Goal: Task Accomplishment & Management: Manage account settings

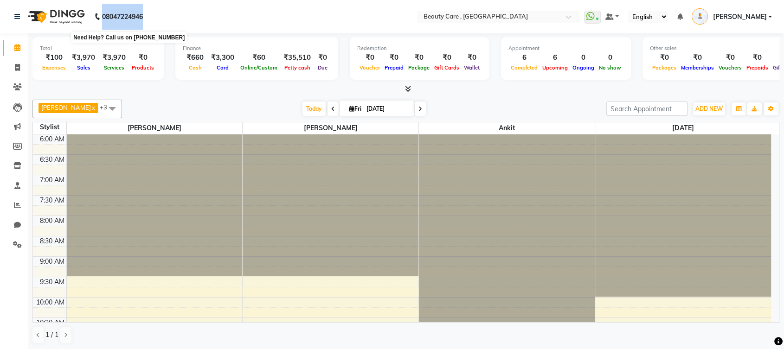
drag, startPoint x: 148, startPoint y: 14, endPoint x: 97, endPoint y: 19, distance: 51.3
click at [97, 19] on div "08047224946 Need Help? Call us on 08047224946" at bounding box center [78, 17] width 142 height 26
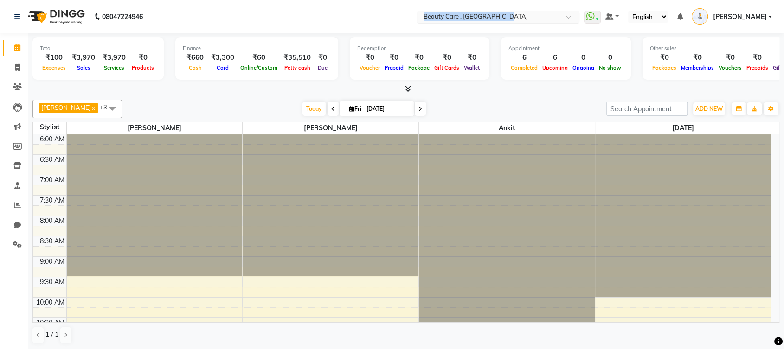
drag, startPoint x: 453, startPoint y: 26, endPoint x: 535, endPoint y: 23, distance: 81.7
click at [535, 23] on nav "08047224946 Select Location × Beauty Care , Kandivali East WhatsApp Status ✕ St…" at bounding box center [392, 16] width 784 height 33
click at [402, 23] on nav "08047224946 Select Location × Beauty Care , Kandivali East WhatsApp Status ✕ St…" at bounding box center [392, 16] width 784 height 33
drag, startPoint x: 35, startPoint y: 49, endPoint x: 55, endPoint y: 49, distance: 19.5
click at [55, 49] on div "Total ₹100 Expenses ₹3,970 Sales ₹3,970 Services ₹0 Products" at bounding box center [97, 58] width 131 height 43
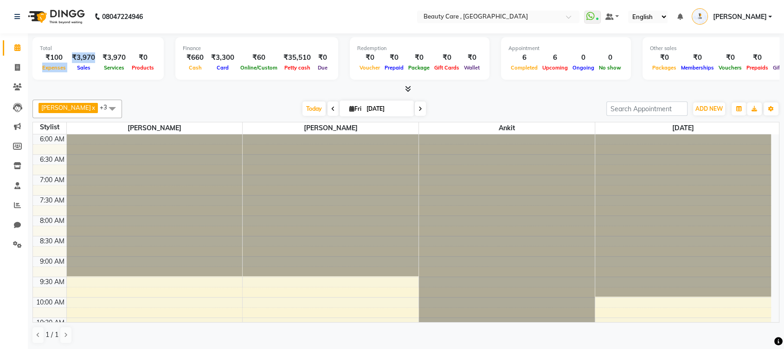
drag, startPoint x: 38, startPoint y: 68, endPoint x: 75, endPoint y: 69, distance: 37.1
click at [75, 69] on div "Total ₹100 Expenses ₹3,970 Sales ₹3,970 Services ₹0 Products" at bounding box center [97, 58] width 131 height 43
click at [75, 69] on span "Sales" at bounding box center [84, 67] width 18 height 6
drag, startPoint x: 75, startPoint y: 69, endPoint x: 92, endPoint y: 71, distance: 17.3
click at [92, 71] on div "Sales" at bounding box center [83, 68] width 31 height 10
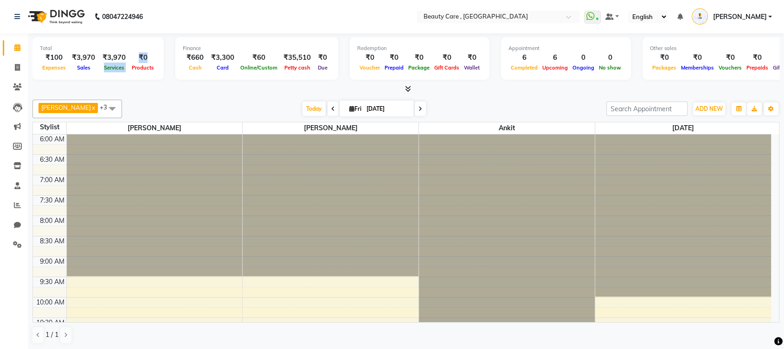
drag, startPoint x: 97, startPoint y: 66, endPoint x: 127, endPoint y: 71, distance: 29.7
click at [127, 71] on div "₹100 Expenses ₹3,970 Sales ₹3,970 Services ₹0 Products" at bounding box center [98, 62] width 116 height 20
click at [131, 72] on div "Total ₹100 Expenses ₹3,970 Sales ₹3,970 Services ₹0 Products" at bounding box center [97, 58] width 131 height 43
drag, startPoint x: 129, startPoint y: 69, endPoint x: 152, endPoint y: 71, distance: 23.3
click at [152, 71] on div "Products" at bounding box center [142, 68] width 27 height 10
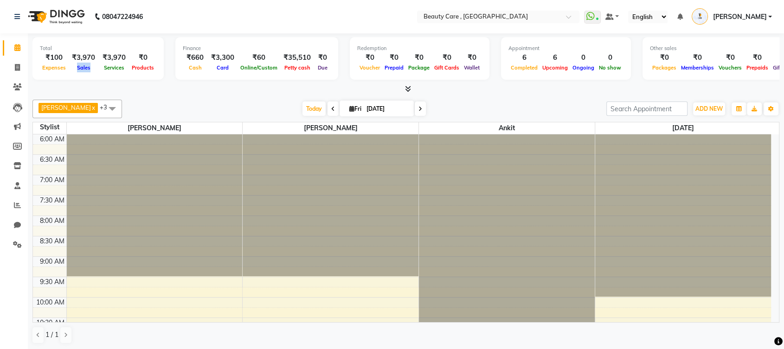
drag, startPoint x: 71, startPoint y: 66, endPoint x: 91, endPoint y: 67, distance: 20.4
click at [91, 67] on div "Sales" at bounding box center [83, 68] width 31 height 10
drag, startPoint x: 179, startPoint y: 46, endPoint x: 203, endPoint y: 49, distance: 24.3
click at [203, 49] on div "Finance ₹660 Cash ₹3,300 Card ₹60 Online/Custom ₹35,510 Petty cash ₹0 Due" at bounding box center [256, 58] width 163 height 43
drag, startPoint x: 189, startPoint y: 68, endPoint x: 198, endPoint y: 68, distance: 8.8
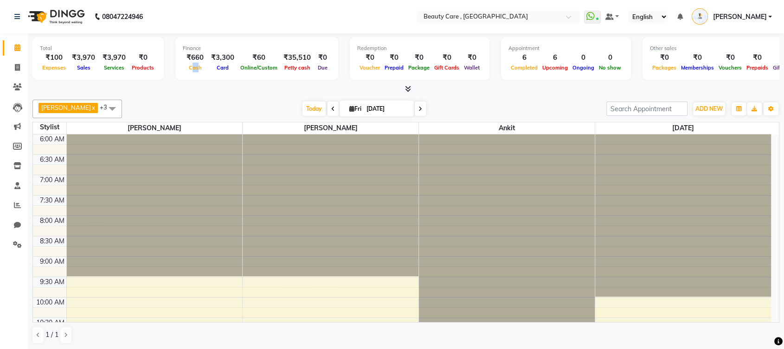
click at [198, 68] on span "Cash" at bounding box center [196, 67] width 18 height 6
drag, startPoint x: 213, startPoint y: 70, endPoint x: 225, endPoint y: 71, distance: 12.1
click at [225, 71] on span "Card" at bounding box center [222, 67] width 17 height 6
click at [274, 73] on div "Finance ₹660 Cash ₹3,300 Card ₹60 Online/Custom ₹35,510 Petty cash ₹0 Due" at bounding box center [256, 58] width 163 height 43
drag, startPoint x: 350, startPoint y: 49, endPoint x: 381, endPoint y: 49, distance: 31.1
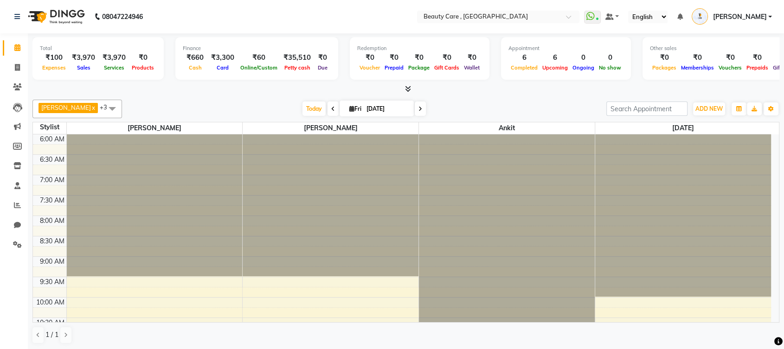
click at [381, 49] on div "Redemption ₹0 Voucher ₹0 Prepaid ₹0 Package ₹0 Gift Cards ₹0 Wallet" at bounding box center [420, 58] width 140 height 43
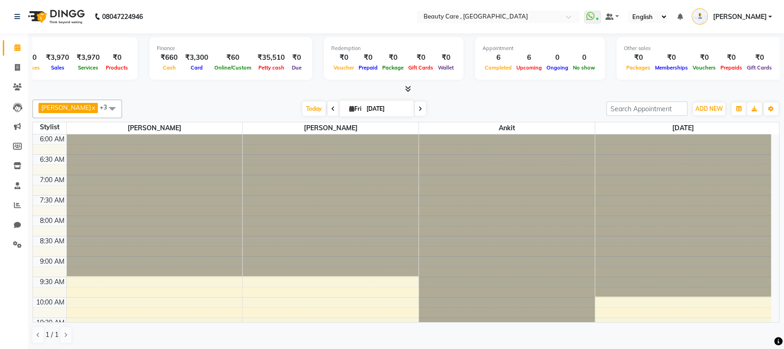
drag, startPoint x: 473, startPoint y: 49, endPoint x: 508, endPoint y: 52, distance: 34.9
click at [508, 52] on div "Appointment 6 Completed 6 Upcoming 0 Ongoing 0 No show" at bounding box center [540, 58] width 130 height 43
drag, startPoint x: 477, startPoint y: 67, endPoint x: 502, endPoint y: 74, distance: 25.1
click at [502, 74] on div "Appointment 6 Completed 6 Upcoming 0 Ongoing 0 No show" at bounding box center [540, 58] width 130 height 43
drag, startPoint x: 510, startPoint y: 71, endPoint x: 530, endPoint y: 71, distance: 20.0
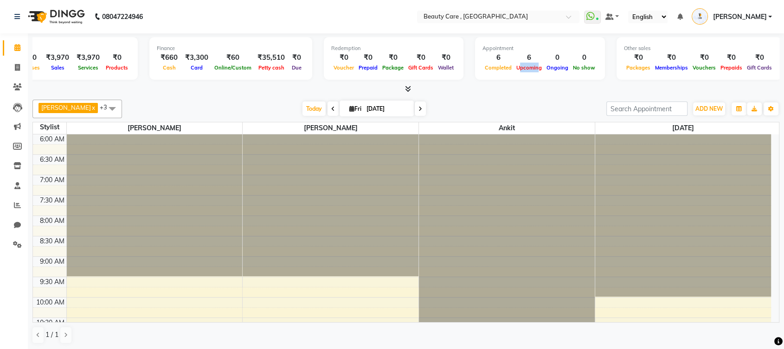
click at [530, 71] on div "Upcoming" at bounding box center [529, 68] width 30 height 10
drag, startPoint x: 537, startPoint y: 71, endPoint x: 557, endPoint y: 73, distance: 20.0
click at [557, 73] on div "Appointment 6 Completed 6 Upcoming 0 Ongoing 0 No show" at bounding box center [540, 58] width 130 height 43
drag, startPoint x: 586, startPoint y: 68, endPoint x: 563, endPoint y: 70, distance: 22.8
click at [571, 70] on span "No show" at bounding box center [584, 67] width 27 height 6
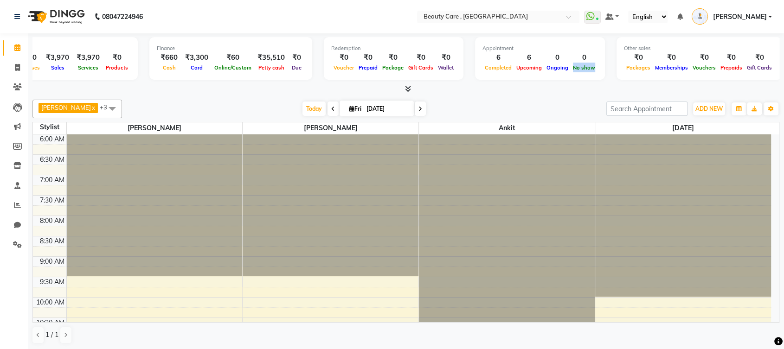
drag, startPoint x: 611, startPoint y: 50, endPoint x: 640, endPoint y: 48, distance: 29.3
click at [640, 48] on div "Other sales ₹0 Packages ₹0 Memberships ₹0 Vouchers ₹0 Prepaids ₹0 Gift Cards" at bounding box center [699, 58] width 165 height 43
click at [406, 89] on icon at bounding box center [408, 88] width 6 height 7
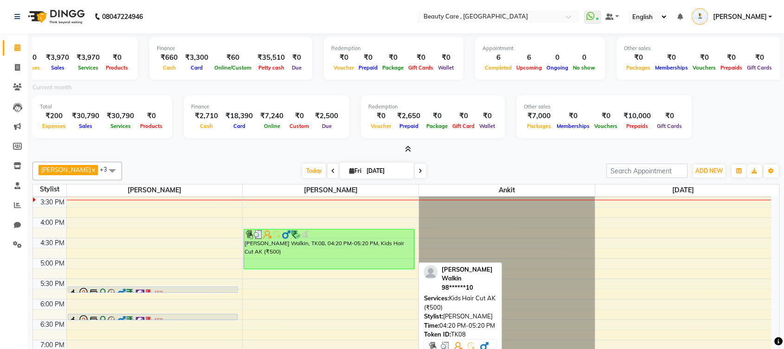
scroll to position [389, 0]
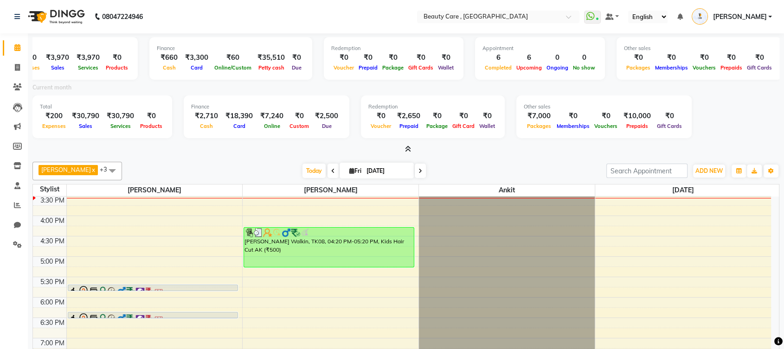
click at [407, 145] on span at bounding box center [406, 150] width 10 height 10
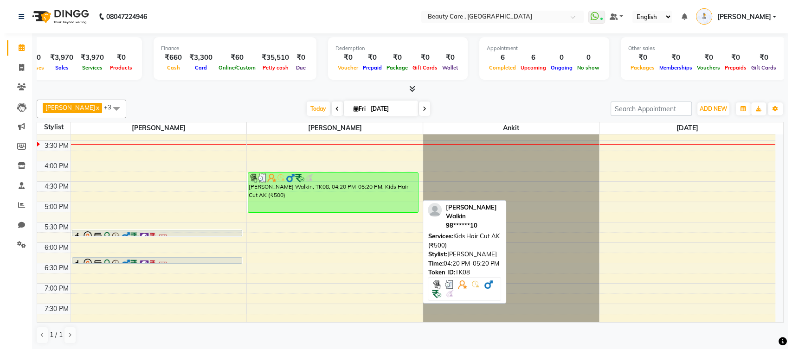
scroll to position [381, 0]
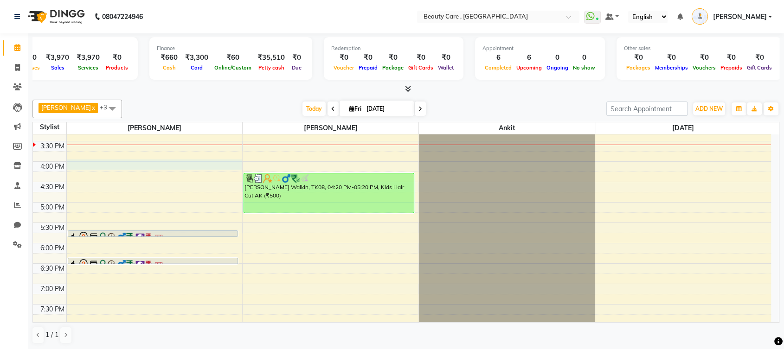
click at [144, 163] on div "6:00 AM 6:30 AM 7:00 AM 7:30 AM 8:00 AM 8:30 AM 9:00 AM 9:30 AM 10:00 AM 10:30 …" at bounding box center [402, 80] width 738 height 653
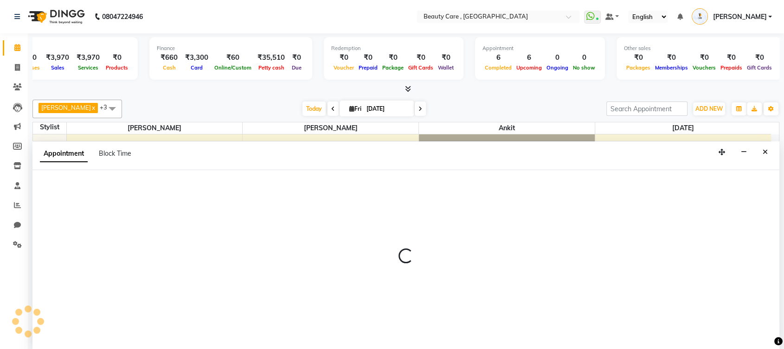
select select "84750"
select select "tentative"
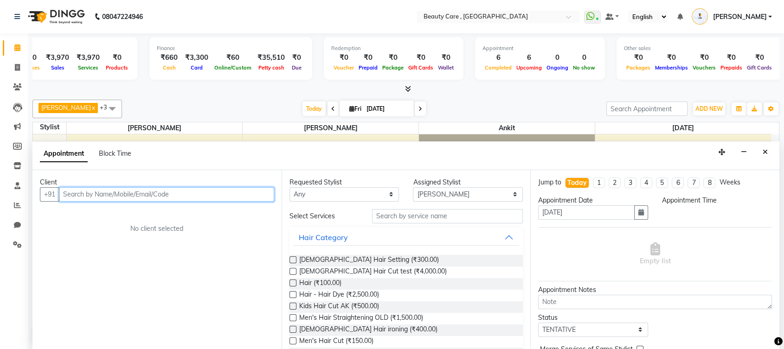
select select "960"
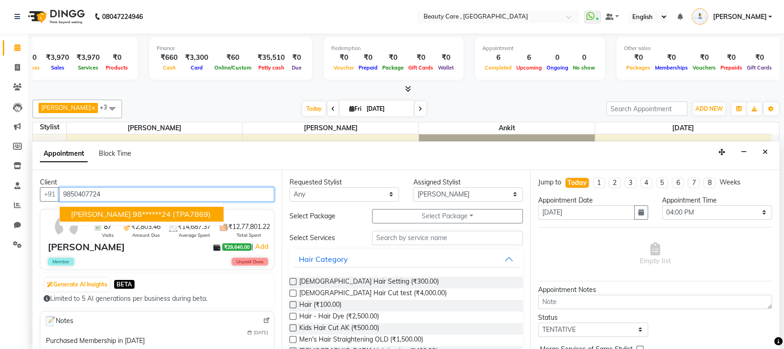
click at [198, 217] on span "(TPA7869)" at bounding box center [192, 214] width 38 height 9
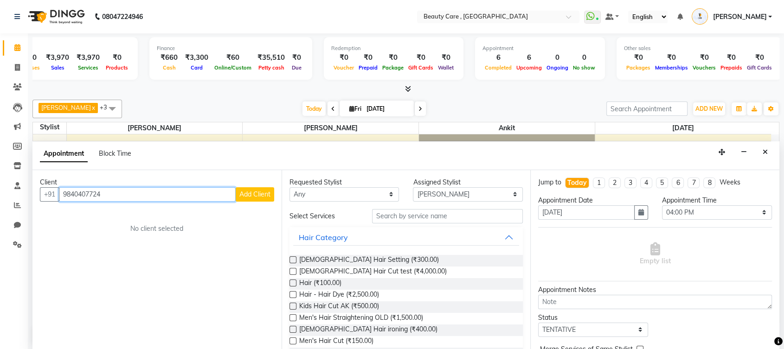
type input "9840407724"
click at [257, 194] on span "Add Client" at bounding box center [254, 194] width 31 height 8
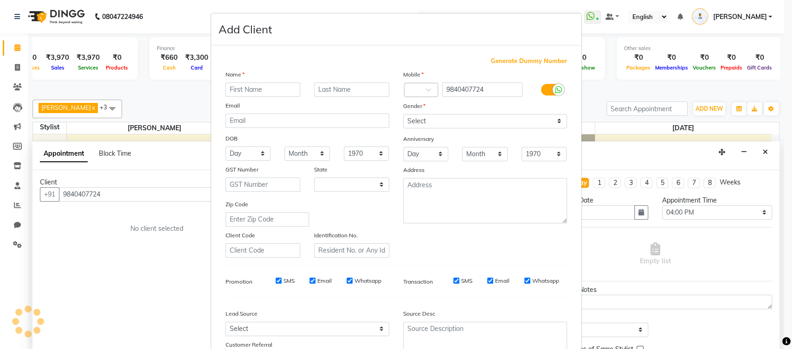
select select "22"
click at [254, 86] on input "text" at bounding box center [262, 90] width 75 height 14
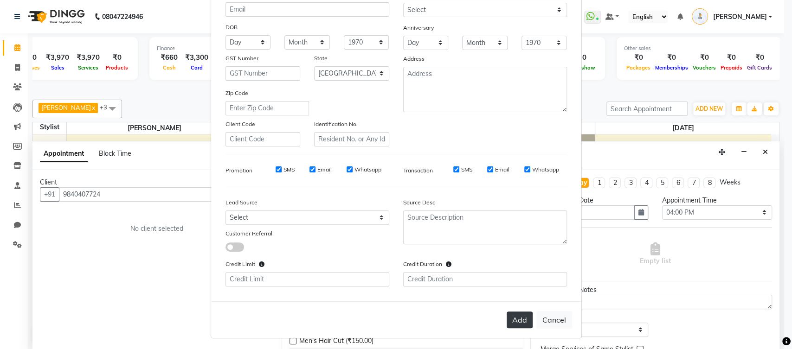
scroll to position [0, 0]
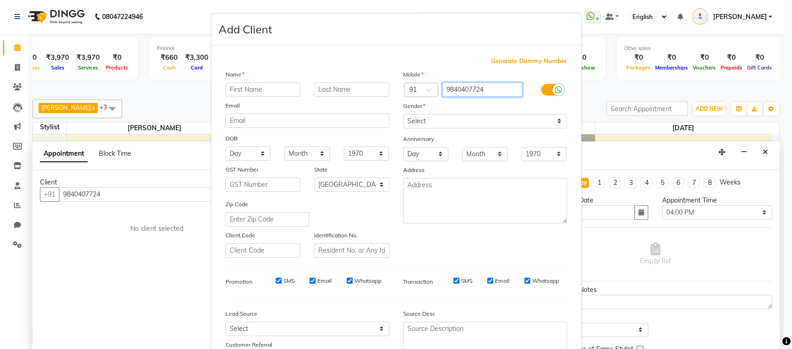
click at [485, 91] on input "9840407724" at bounding box center [482, 90] width 80 height 14
drag, startPoint x: 483, startPoint y: 60, endPoint x: 561, endPoint y: 63, distance: 78.0
click at [561, 63] on div "Generate Dummy Number" at bounding box center [395, 61] width 341 height 9
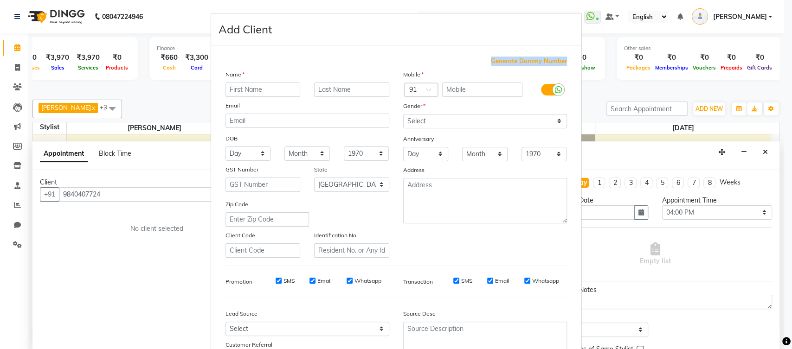
click at [459, 57] on div "Generate Dummy Number" at bounding box center [395, 61] width 341 height 9
click at [505, 62] on span "Generate Dummy Number" at bounding box center [529, 61] width 76 height 9
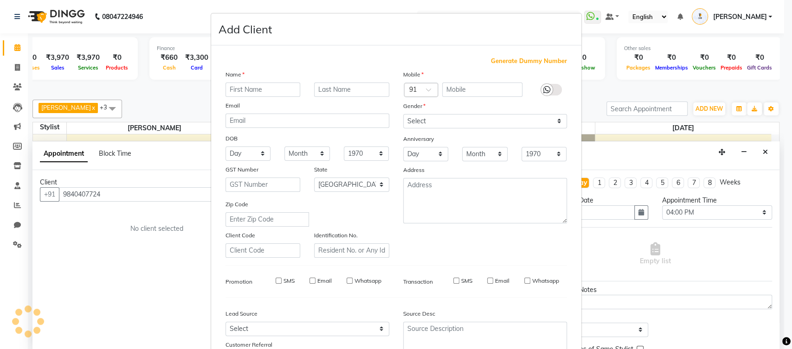
type input "1100000000068"
checkbox input "false"
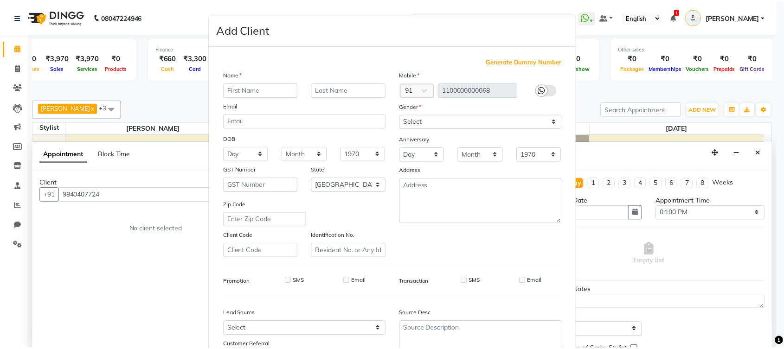
scroll to position [111, 0]
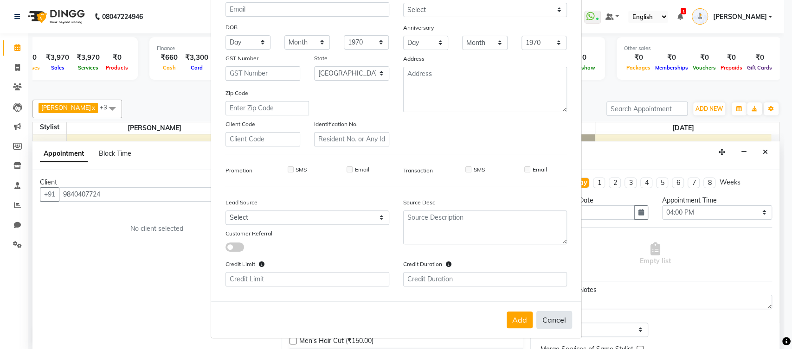
click at [542, 322] on button "Cancel" at bounding box center [554, 320] width 36 height 18
select select
select select "null"
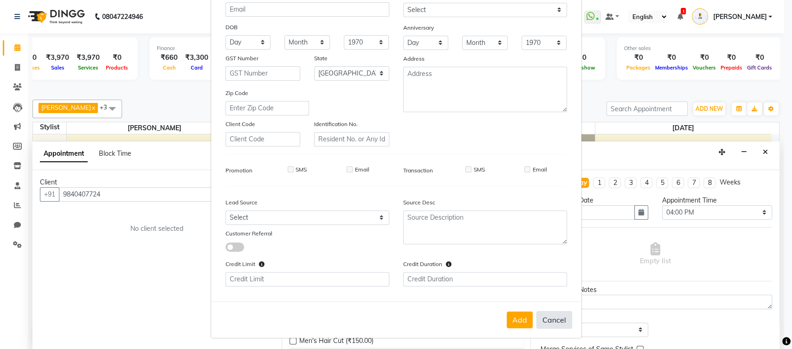
select select
checkbox input "false"
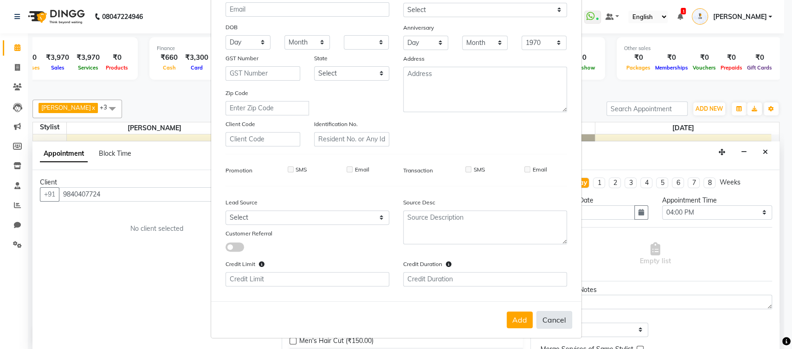
checkbox input "false"
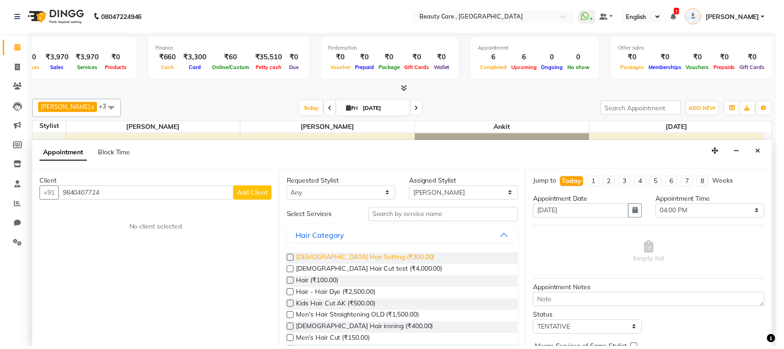
scroll to position [0, 18]
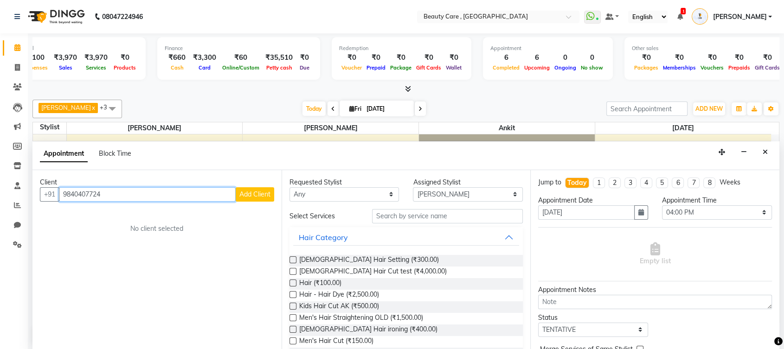
click at [205, 193] on input "9840407724" at bounding box center [147, 194] width 177 height 14
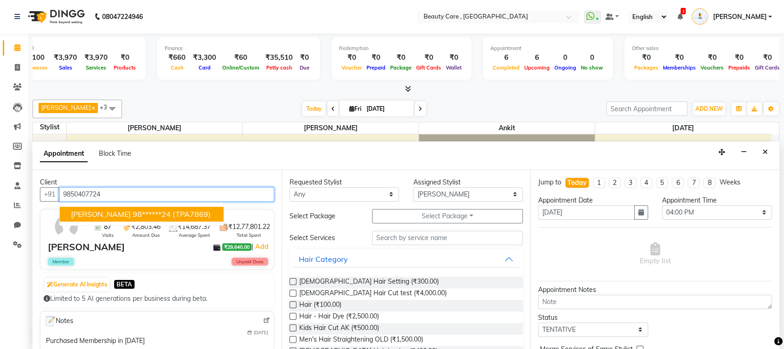
click at [191, 210] on span "(TPA7869)" at bounding box center [192, 214] width 38 height 9
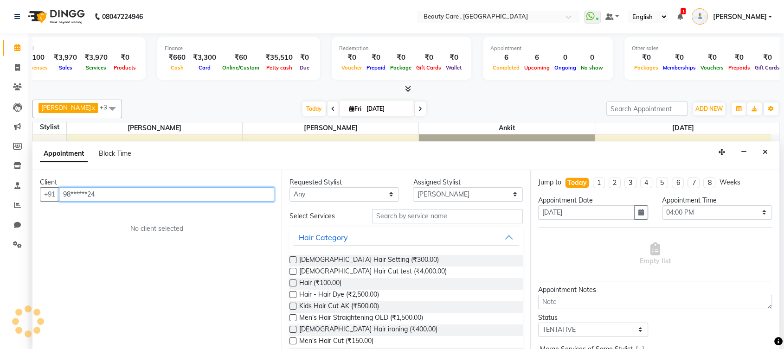
type input "98******24"
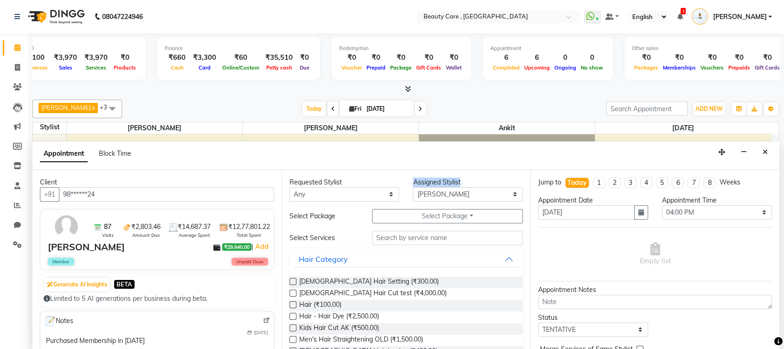
drag, startPoint x: 406, startPoint y: 180, endPoint x: 457, endPoint y: 192, distance: 51.9
click at [457, 192] on div "Assigned Stylist Select Admin Akshay Anis Ankit Anuja Ashvin Avinash J Bhakti b…" at bounding box center [468, 190] width 124 height 24
click at [440, 194] on select "Select Admin Akshay Anis Ankit Anuja Ashvin Avinash J Bhakti bhavesh Daniel Dem…" at bounding box center [468, 194] width 110 height 14
click at [413, 187] on select "Select Admin Akshay Anis Ankit Anuja Ashvin Avinash J Bhakti bhavesh Daniel Dem…" at bounding box center [468, 194] width 110 height 14
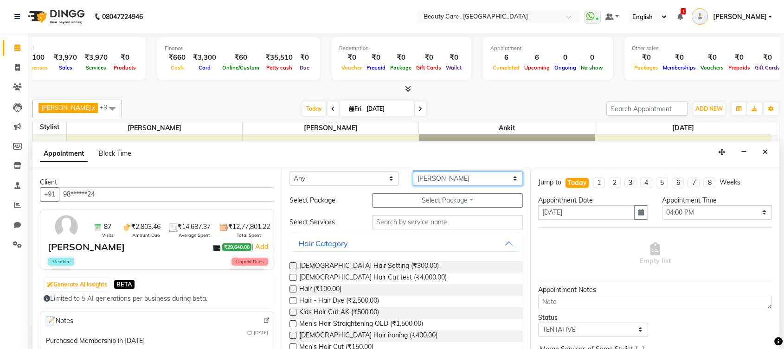
scroll to position [7, 0]
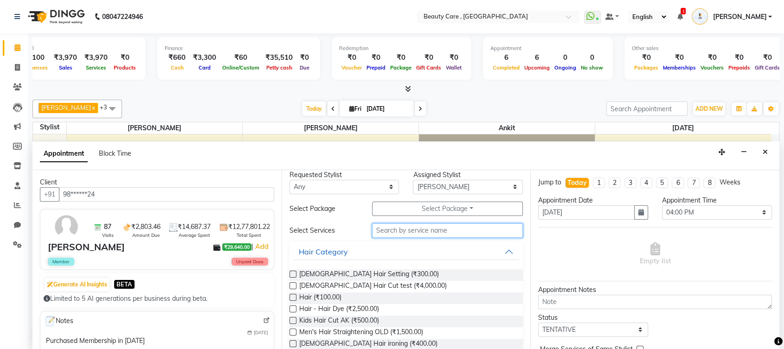
click at [389, 231] on input "text" at bounding box center [447, 231] width 151 height 14
type input "h"
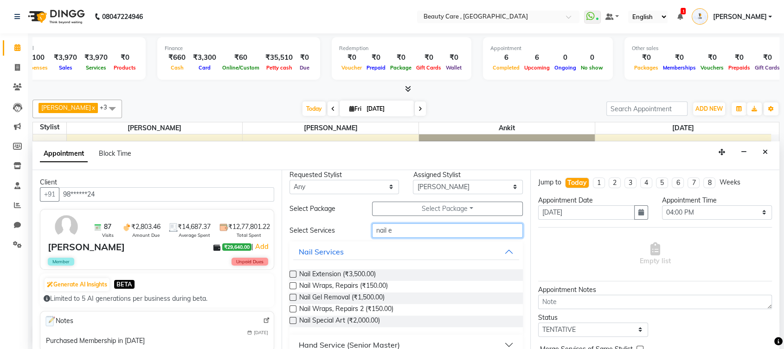
type input "nail e"
click at [292, 272] on label at bounding box center [293, 274] width 7 height 7
click at [292, 272] on input "checkbox" at bounding box center [293, 275] width 6 height 6
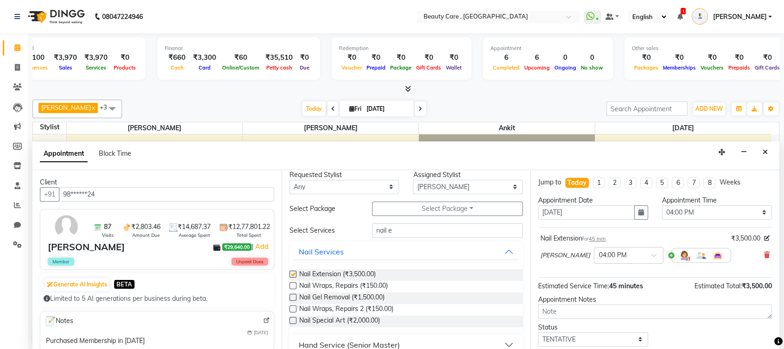
checkbox input "false"
click at [638, 212] on icon "button" at bounding box center [641, 212] width 6 height 6
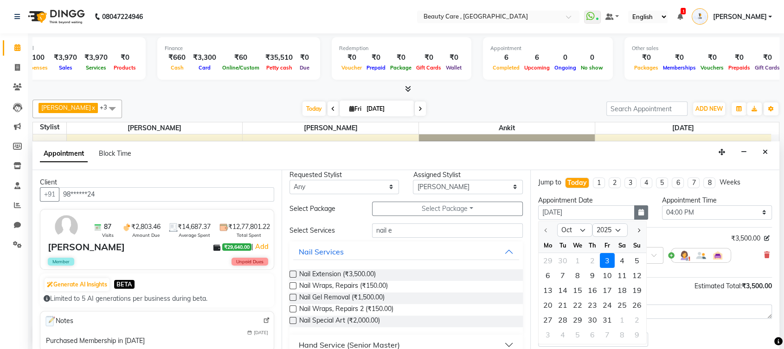
click at [635, 215] on button "button" at bounding box center [641, 213] width 14 height 14
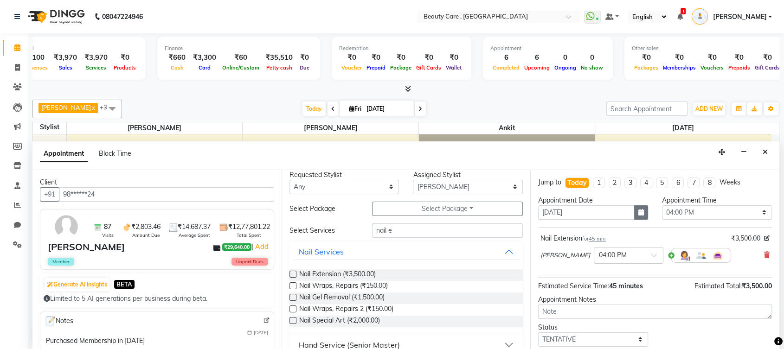
click at [635, 215] on button "button" at bounding box center [641, 213] width 14 height 14
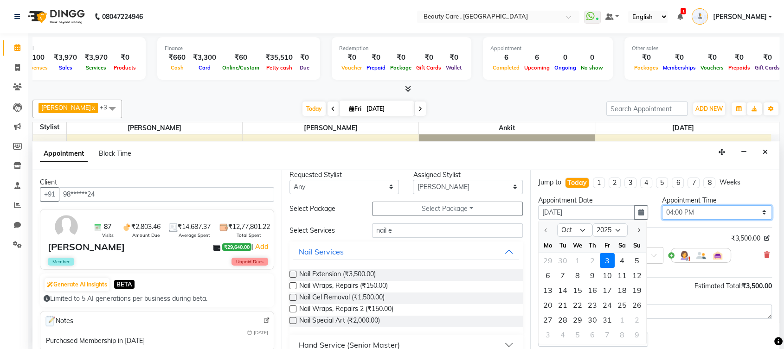
click at [684, 207] on select "Select 07:00 AM 07:05 AM 07:10 AM 07:15 AM 07:20 AM 07:25 AM 07:30 AM 07:35 AM …" at bounding box center [717, 213] width 110 height 14
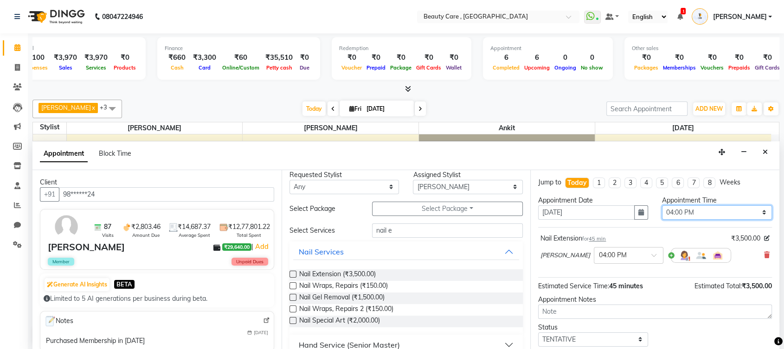
click at [684, 207] on select "Select 07:00 AM 07:05 AM 07:10 AM 07:15 AM 07:20 AM 07:25 AM 07:30 AM 07:35 AM …" at bounding box center [717, 213] width 110 height 14
click at [662, 206] on select "Select 07:00 AM 07:05 AM 07:10 AM 07:15 AM 07:20 AM 07:25 AM 07:30 AM 07:35 AM …" at bounding box center [717, 213] width 110 height 14
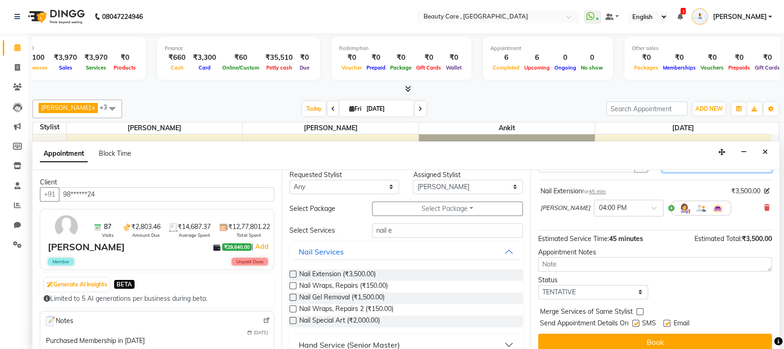
scroll to position [55, 0]
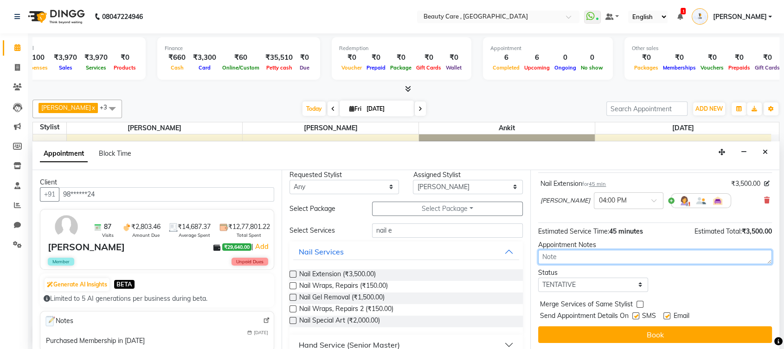
click at [570, 254] on textarea at bounding box center [655, 257] width 234 height 14
type textarea "nksfnwknfkwnf"
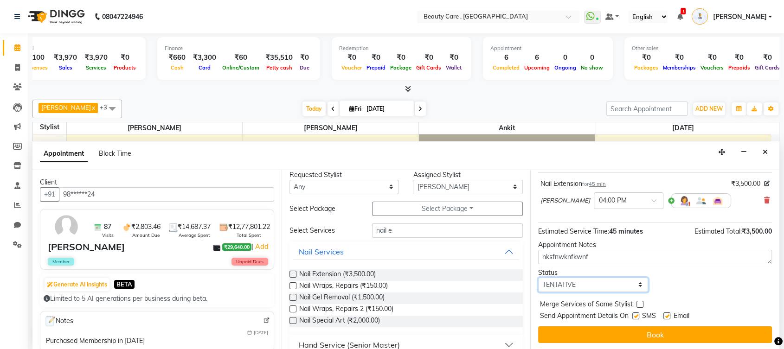
click at [565, 281] on select "Select TENTATIVE CONFIRM CHECK-IN UPCOMING" at bounding box center [593, 285] width 110 height 14
click at [538, 278] on select "Select TENTATIVE CONFIRM CHECK-IN UPCOMING" at bounding box center [593, 285] width 110 height 14
drag, startPoint x: 540, startPoint y: 314, endPoint x: 624, endPoint y: 319, distance: 84.1
click at [624, 319] on span "Send Appointment Details On" at bounding box center [584, 317] width 89 height 12
click at [636, 315] on label at bounding box center [635, 316] width 7 height 7
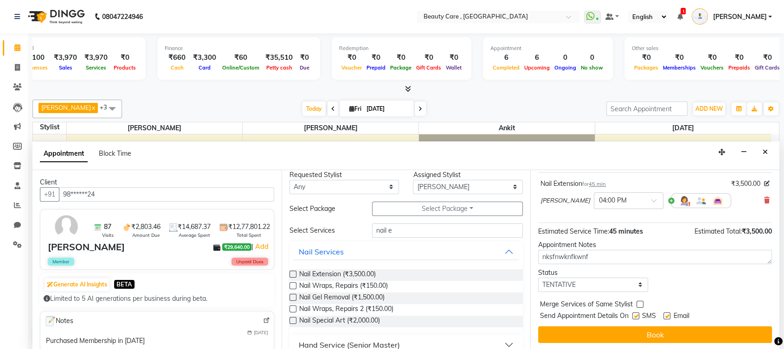
click at [636, 315] on input "checkbox" at bounding box center [635, 317] width 6 height 6
checkbox input "false"
click at [667, 316] on label at bounding box center [666, 316] width 7 height 7
click at [667, 316] on input "checkbox" at bounding box center [666, 317] width 6 height 6
checkbox input "false"
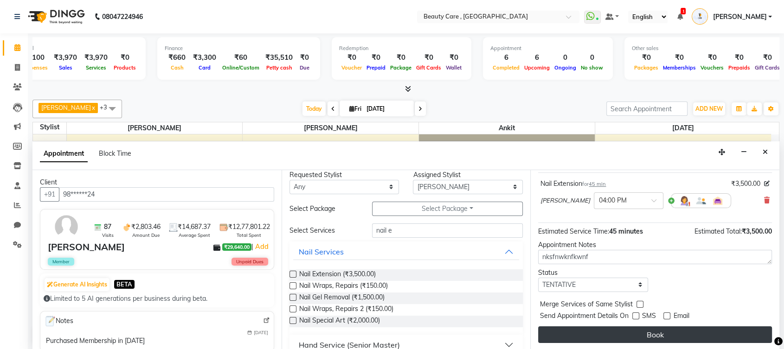
click at [660, 331] on button "Book" at bounding box center [655, 335] width 234 height 17
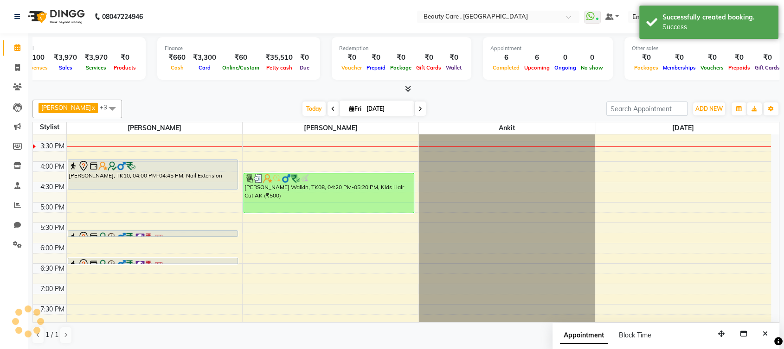
scroll to position [0, 0]
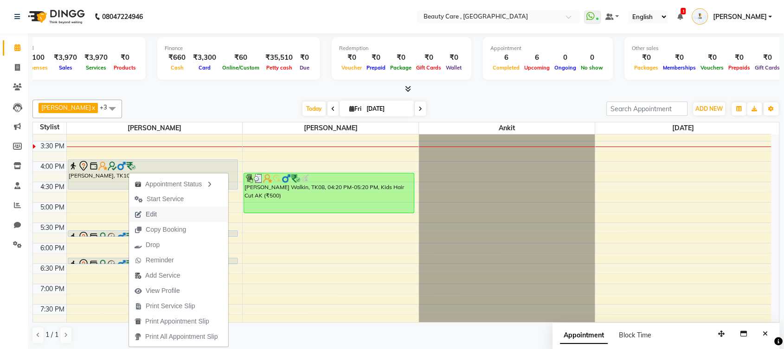
click at [162, 211] on span "Edit" at bounding box center [145, 214] width 33 height 15
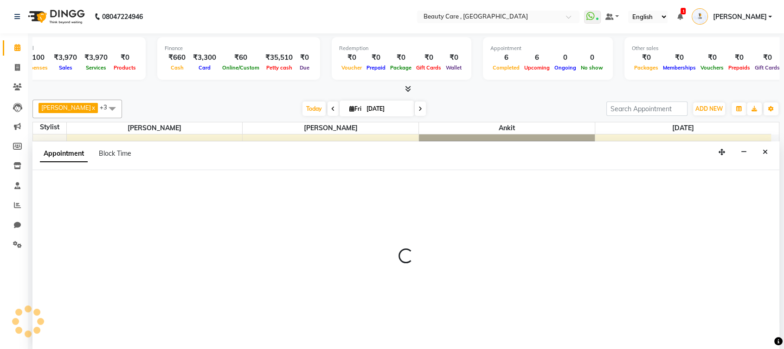
select select "tentative"
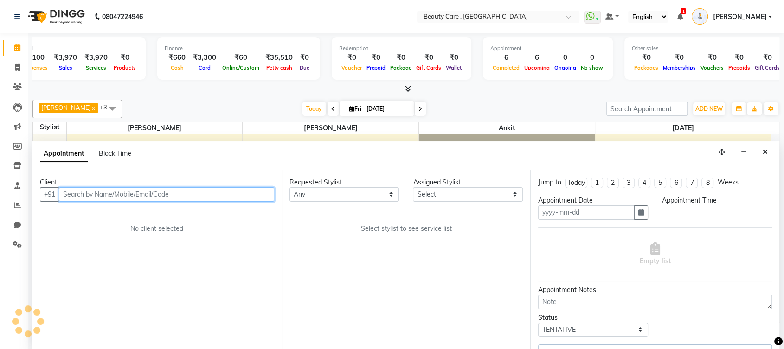
type input "[DATE]"
type textarea "nksfnwknfkwnf"
select select "960"
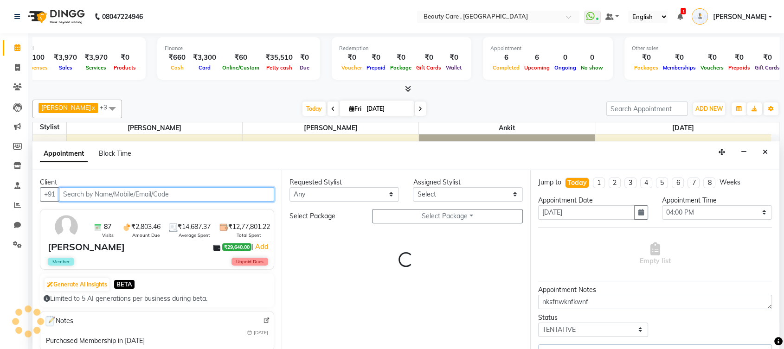
select select "84750"
select select "2099"
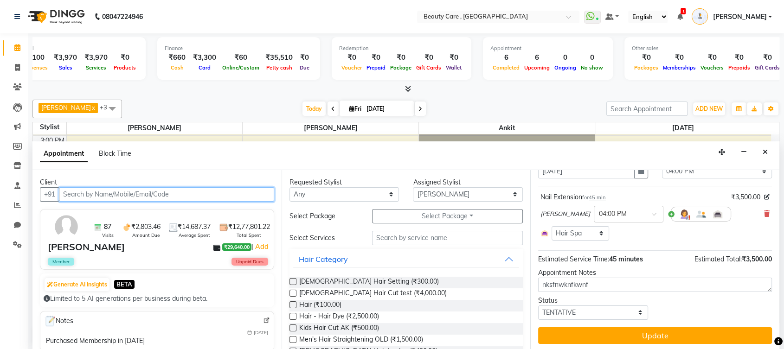
scroll to position [42, 0]
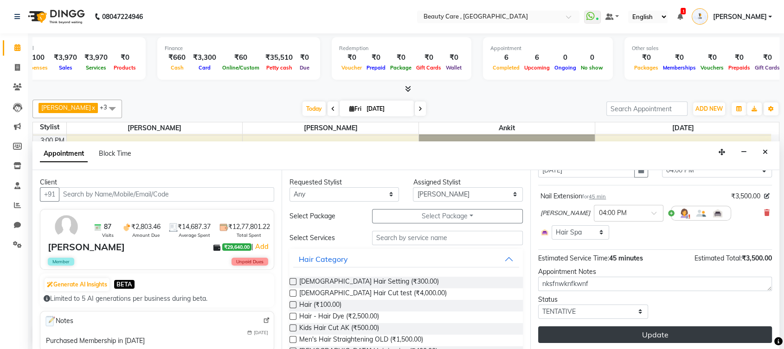
click at [612, 333] on button "Update" at bounding box center [655, 335] width 234 height 17
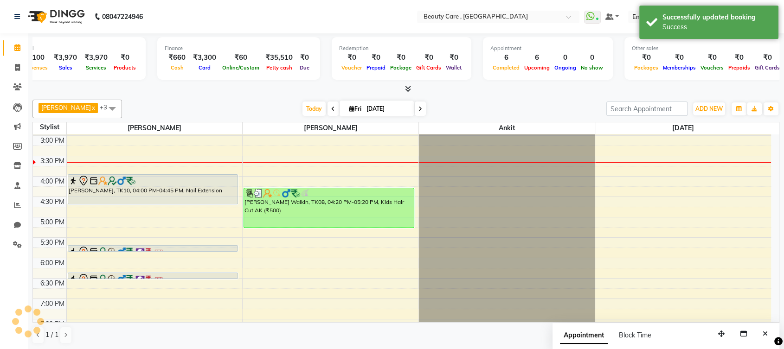
scroll to position [0, 0]
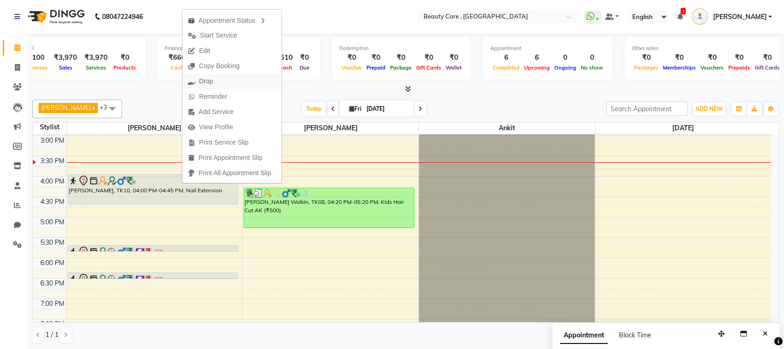
click at [211, 82] on span "Drop" at bounding box center [206, 82] width 14 height 10
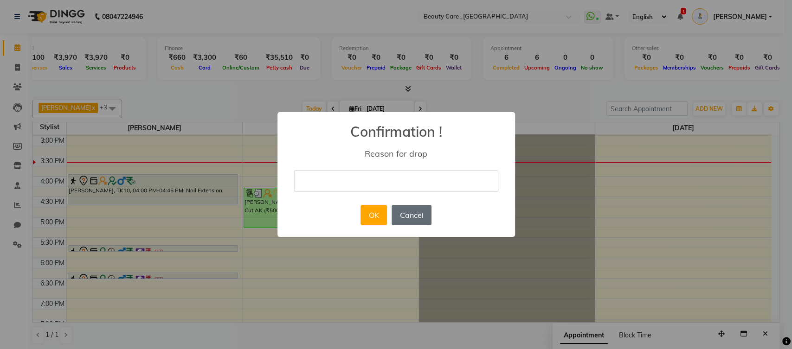
click at [413, 219] on button "Cancel" at bounding box center [412, 215] width 40 height 20
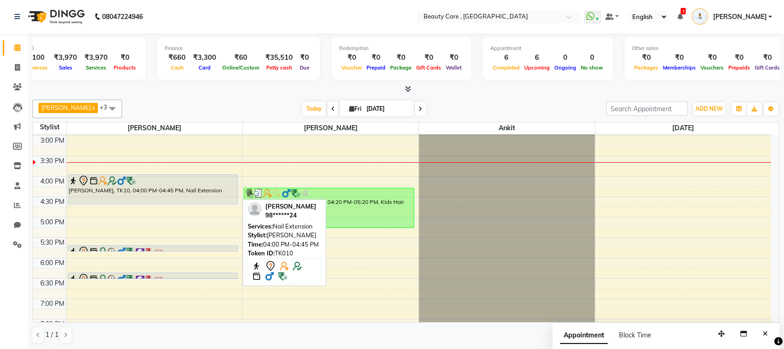
click at [151, 183] on div at bounding box center [153, 180] width 168 height 11
select select "7"
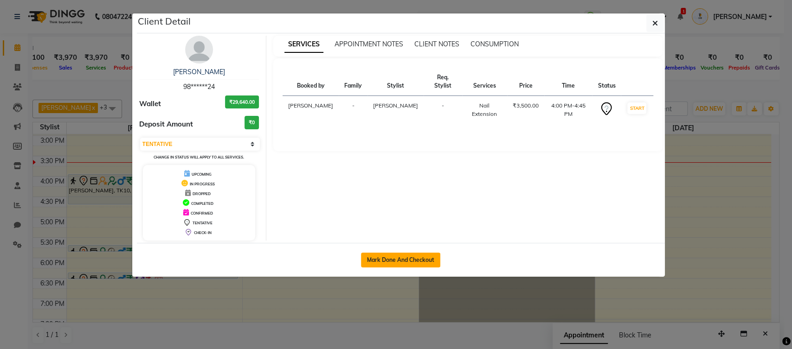
click at [416, 262] on button "Mark Done And Checkout" at bounding box center [400, 260] width 79 height 15
select select "service"
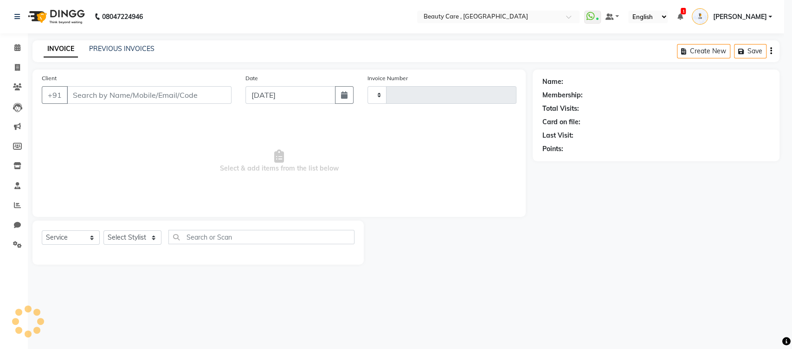
type input "3059"
select select "5646"
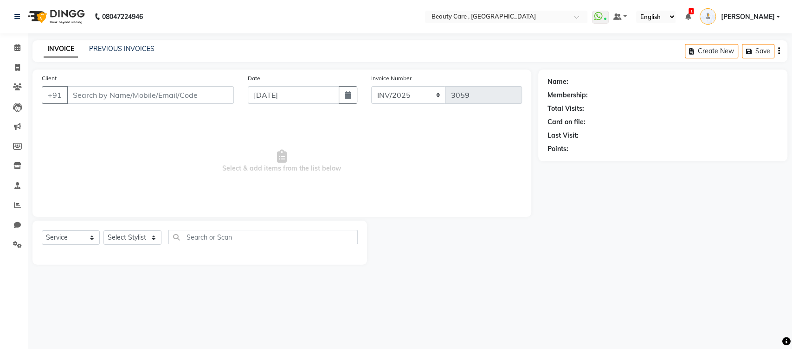
type input "98******24"
select select "84750"
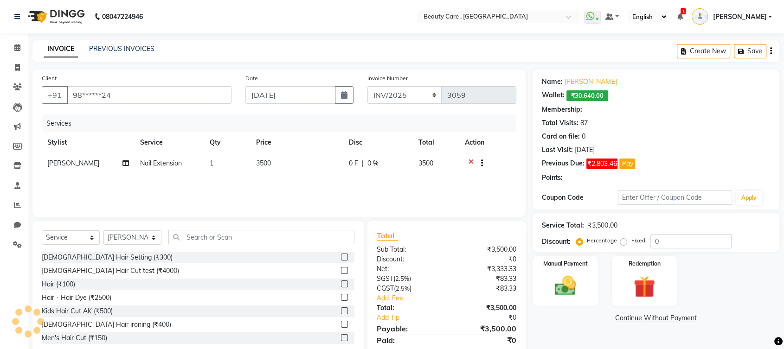
type input "20"
select select "2: Object"
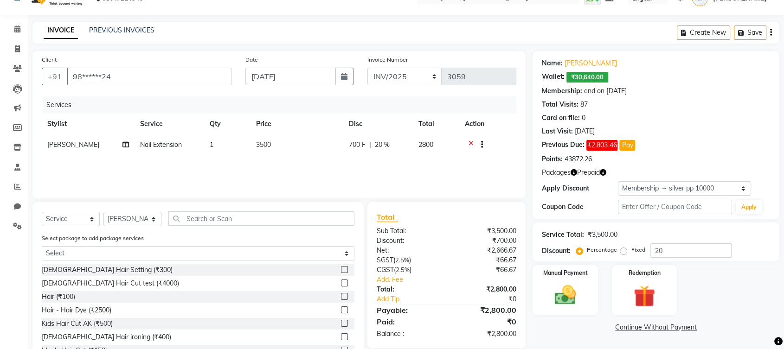
scroll to position [31, 0]
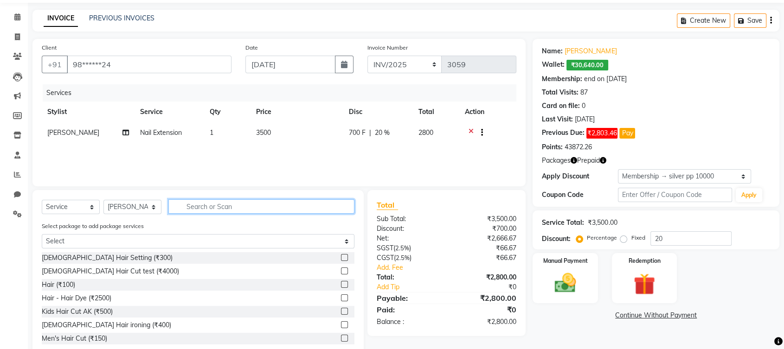
click at [214, 200] on input "text" at bounding box center [261, 207] width 186 height 14
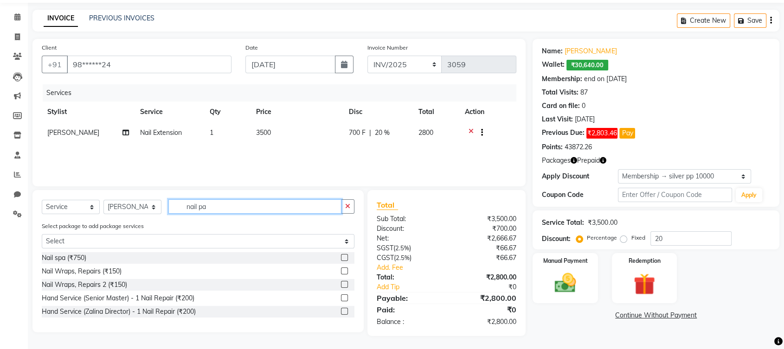
type input "nail pa"
click at [343, 257] on label at bounding box center [344, 257] width 7 height 7
click at [343, 257] on input "checkbox" at bounding box center [344, 258] width 6 height 6
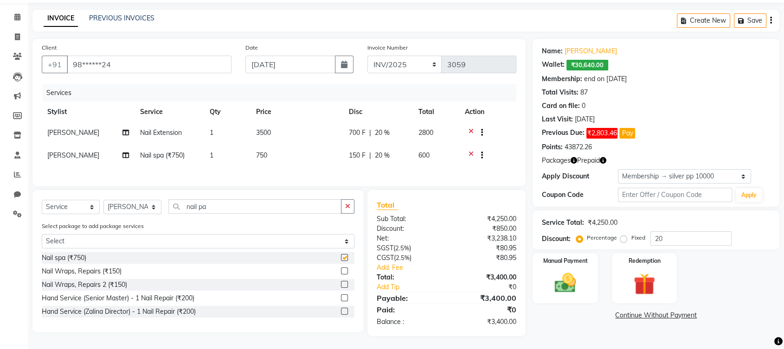
checkbox input "false"
click at [58, 210] on select "Select Service Product Membership Package Voucher Prepaid Gift Card" at bounding box center [71, 207] width 58 height 14
select select "product"
click at [42, 206] on select "Select Service Product Membership Package Voucher Prepaid Gift Card" at bounding box center [71, 207] width 58 height 14
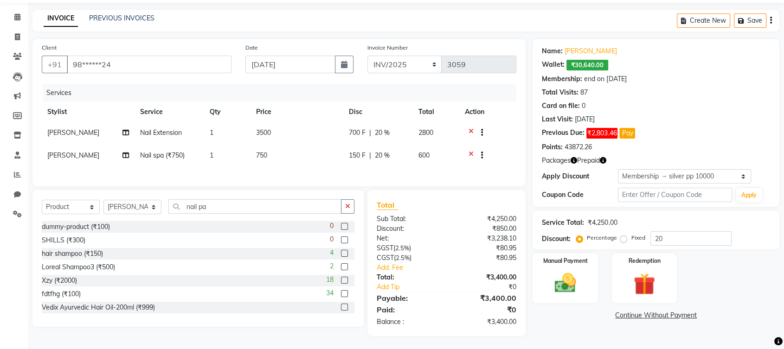
click at [341, 269] on label at bounding box center [344, 267] width 7 height 7
click at [341, 269] on input "checkbox" at bounding box center [344, 267] width 6 height 6
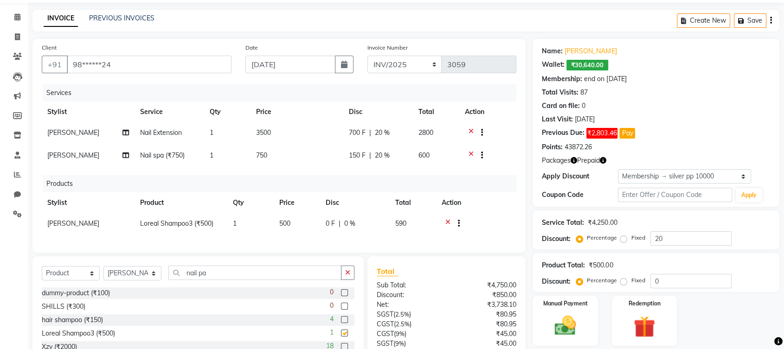
checkbox input "false"
click at [19, 19] on icon at bounding box center [17, 16] width 6 height 7
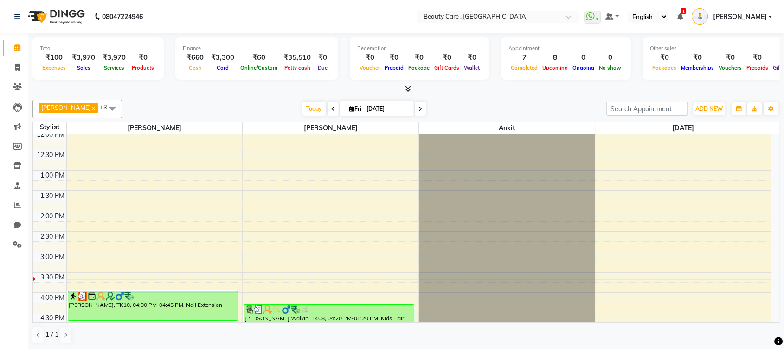
scroll to position [355, 0]
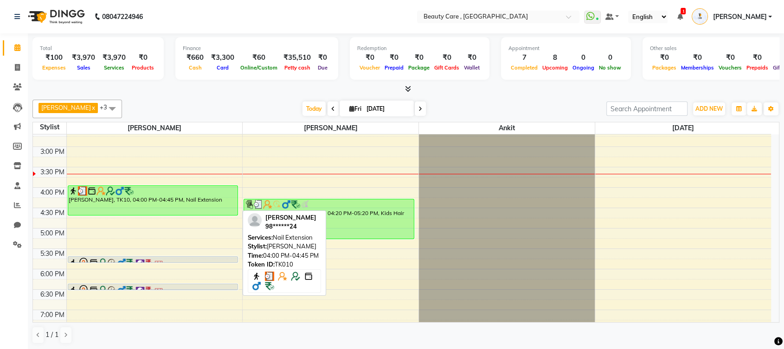
click at [145, 202] on div "Omkar Omkar, TK10, 04:00 PM-04:45 PM, Nail Extension" at bounding box center [152, 200] width 169 height 29
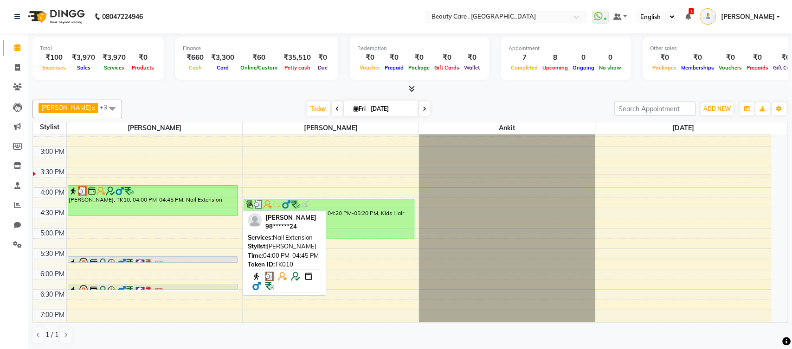
select select "3"
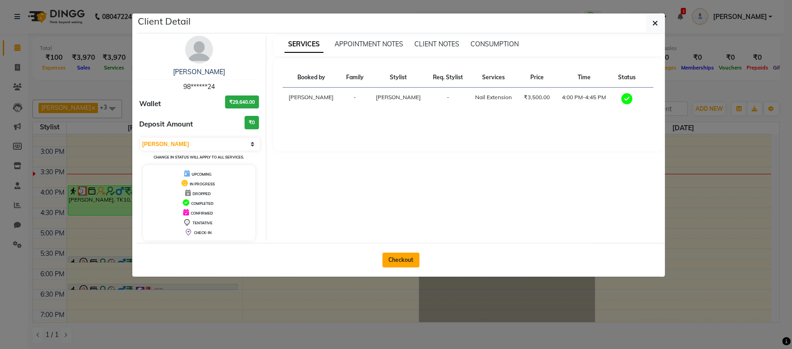
click at [407, 261] on button "Checkout" at bounding box center [400, 260] width 37 height 15
select select "service"
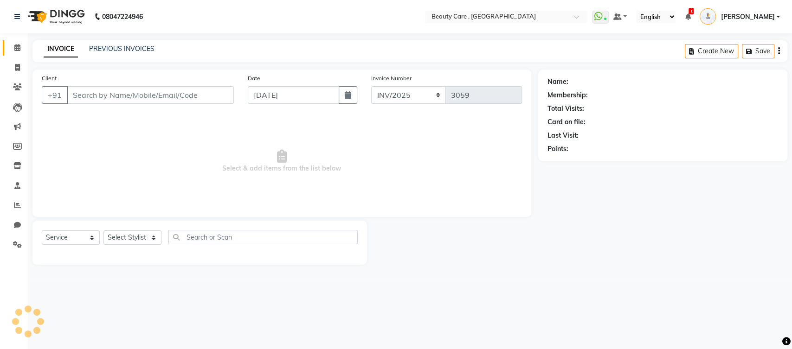
type input "98******24"
select select "84750"
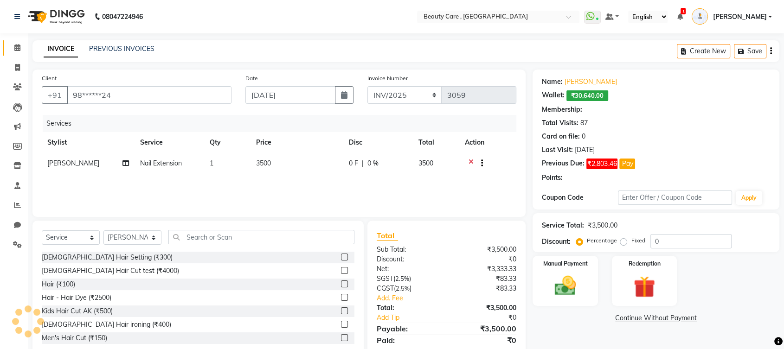
type input "20"
select select "2: Object"
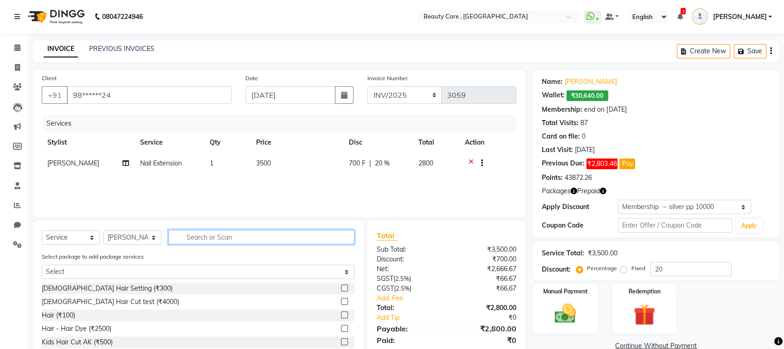
click at [206, 241] on input "text" at bounding box center [261, 237] width 186 height 14
type input "nail"
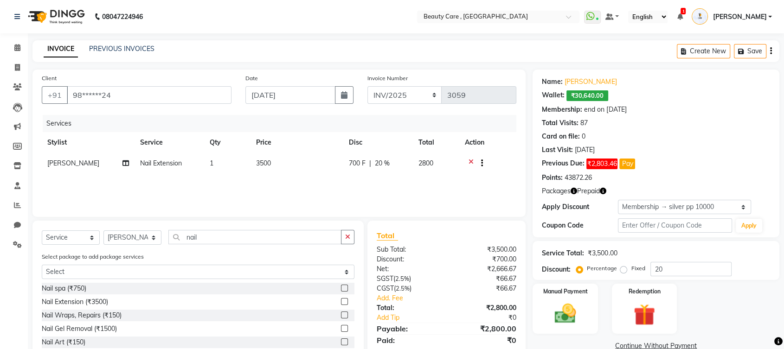
click at [341, 287] on label at bounding box center [344, 288] width 7 height 7
click at [341, 287] on input "checkbox" at bounding box center [344, 289] width 6 height 6
checkbox input "false"
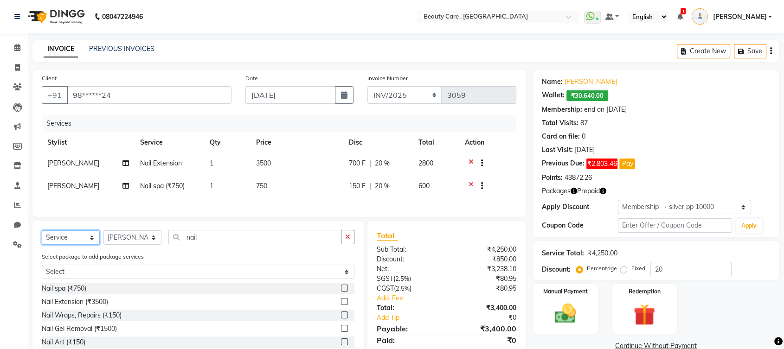
click at [64, 245] on select "Select Service Product Membership Package Voucher Prepaid Gift Card" at bounding box center [71, 238] width 58 height 14
select select "product"
click at [42, 237] on select "Select Service Product Membership Package Voucher Prepaid Gift Card" at bounding box center [71, 238] width 58 height 14
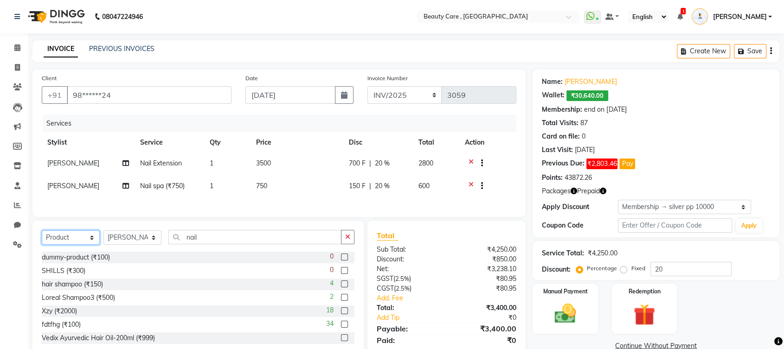
scroll to position [37, 0]
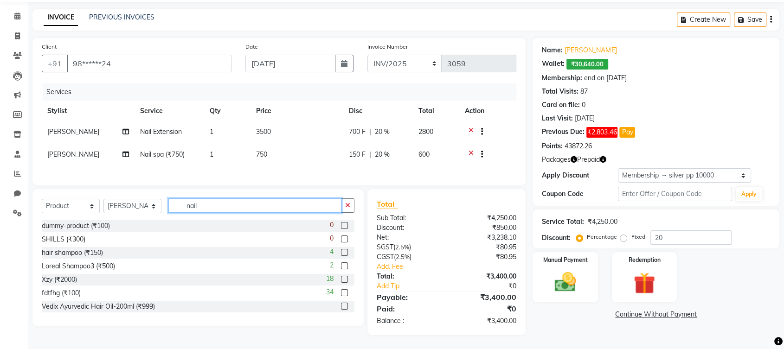
click at [250, 211] on input "nail" at bounding box center [254, 206] width 173 height 14
click at [341, 252] on label at bounding box center [344, 252] width 7 height 7
click at [341, 252] on input "checkbox" at bounding box center [344, 253] width 6 height 6
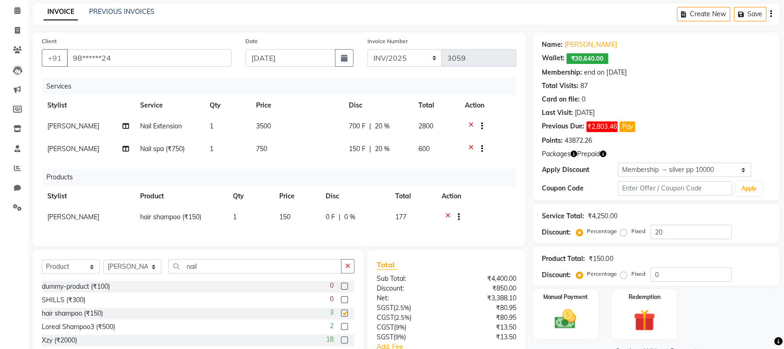
checkbox input "false"
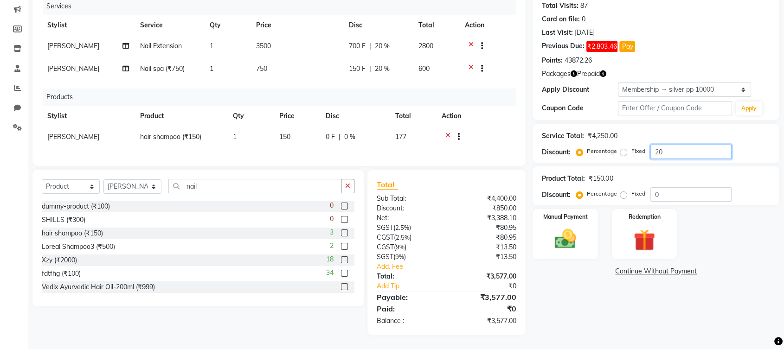
click at [672, 145] on input "20" at bounding box center [690, 152] width 81 height 14
type input "2"
type input "10"
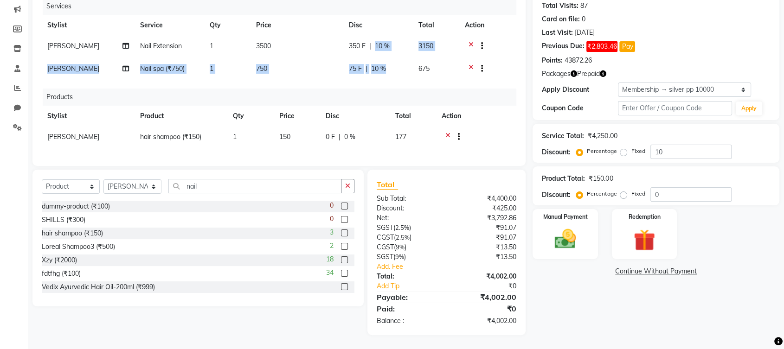
drag, startPoint x: 375, startPoint y: 39, endPoint x: 389, endPoint y: 59, distance: 25.0
click at [389, 59] on tbody "Divyani Nail Extension 1 3500 350 F | 10 % 3150 Divyani Nail spa (₹750) 1 750 7…" at bounding box center [279, 58] width 475 height 45
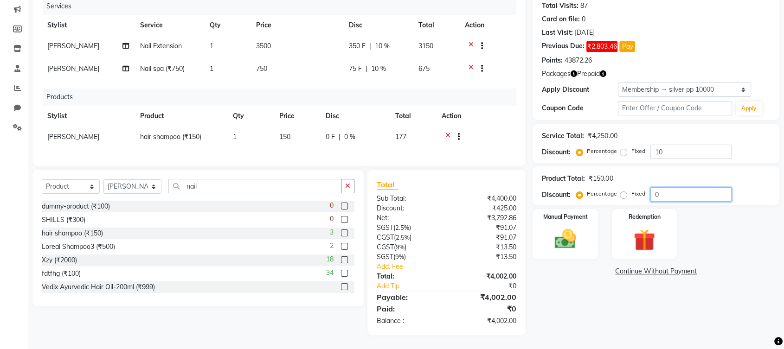
click at [674, 187] on input "0" at bounding box center [690, 194] width 81 height 14
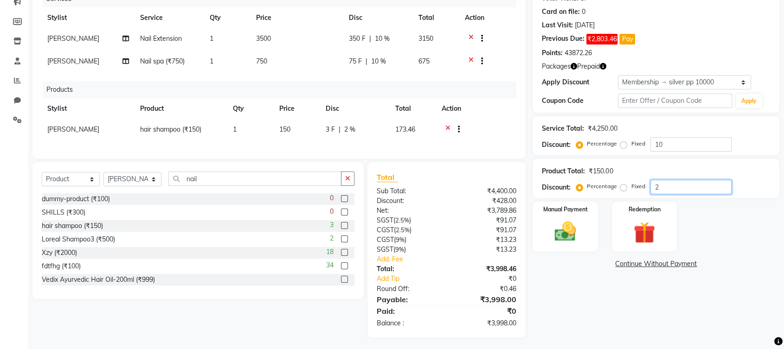
scroll to position [135, 0]
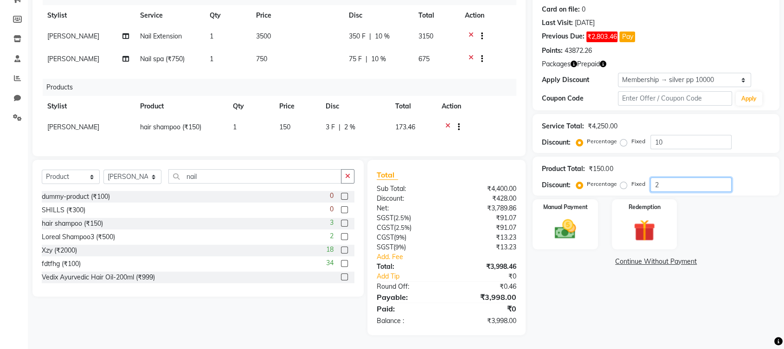
type input "2"
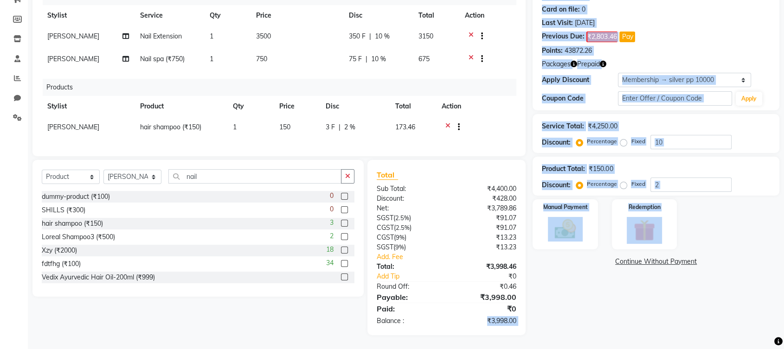
drag, startPoint x: 485, startPoint y: 321, endPoint x: 533, endPoint y: 322, distance: 47.3
click at [533, 322] on div "Client +91 98******24 Date 03 October 2025 Invoice Number INV/2025 SER-25 INV/2…" at bounding box center [406, 138] width 761 height 393
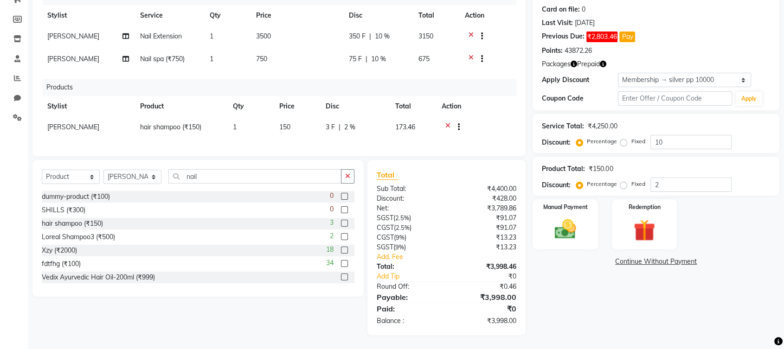
click at [544, 311] on div "Name: Omkar Omkar Wallet: ₹30,640.00 Membership: end on 11 July 2026 Total Visi…" at bounding box center [660, 138] width 254 height 393
click at [561, 218] on img at bounding box center [565, 230] width 36 height 26
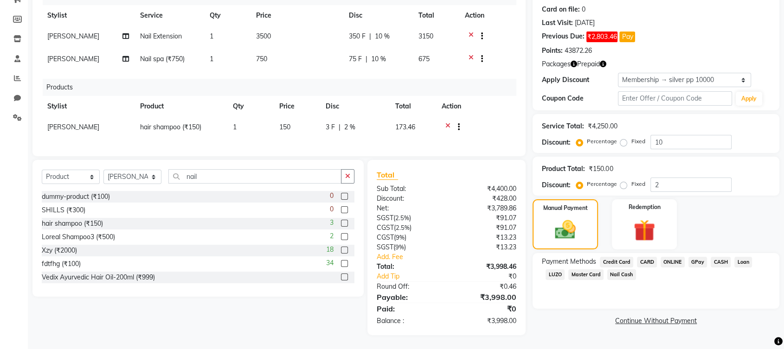
click at [717, 257] on span "CASH" at bounding box center [721, 262] width 20 height 11
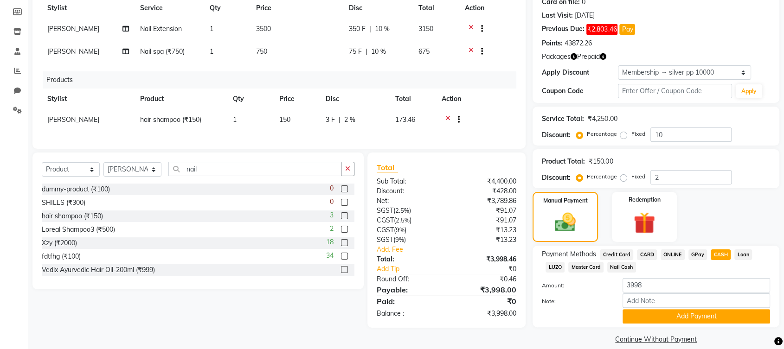
scroll to position [145, 0]
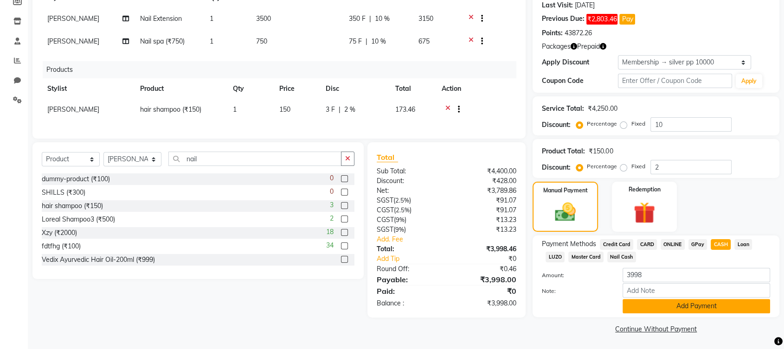
click at [677, 303] on button "Add Payment" at bounding box center [697, 306] width 148 height 14
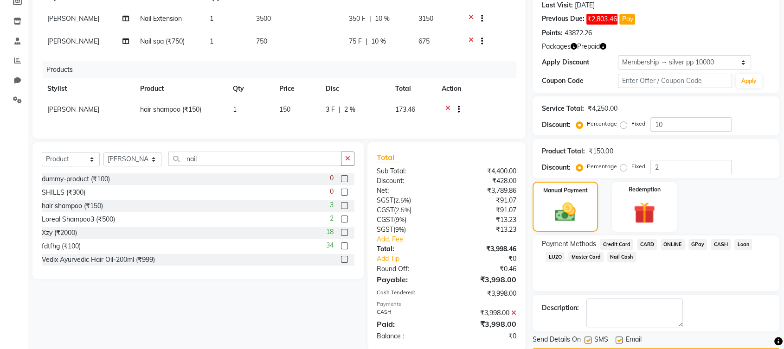
scroll to position [200, 0]
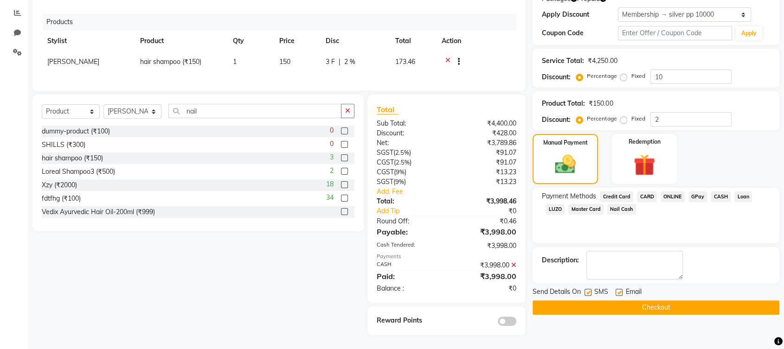
click at [515, 266] on icon at bounding box center [513, 265] width 5 height 6
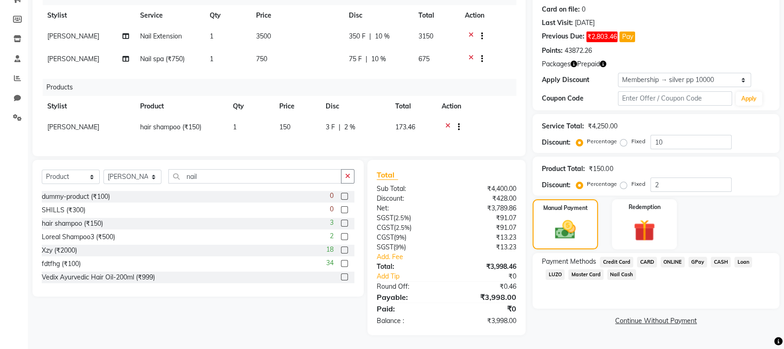
scroll to position [135, 0]
click at [720, 257] on span "CASH" at bounding box center [721, 262] width 20 height 11
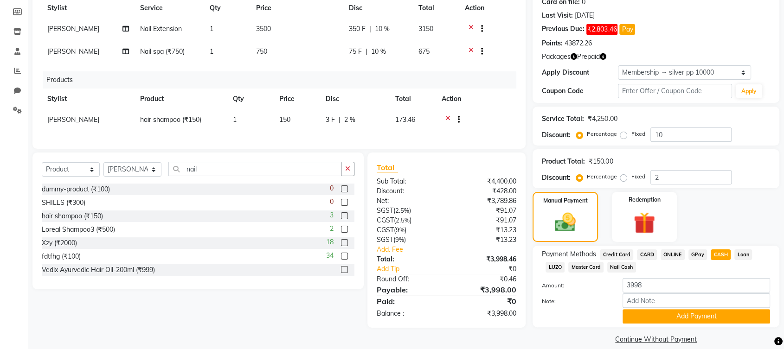
scroll to position [145, 0]
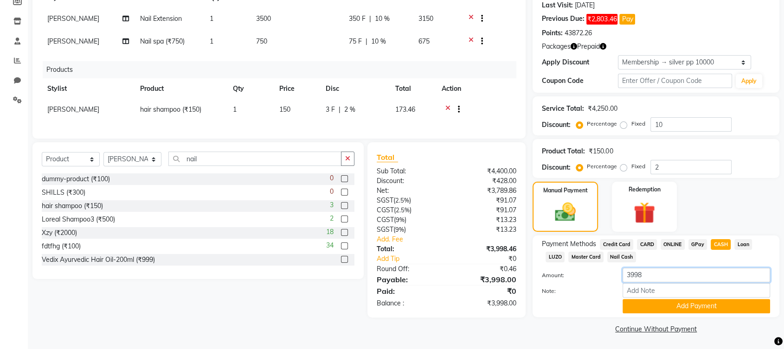
click at [657, 275] on input "3998" at bounding box center [697, 275] width 148 height 14
type input "3000"
click at [664, 304] on button "Add Payment" at bounding box center [697, 306] width 148 height 14
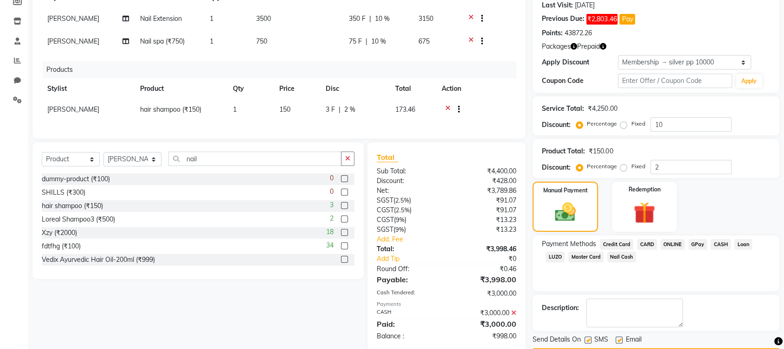
scroll to position [200, 0]
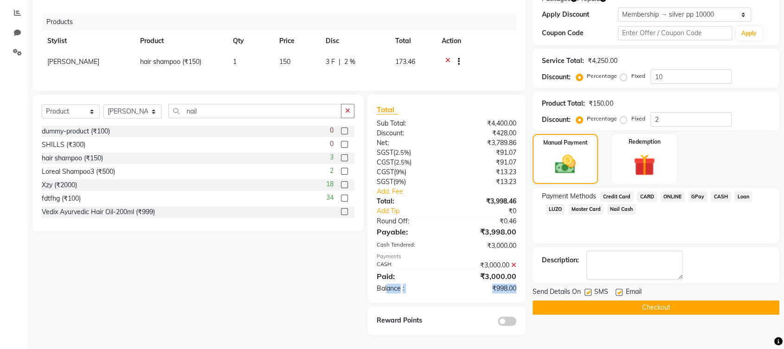
drag, startPoint x: 386, startPoint y: 290, endPoint x: 520, endPoint y: 293, distance: 134.1
click at [520, 293] on div "Balance : ₹998.00" at bounding box center [447, 289] width 154 height 10
click at [674, 192] on span "ONLINE" at bounding box center [673, 197] width 24 height 11
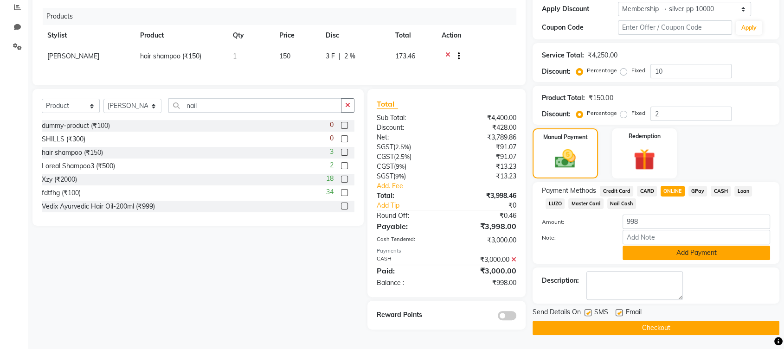
click at [655, 254] on button "Add Payment" at bounding box center [697, 253] width 148 height 14
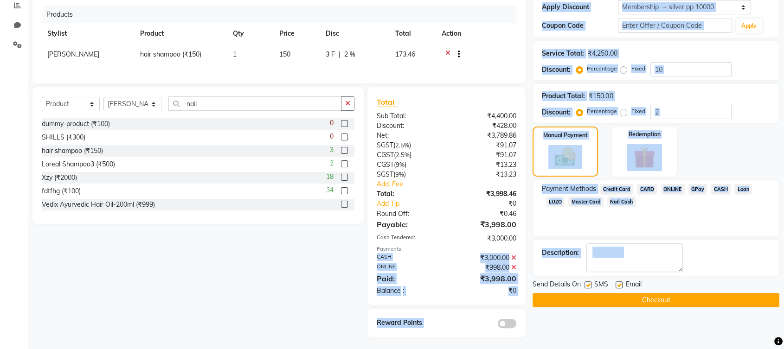
drag, startPoint x: 371, startPoint y: 262, endPoint x: 538, endPoint y: 279, distance: 167.9
click at [538, 279] on div "Client +91 98******24 Date 03 October 2025 Invoice Number INV/2025 SER-25 INV/2…" at bounding box center [406, 104] width 761 height 468
click at [667, 224] on div "Payment Methods Credit Card CARD ONLINE GPay CASH Loan LUZO Master Card Nail Ca…" at bounding box center [656, 208] width 247 height 56
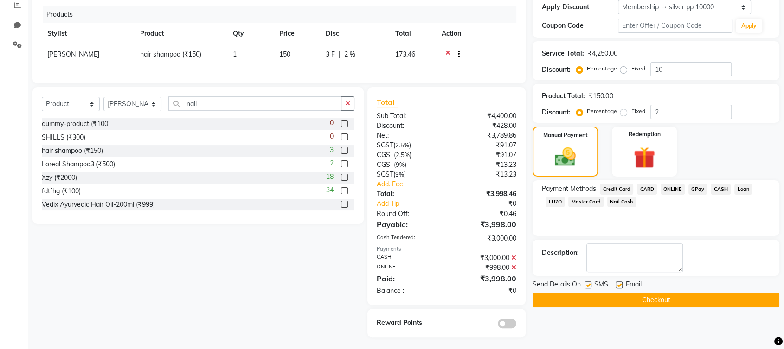
scroll to position [209, 0]
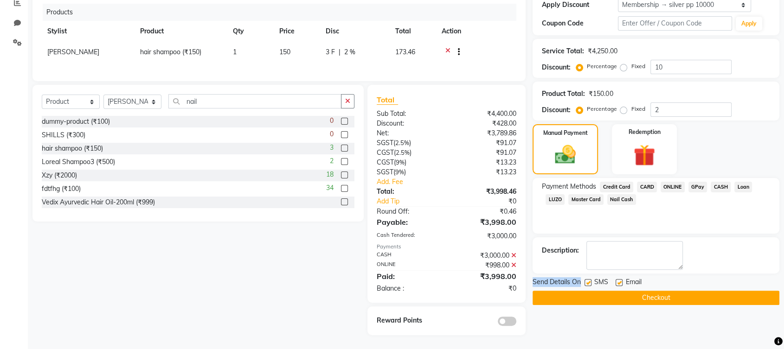
drag, startPoint x: 534, startPoint y: 274, endPoint x: 583, endPoint y: 278, distance: 48.9
click at [583, 278] on div "Send Details On SMS Email" at bounding box center [656, 283] width 247 height 12
click at [587, 279] on label at bounding box center [588, 282] width 7 height 7
click at [587, 280] on input "checkbox" at bounding box center [588, 283] width 6 height 6
checkbox input "false"
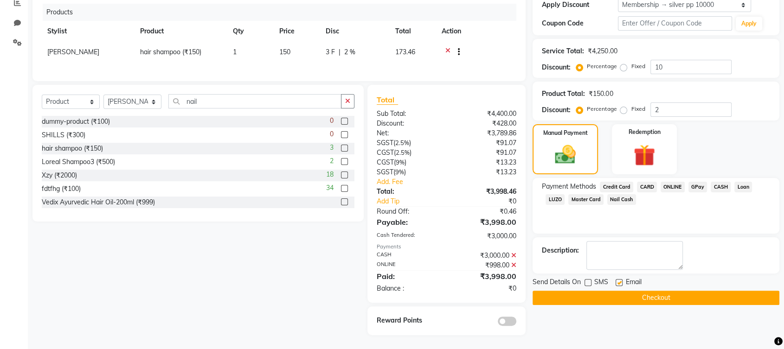
click at [620, 279] on label at bounding box center [619, 282] width 7 height 7
click at [620, 280] on input "checkbox" at bounding box center [619, 283] width 6 height 6
checkbox input "false"
click at [612, 291] on button "Checkout" at bounding box center [656, 298] width 247 height 14
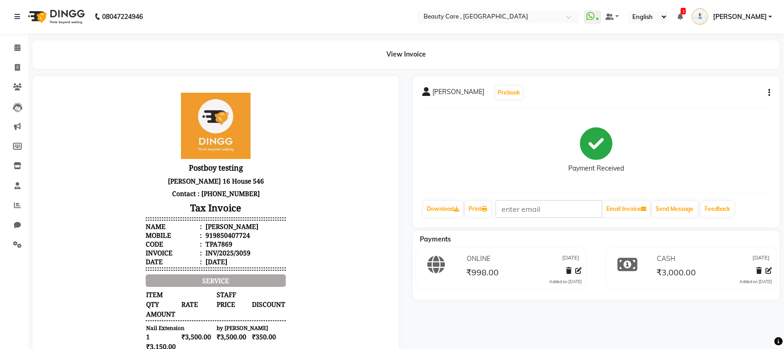
click at [768, 93] on icon "button" at bounding box center [769, 93] width 2 height 0
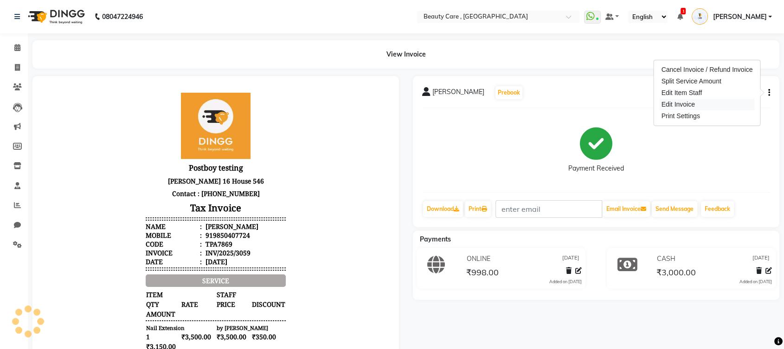
click at [695, 104] on div "Edit Invoice" at bounding box center [706, 105] width 95 height 12
select select "service"
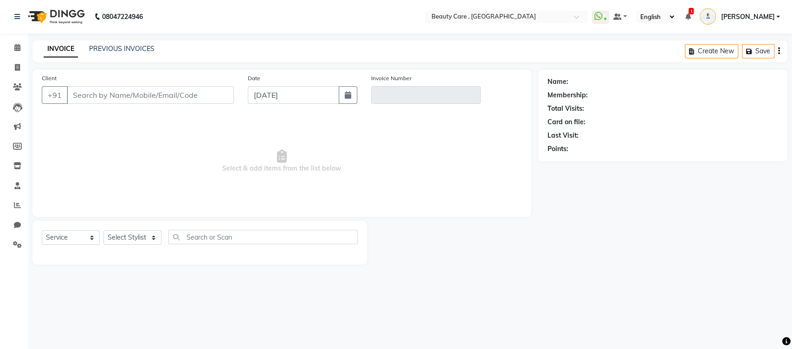
type input "98******24"
type input "INV/2025/3059"
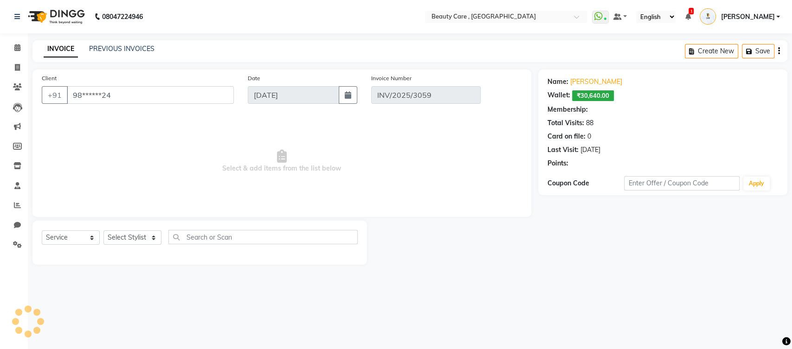
select select "2: Object"
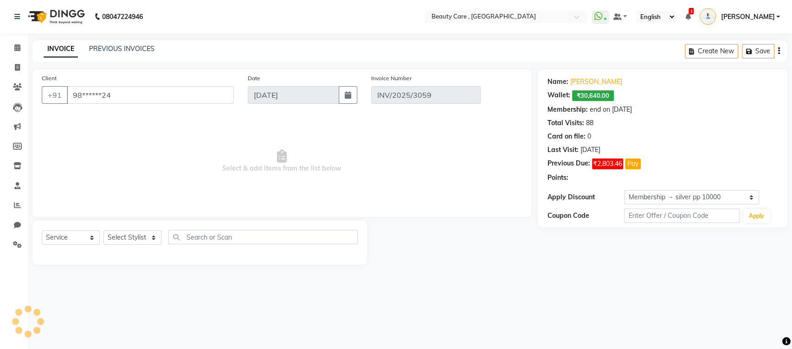
select select "select"
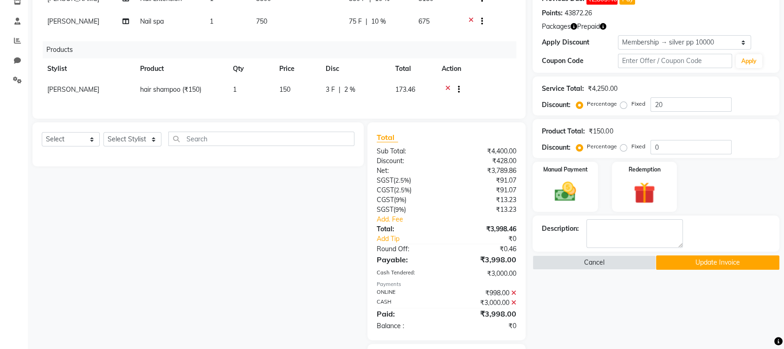
scroll to position [209, 0]
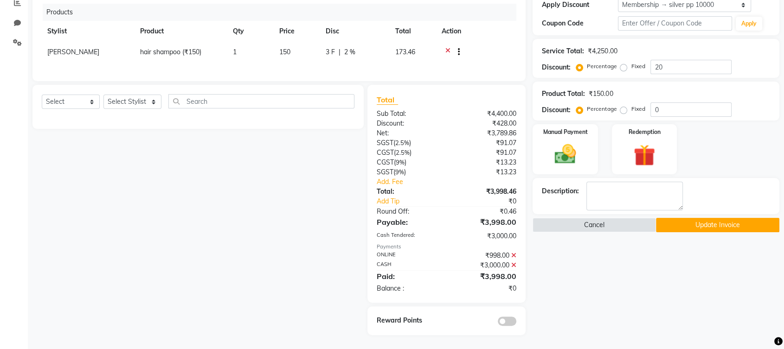
click at [513, 264] on icon at bounding box center [513, 265] width 5 height 6
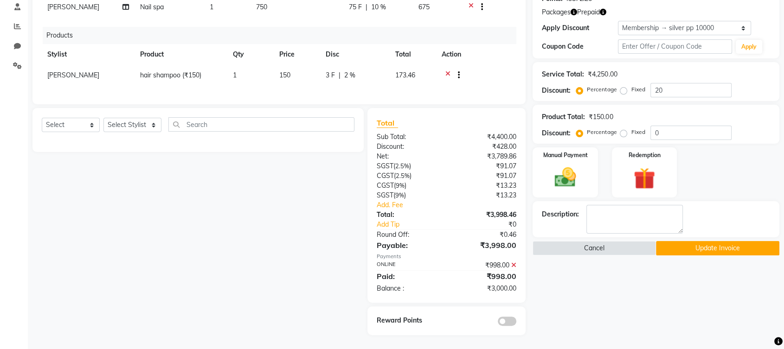
scroll to position [186, 0]
click at [565, 168] on img at bounding box center [565, 178] width 36 height 26
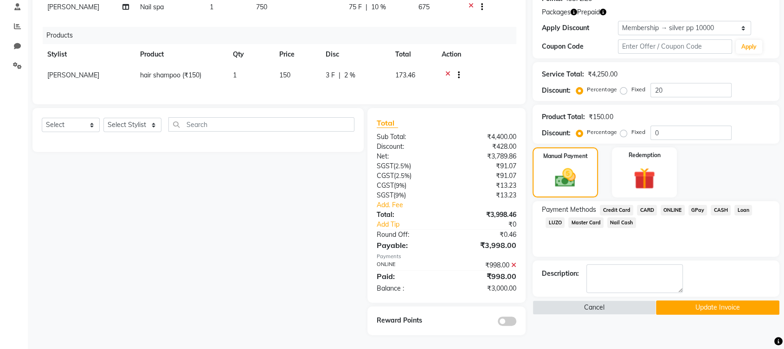
click at [668, 205] on span "ONLINE" at bounding box center [673, 210] width 24 height 11
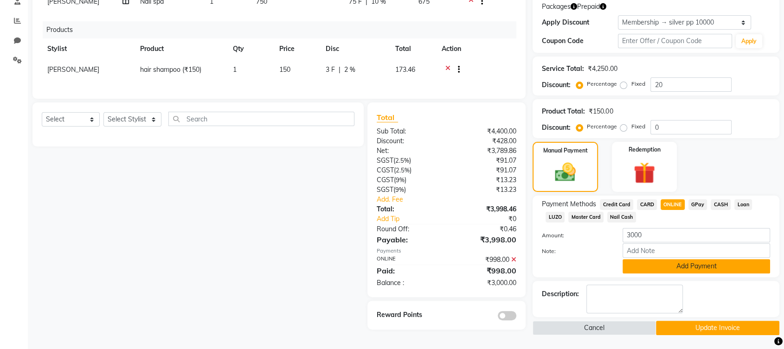
click at [652, 264] on button "Add Payment" at bounding box center [697, 266] width 148 height 14
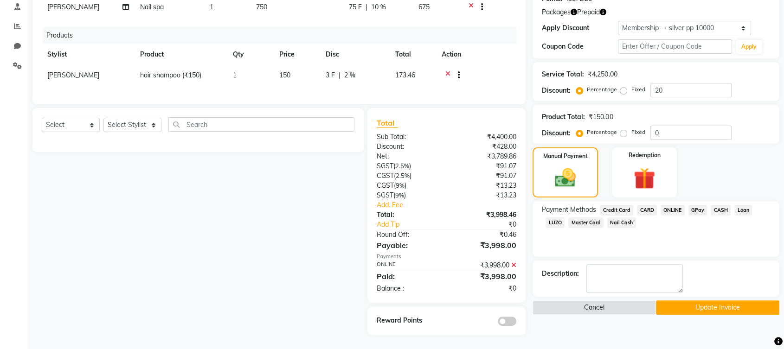
click at [690, 302] on button "Update Invoice" at bounding box center [717, 308] width 123 height 14
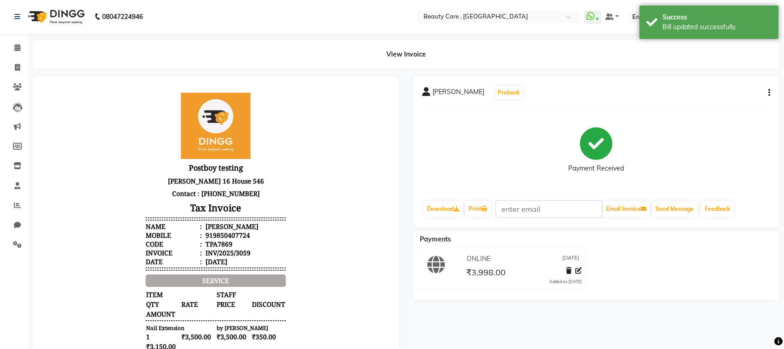
scroll to position [72, 0]
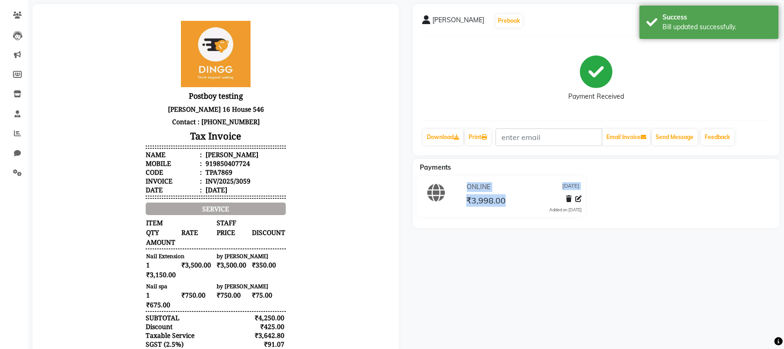
drag, startPoint x: 436, startPoint y: 178, endPoint x: 524, endPoint y: 201, distance: 90.7
click at [524, 201] on div "ONLINE 03 October 2025 ₹3,998.00 Added on 03 October 2025" at bounding box center [501, 196] width 183 height 41
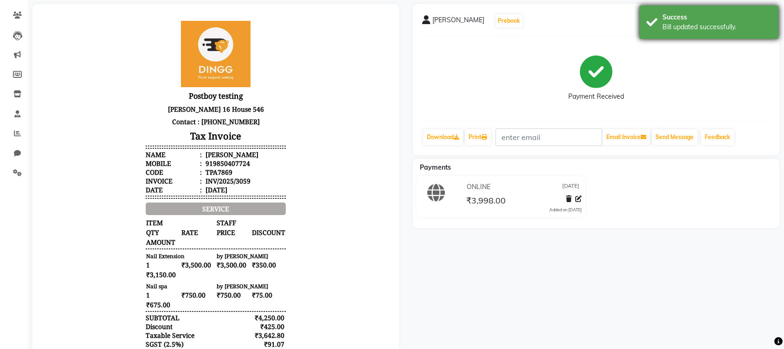
click at [716, 29] on div "Bill updated successfully." at bounding box center [717, 27] width 109 height 10
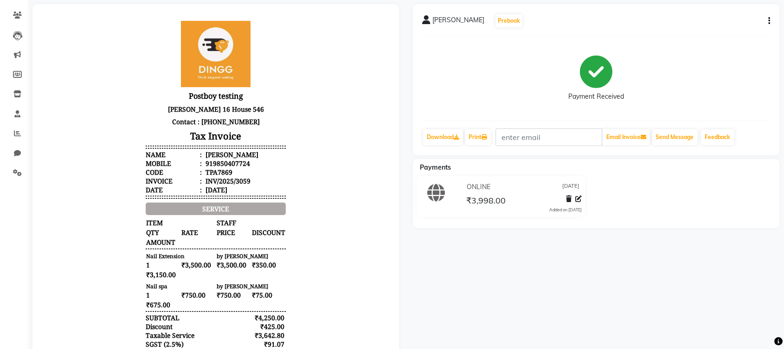
click at [768, 21] on icon "button" at bounding box center [769, 21] width 2 height 0
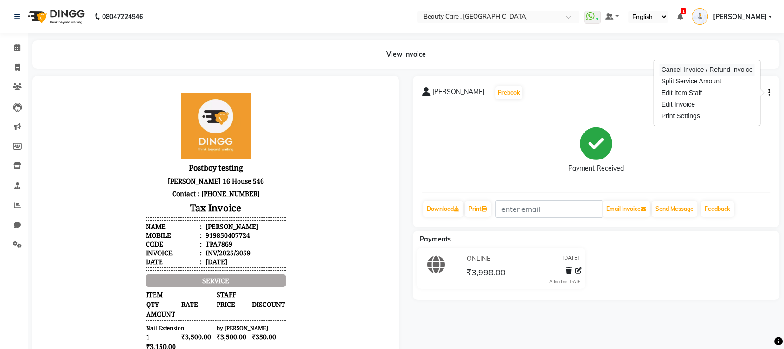
click at [683, 71] on div "Cancel Invoice / Refund Invoice" at bounding box center [706, 70] width 95 height 12
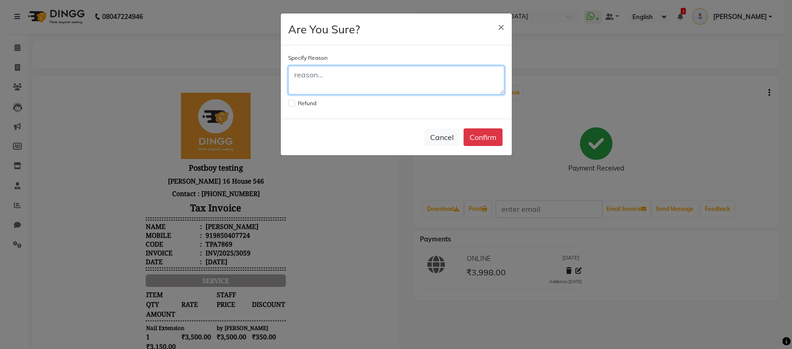
click at [403, 72] on textarea at bounding box center [396, 80] width 216 height 29
click at [501, 26] on span "×" at bounding box center [501, 26] width 6 height 14
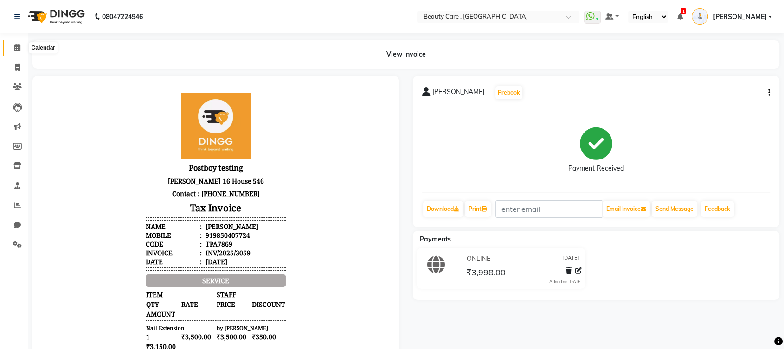
click at [20, 46] on span at bounding box center [17, 48] width 16 height 11
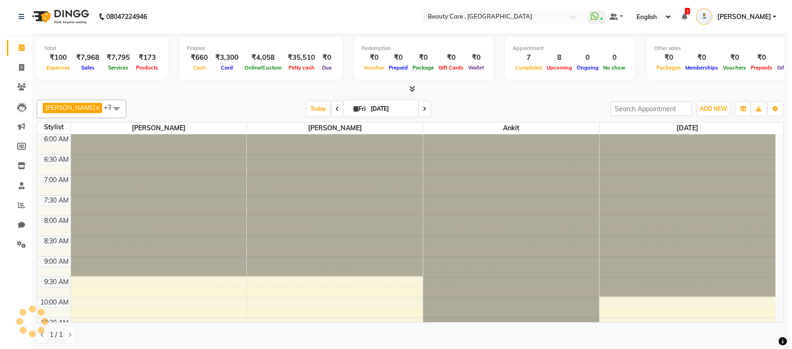
scroll to position [366, 0]
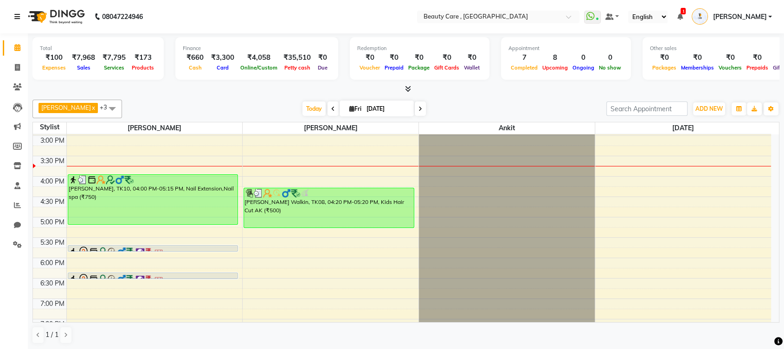
click at [18, 17] on icon at bounding box center [17, 16] width 6 height 6
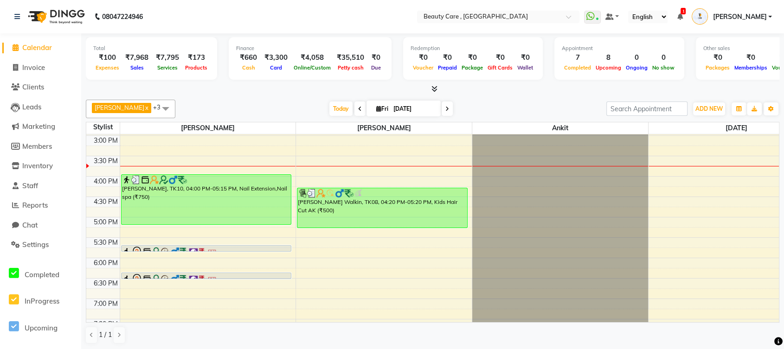
drag, startPoint x: 6, startPoint y: 73, endPoint x: 49, endPoint y: 73, distance: 42.7
click at [49, 73] on li "Invoice" at bounding box center [40, 68] width 81 height 20
click at [41, 68] on span "Invoice" at bounding box center [33, 67] width 23 height 9
select select "service"
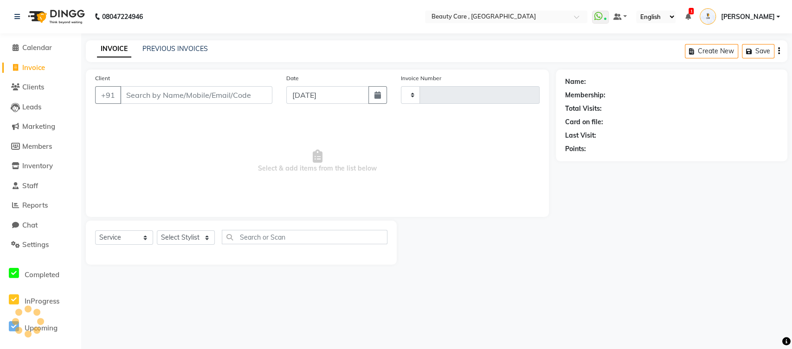
type input "3060"
select select "5646"
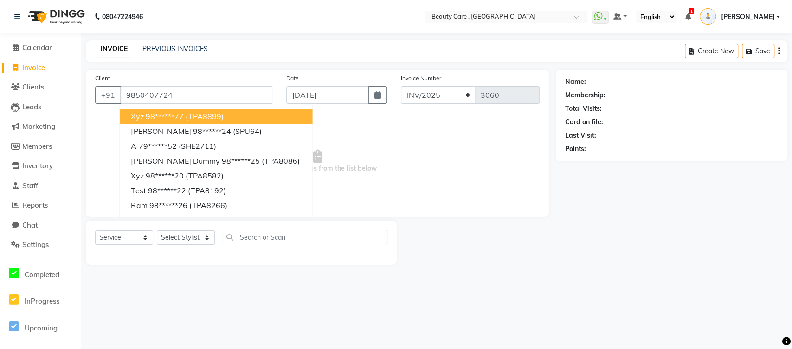
type input "9850407724"
select select "2: Object"
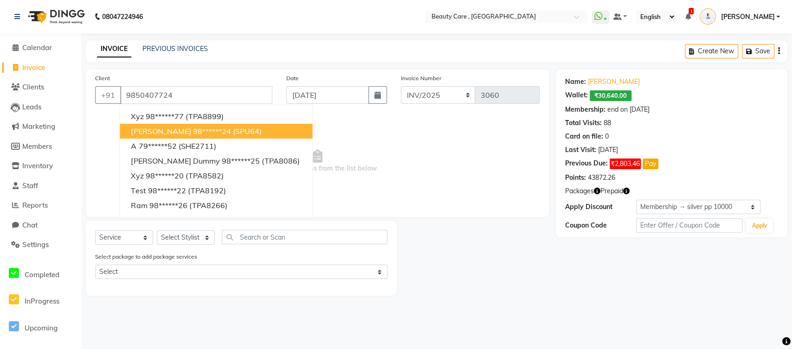
click at [232, 128] on span "(SPU64)" at bounding box center [246, 131] width 29 height 9
type input "98******24"
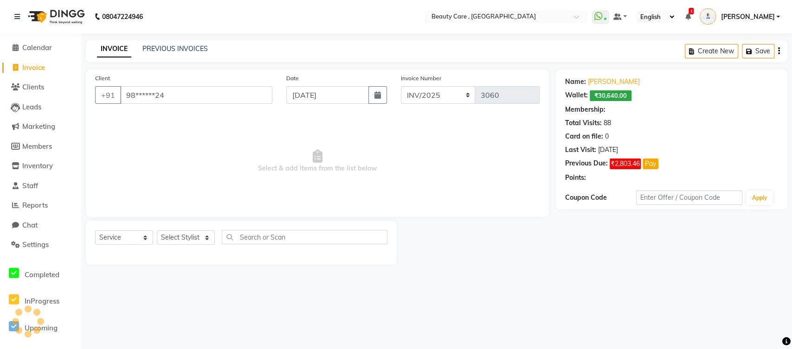
select select "2: Object"
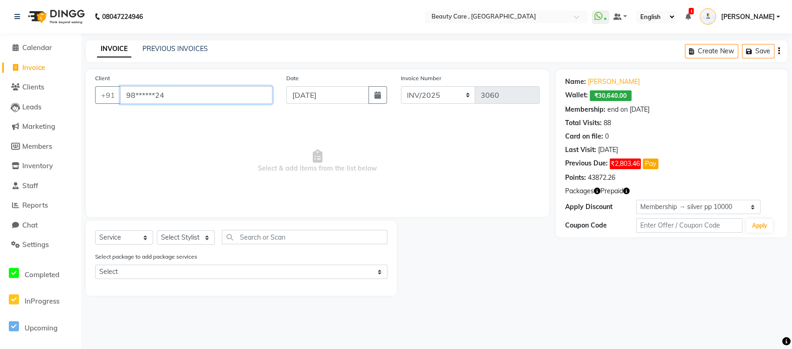
click at [222, 97] on input "98******24" at bounding box center [196, 95] width 152 height 18
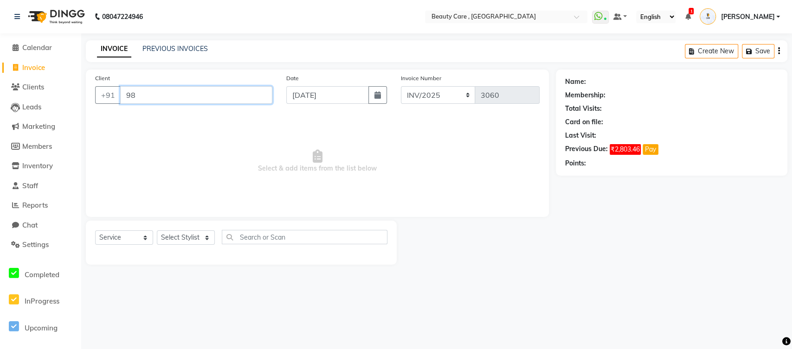
type input "9"
type input "9840407724"
click at [242, 97] on span "Add Client" at bounding box center [248, 94] width 37 height 9
select select "22"
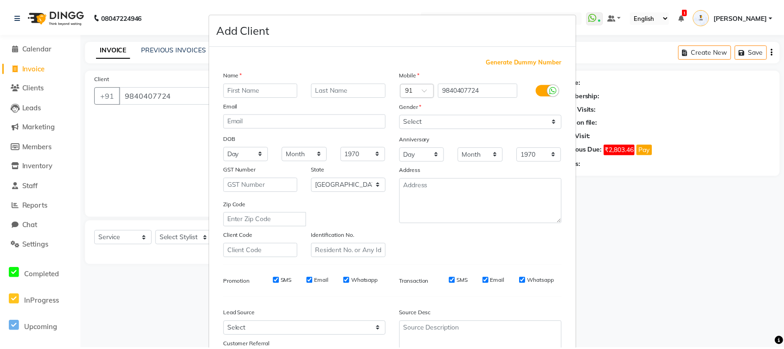
scroll to position [111, 0]
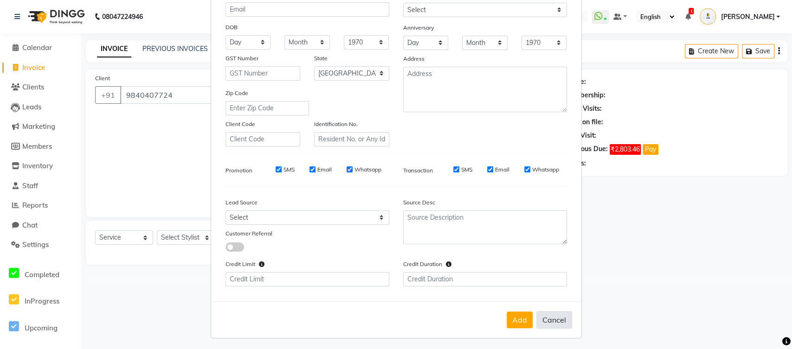
click at [551, 322] on button "Cancel" at bounding box center [554, 320] width 36 height 18
select select
select select "null"
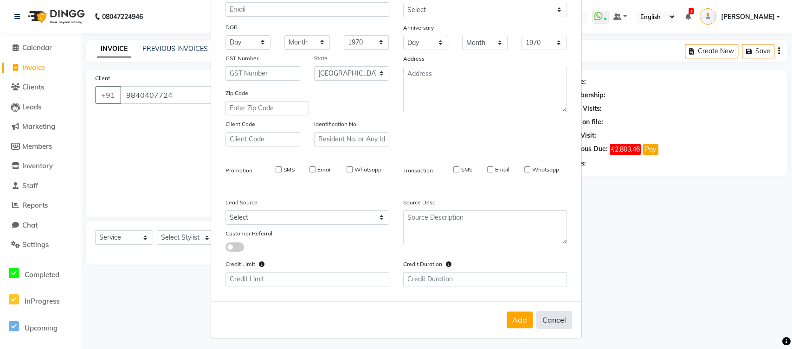
select select
checkbox input "false"
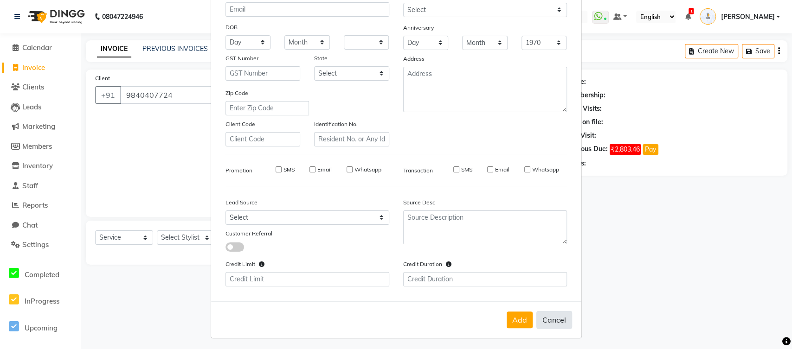
checkbox input "false"
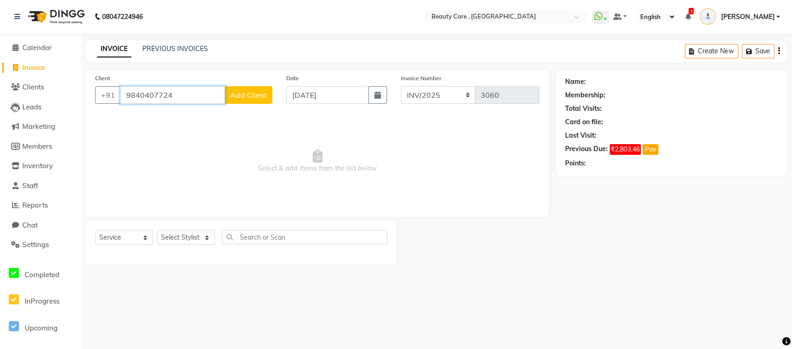
click at [185, 91] on input "9840407724" at bounding box center [172, 95] width 105 height 18
type input "9850407724"
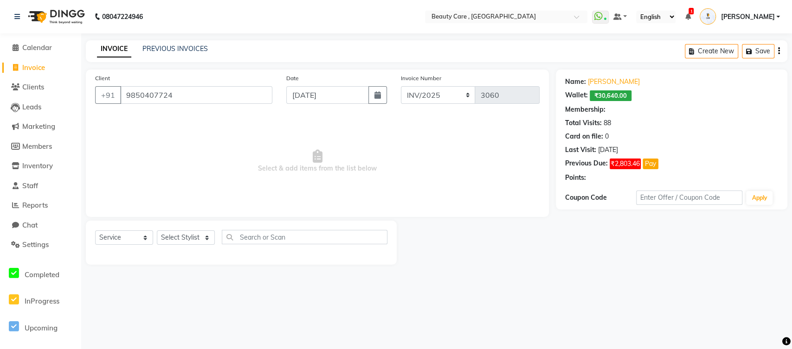
select select "2: Object"
click at [177, 151] on span "Select & add items from the list below" at bounding box center [317, 161] width 444 height 93
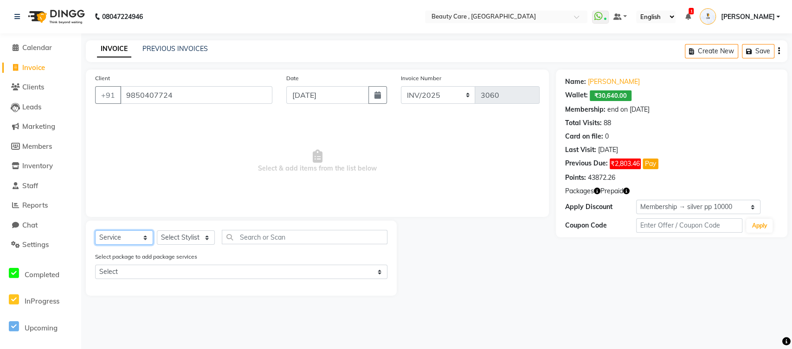
click at [122, 240] on select "Select Service Product Membership Package Voucher Prepaid Gift Card" at bounding box center [124, 238] width 58 height 14
click at [136, 235] on select "Select Service Product Membership Package Voucher Prepaid Gift Card" at bounding box center [124, 238] width 58 height 14
click at [95, 231] on select "Select Service Product Membership Package Voucher Prepaid Gift Card" at bounding box center [124, 238] width 58 height 14
click at [182, 238] on select "Select Stylist Admin Akshay Anis Ankit Anuja Ashvin Avinash Avinash J Avneesh B…" at bounding box center [186, 238] width 58 height 14
select select "67744"
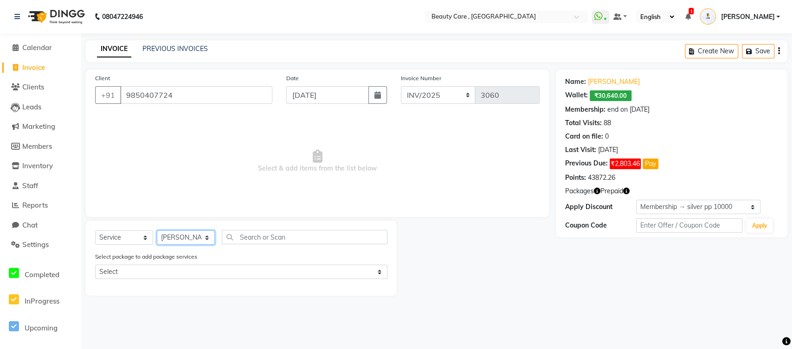
click at [157, 231] on select "Select Stylist Admin Akshay Anis Ankit Anuja Ashvin Avinash Avinash J Avneesh B…" at bounding box center [186, 238] width 58 height 14
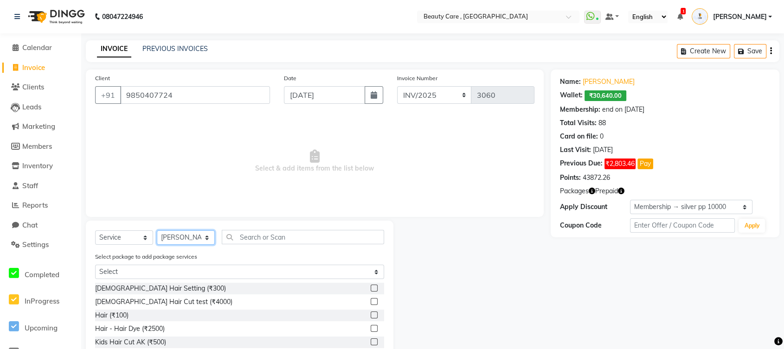
scroll to position [53, 0]
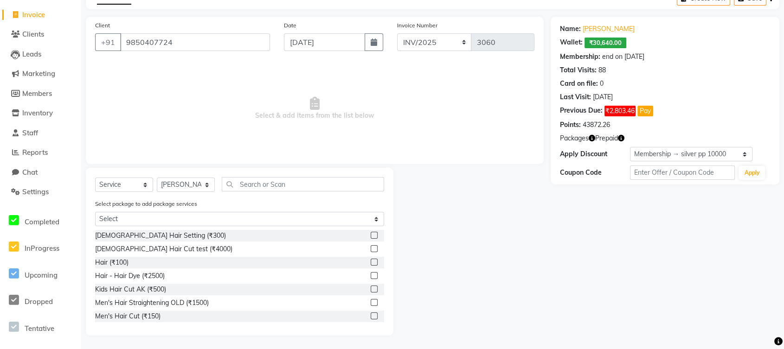
click at [371, 234] on label at bounding box center [374, 235] width 7 height 7
click at [371, 234] on input "checkbox" at bounding box center [374, 236] width 6 height 6
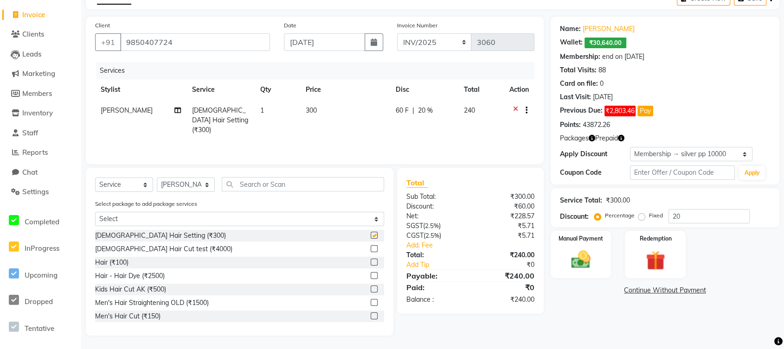
checkbox input "false"
click at [303, 179] on input "text" at bounding box center [303, 184] width 162 height 14
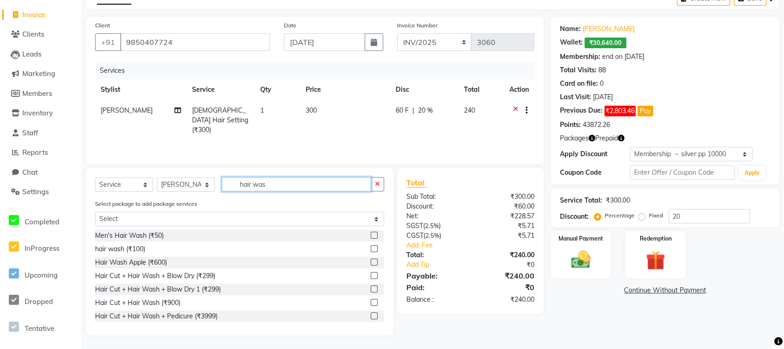
type input "hair was"
click at [371, 233] on label at bounding box center [374, 235] width 7 height 7
click at [371, 233] on input "checkbox" at bounding box center [374, 236] width 6 height 6
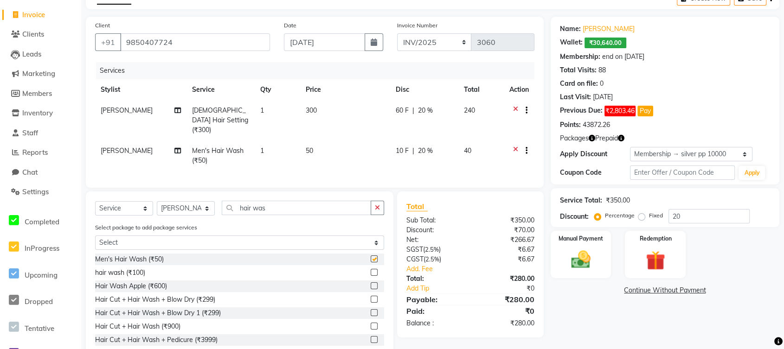
checkbox input "false"
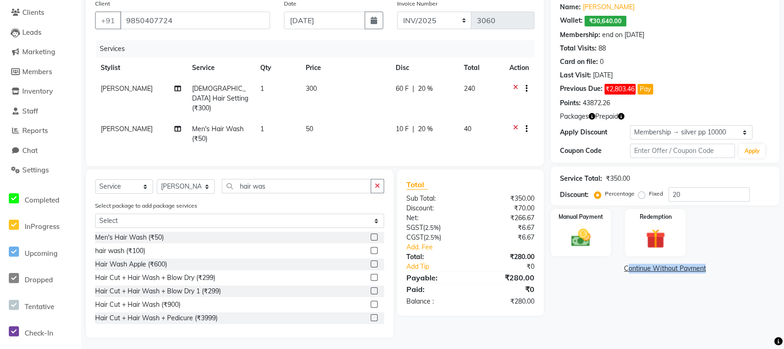
drag, startPoint x: 618, startPoint y: 272, endPoint x: 705, endPoint y: 266, distance: 86.9
click at [705, 266] on link "Continue Without Payment" at bounding box center [665, 269] width 225 height 10
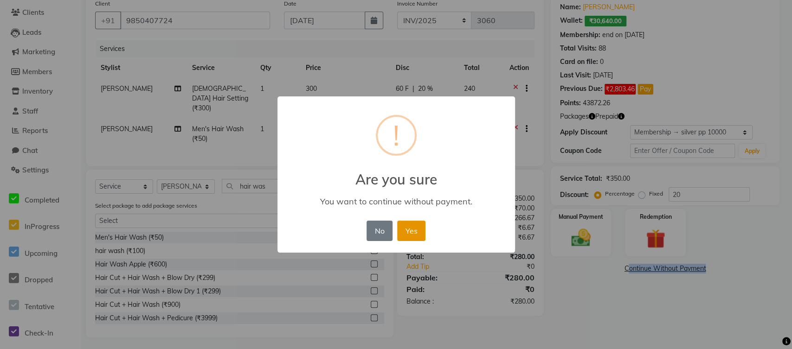
click at [412, 234] on button "Yes" at bounding box center [411, 231] width 28 height 20
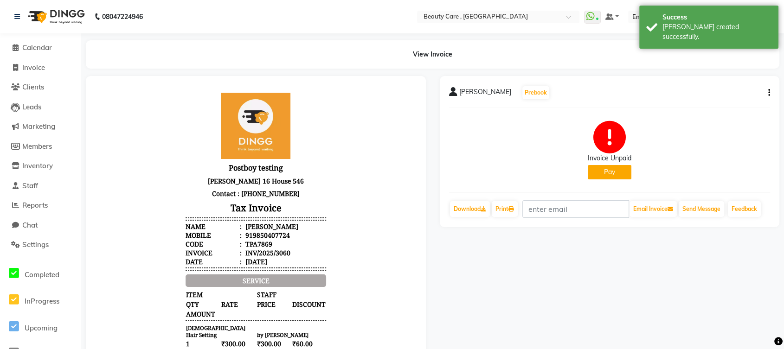
drag, startPoint x: 569, startPoint y: 156, endPoint x: 653, endPoint y: 168, distance: 84.8
click at [653, 168] on div "Invoice Unpaid Pay" at bounding box center [610, 151] width 322 height 70
click at [612, 174] on button "Pay" at bounding box center [610, 172] width 44 height 14
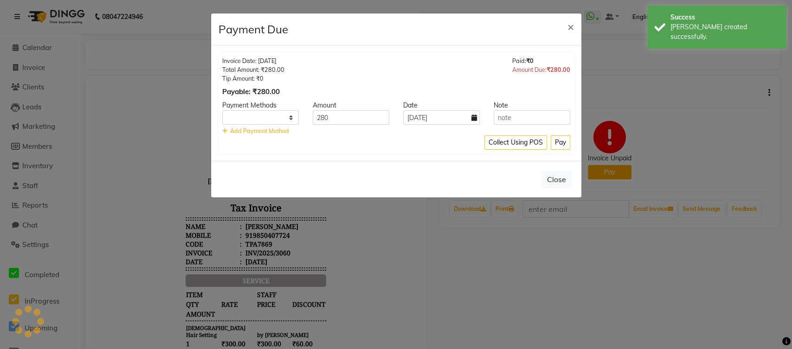
select select "1"
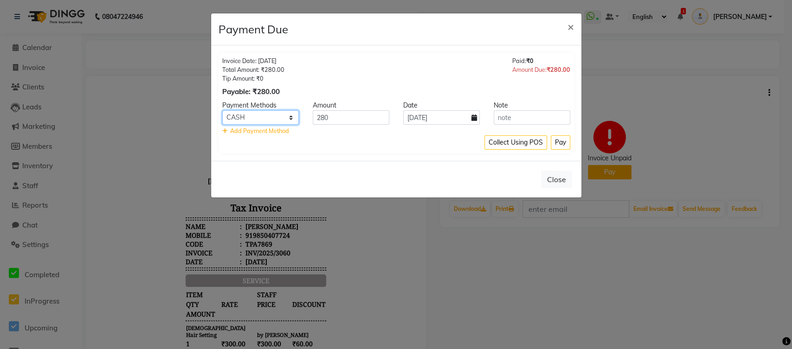
click at [264, 116] on select "Credit Card CARD ONLINE GPay CASH Loan LUZO Master Card Nail Cash" at bounding box center [260, 117] width 77 height 14
click at [222, 110] on select "Credit Card CARD ONLINE GPay CASH Loan LUZO Master Card Nail Cash" at bounding box center [260, 117] width 77 height 14
click at [560, 143] on button "Pay" at bounding box center [560, 142] width 19 height 14
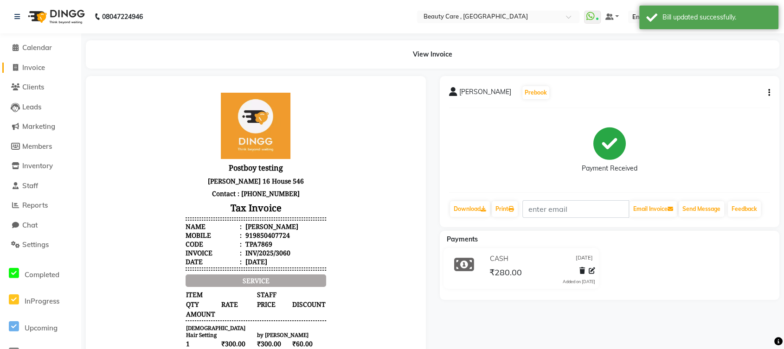
click at [38, 70] on span "Invoice" at bounding box center [33, 67] width 23 height 9
select select "service"
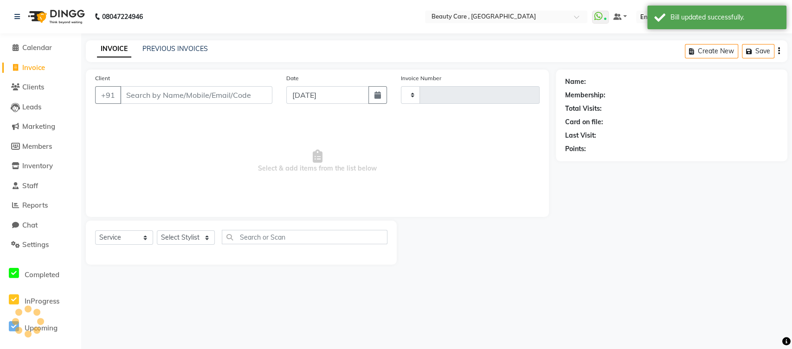
type input "3061"
select select "5646"
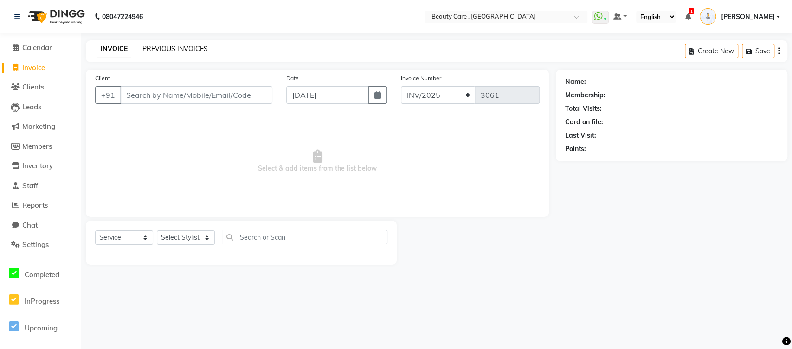
click at [154, 50] on link "PREVIOUS INVOICES" at bounding box center [174, 49] width 65 height 8
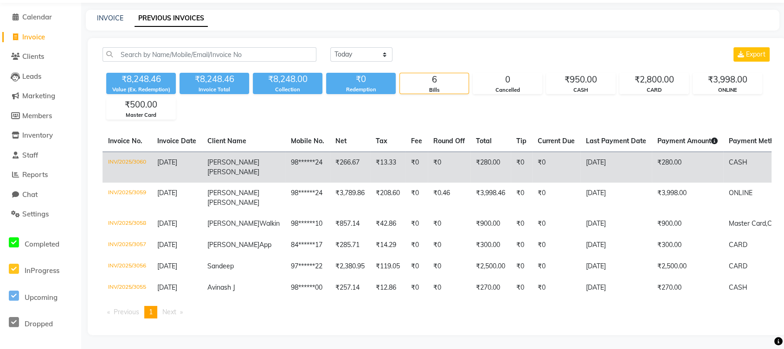
scroll to position [7, 0]
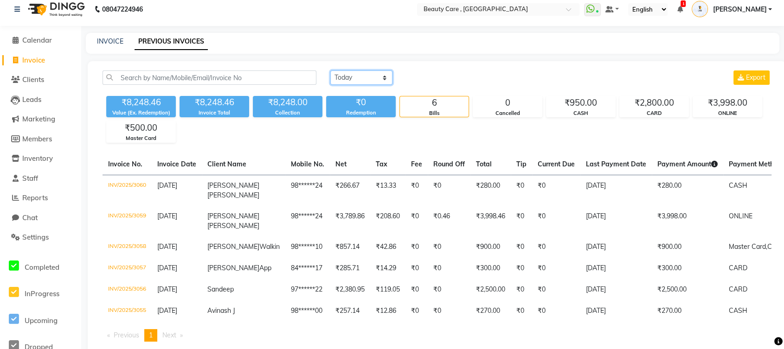
click at [350, 77] on select "Today Yesterday Custom Range" at bounding box center [361, 78] width 62 height 14
click at [330, 71] on select "Today Yesterday Custom Range" at bounding box center [361, 78] width 62 height 14
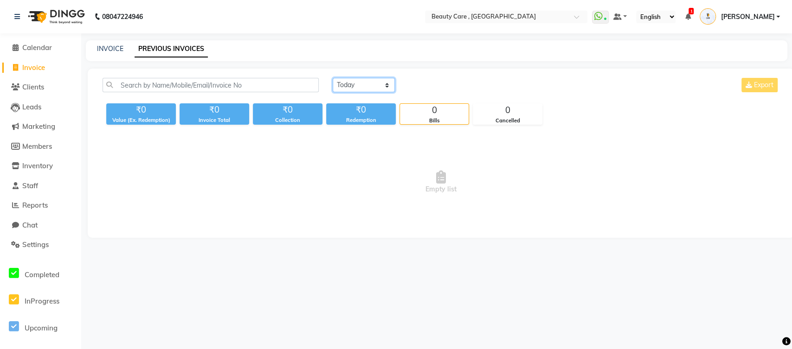
click at [362, 86] on select "Today Yesterday Custom Range" at bounding box center [364, 85] width 62 height 14
select select "range"
click at [333, 78] on select "Today Yesterday Custom Range" at bounding box center [364, 85] width 62 height 14
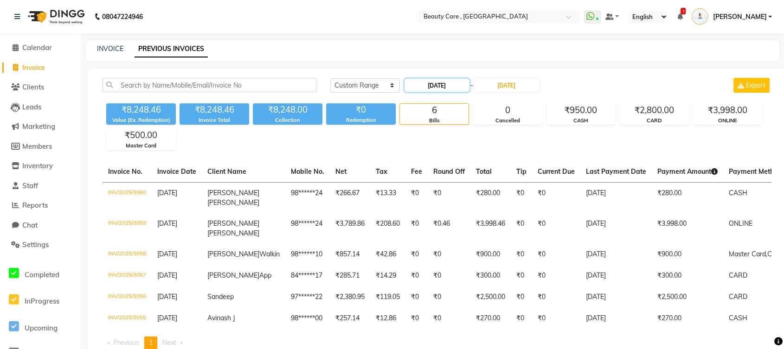
click at [430, 86] on input "[DATE]" at bounding box center [437, 85] width 65 height 13
select select "10"
select select "2025"
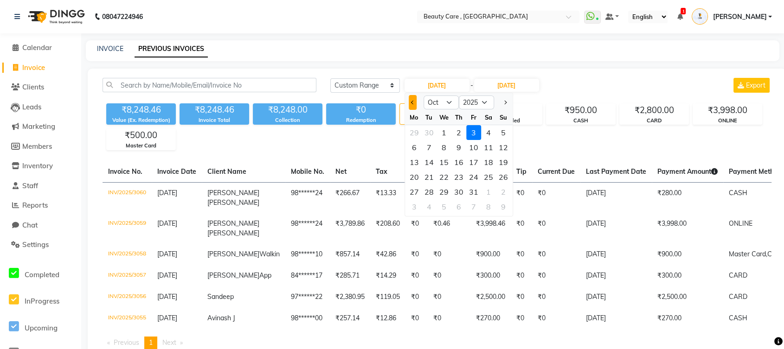
click at [410, 103] on button "Previous month" at bounding box center [413, 102] width 8 height 15
select select "9"
click at [416, 133] on div "1" at bounding box center [414, 132] width 15 height 15
type input "01 September 2025"
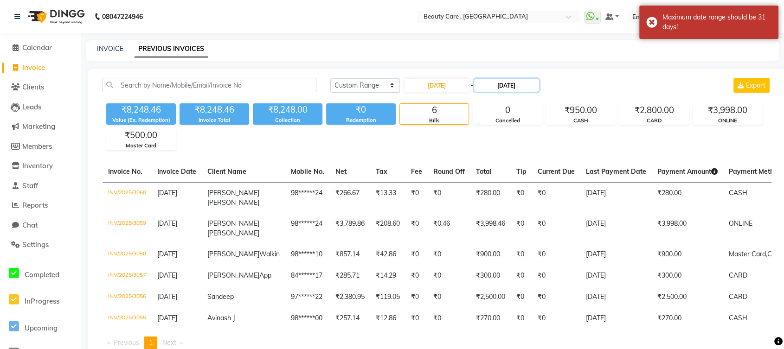
click at [502, 86] on input "[DATE]" at bounding box center [506, 85] width 65 height 13
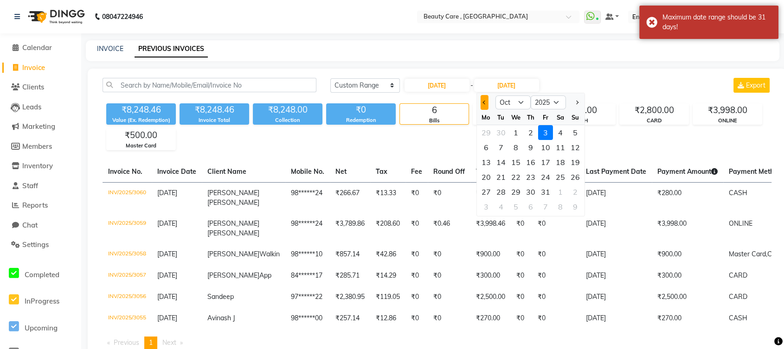
click at [485, 99] on button "Previous month" at bounding box center [484, 102] width 8 height 15
select select "9"
click at [502, 188] on div "30" at bounding box center [500, 192] width 15 height 15
type input "30 September 2025"
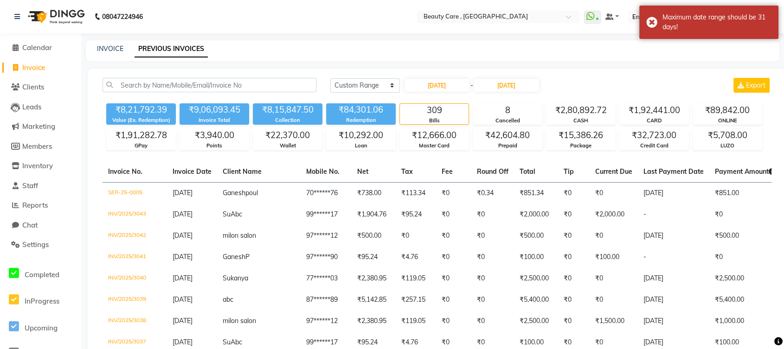
click at [563, 81] on div "Today Yesterday Custom Range 01 September 2025 - 30 September 2025 Export" at bounding box center [550, 85] width 441 height 15
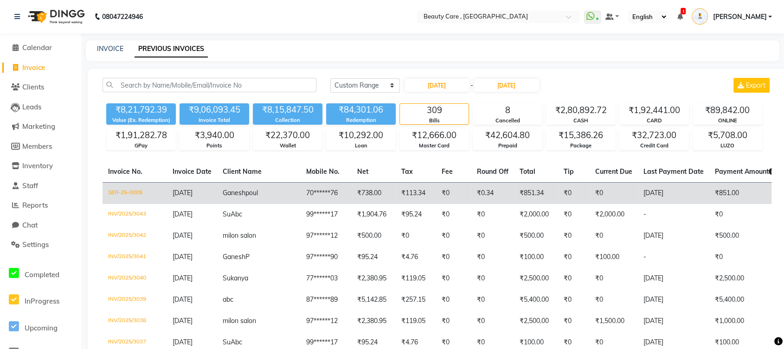
click at [125, 194] on td "SER-25-0005" at bounding box center [135, 193] width 64 height 22
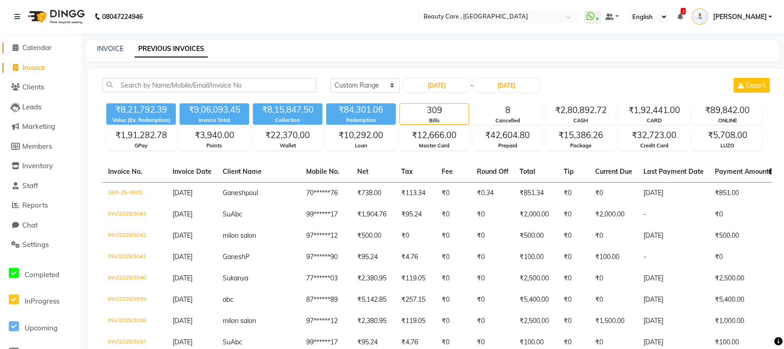
click at [46, 52] on span "Calendar" at bounding box center [37, 47] width 30 height 9
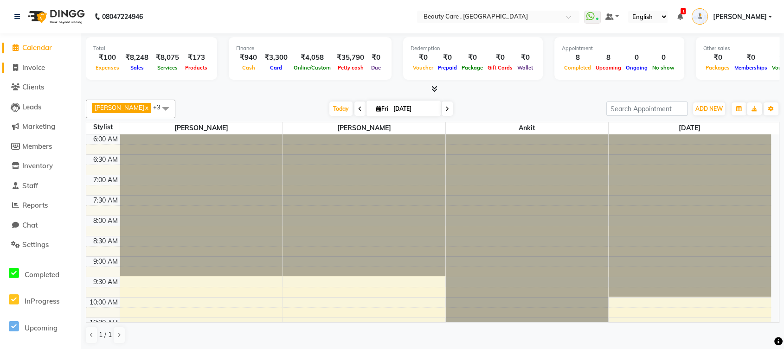
click at [28, 69] on span "Invoice" at bounding box center [33, 67] width 23 height 9
select select "service"
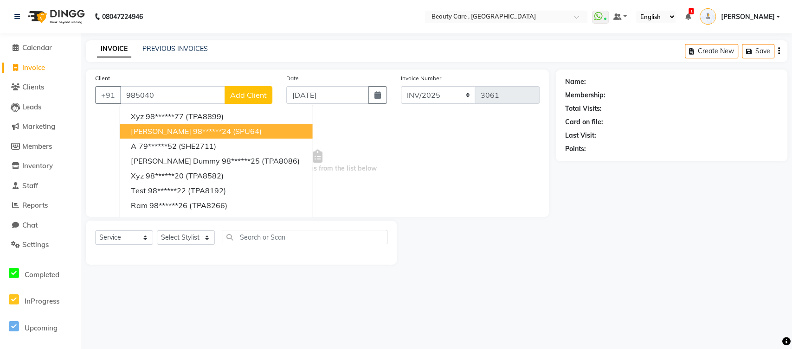
click at [162, 127] on span "Omkar Omkar" at bounding box center [161, 131] width 60 height 9
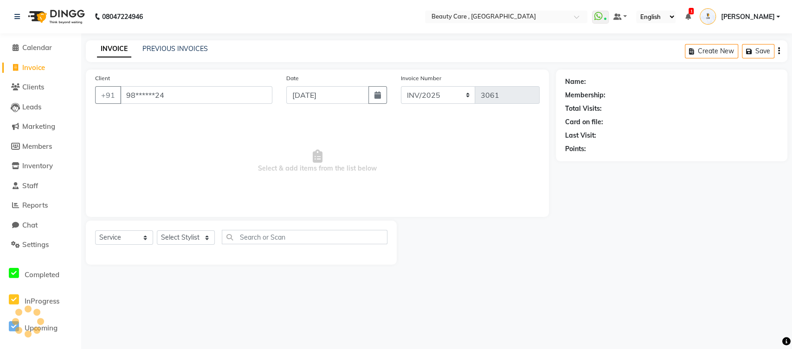
type input "98******24"
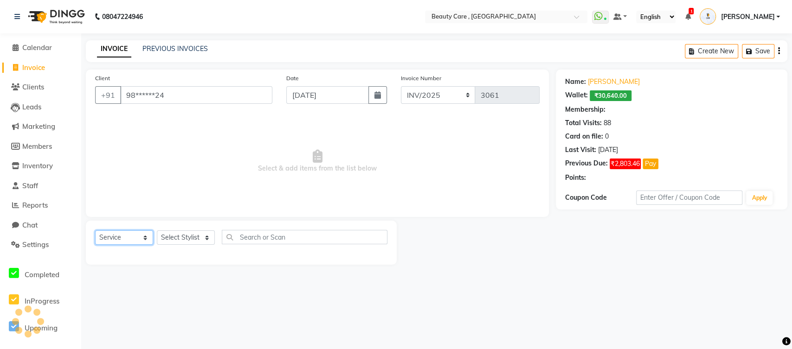
click at [129, 240] on select "Select Service Product Membership Package Voucher Prepaid Gift Card" at bounding box center [124, 238] width 58 height 14
select select "2: Object"
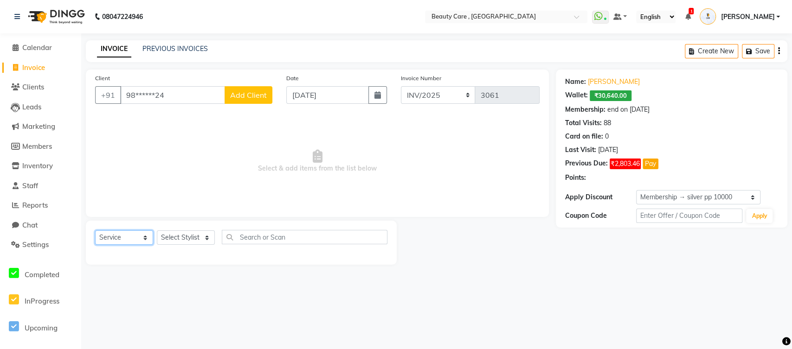
select select "P"
click at [95, 231] on select "Select Service Product Membership Package Voucher Prepaid Gift Card" at bounding box center [124, 238] width 58 height 14
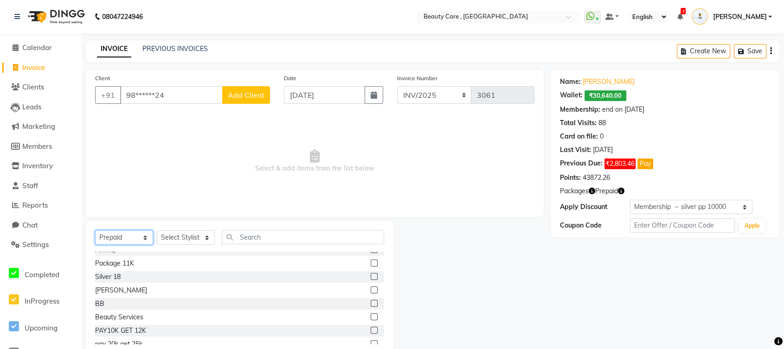
scroll to position [74, 0]
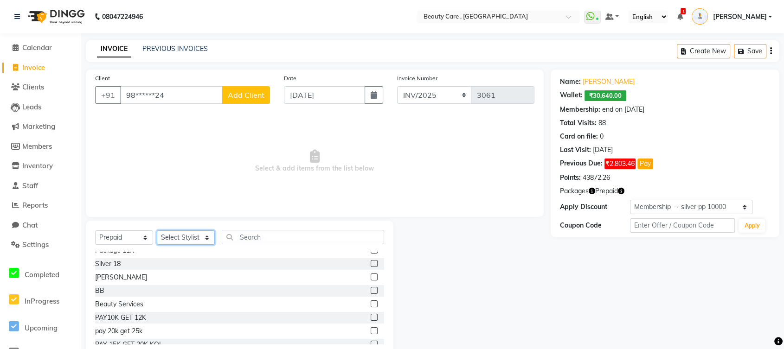
click at [195, 238] on select "Select Stylist Admin Akshay Anis Ankit Anuja Ashvin Avinash Avinash J Avneesh B…" at bounding box center [186, 238] width 58 height 14
select select "67744"
click at [157, 231] on select "Select Stylist Admin Akshay Anis Ankit Anuja Ashvin Avinash Avinash J Avneesh B…" at bounding box center [186, 238] width 58 height 14
click at [371, 316] on label at bounding box center [374, 317] width 7 height 7
click at [371, 316] on input "checkbox" at bounding box center [374, 318] width 6 height 6
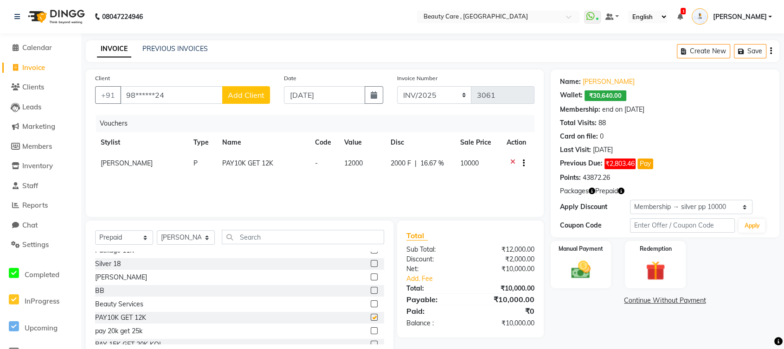
checkbox input "false"
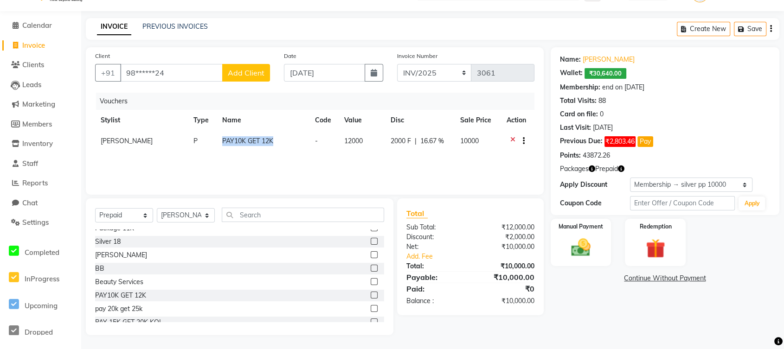
drag, startPoint x: 219, startPoint y: 138, endPoint x: 288, endPoint y: 140, distance: 68.7
click at [288, 140] on td "PAY10K GET 12K" at bounding box center [263, 142] width 93 height 23
select select "67744"
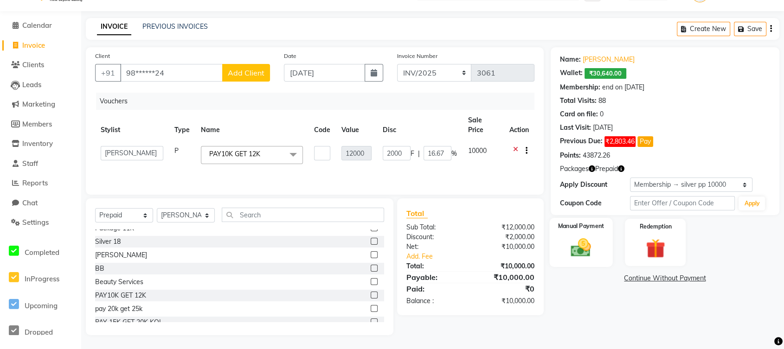
click at [570, 257] on img at bounding box center [581, 247] width 33 height 23
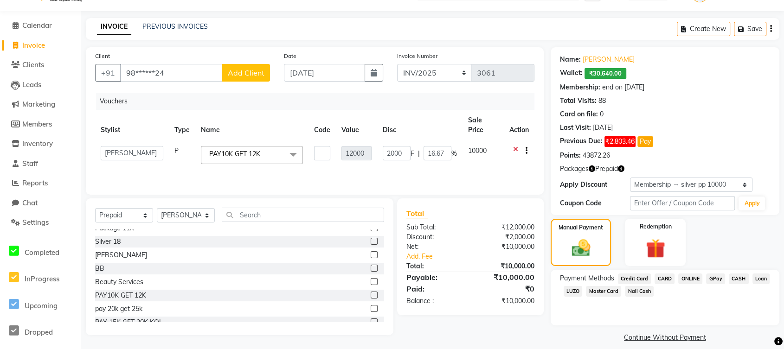
scroll to position [31, 0]
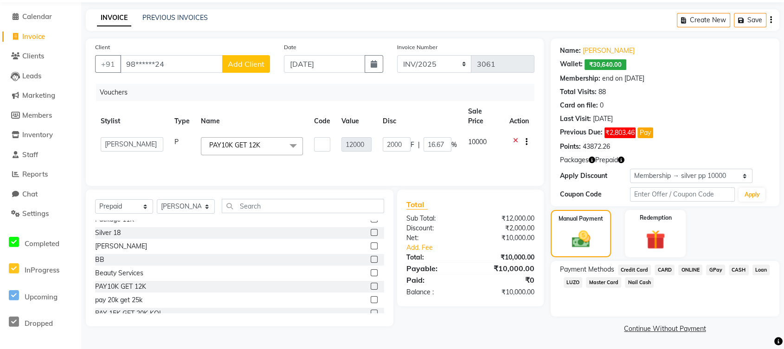
click at [738, 269] on span "CASH" at bounding box center [739, 270] width 20 height 11
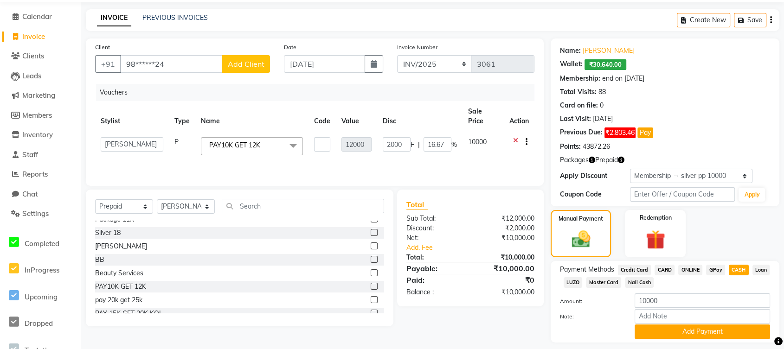
scroll to position [57, 0]
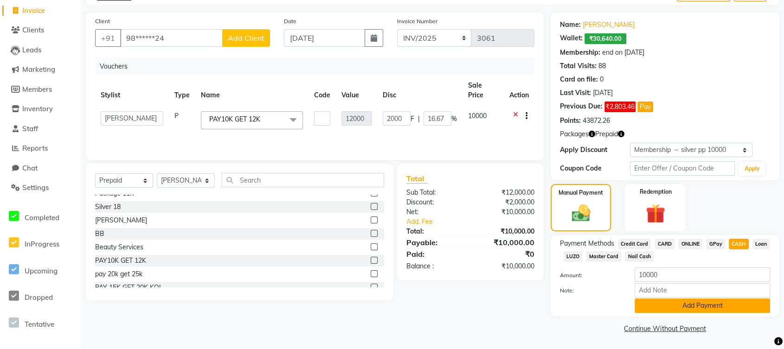
click at [686, 308] on button "Add Payment" at bounding box center [702, 306] width 135 height 14
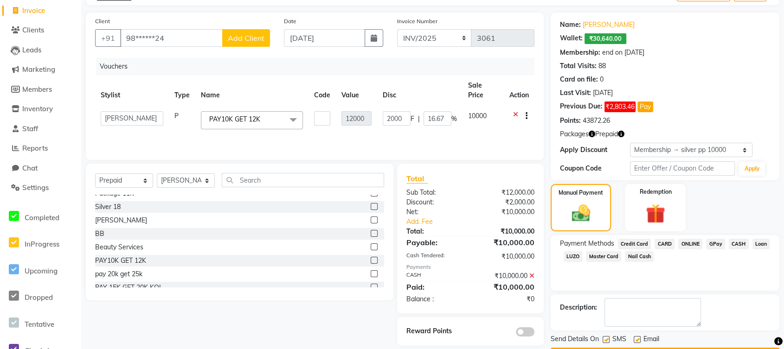
scroll to position [84, 0]
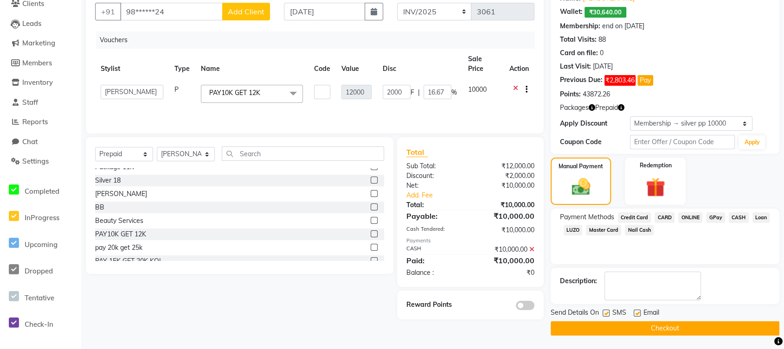
click at [605, 313] on label at bounding box center [606, 313] width 7 height 7
click at [605, 313] on input "checkbox" at bounding box center [606, 314] width 6 height 6
checkbox input "false"
click at [638, 315] on label at bounding box center [637, 313] width 7 height 7
click at [638, 315] on input "checkbox" at bounding box center [637, 314] width 6 height 6
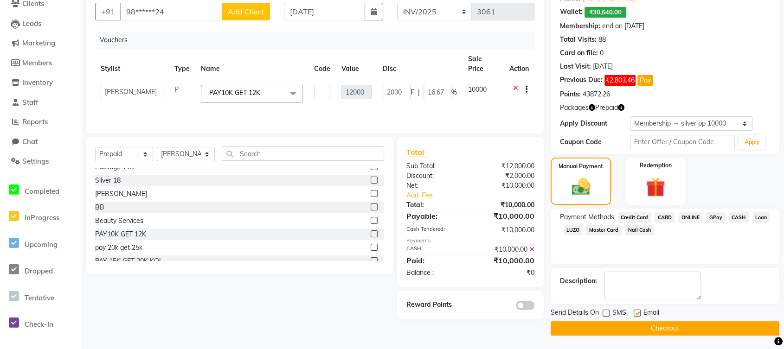
checkbox input "false"
click at [638, 322] on button "Checkout" at bounding box center [665, 329] width 229 height 14
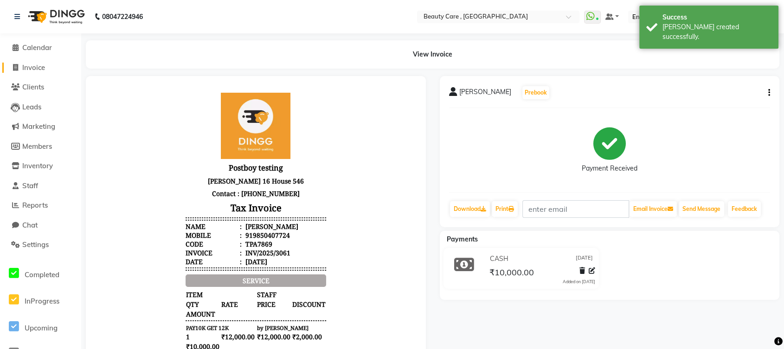
click at [43, 67] on span "Invoice" at bounding box center [33, 67] width 23 height 9
select select "service"
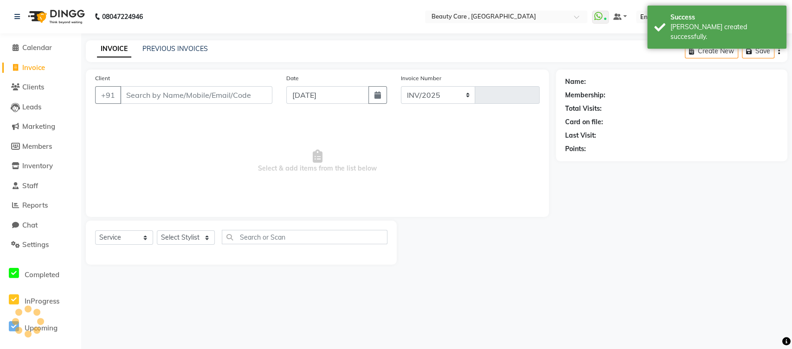
select select "5646"
type input "3062"
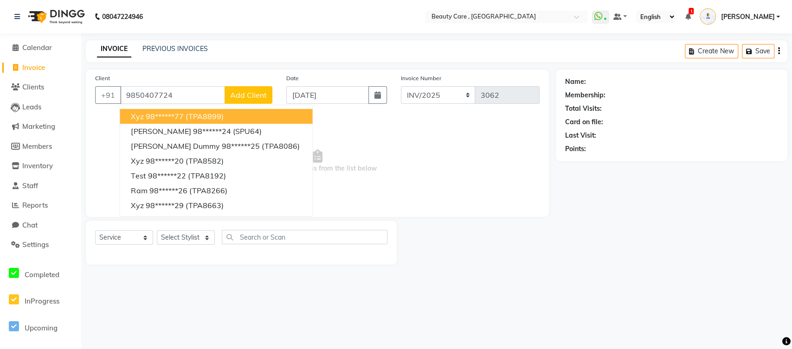
type input "9850407724"
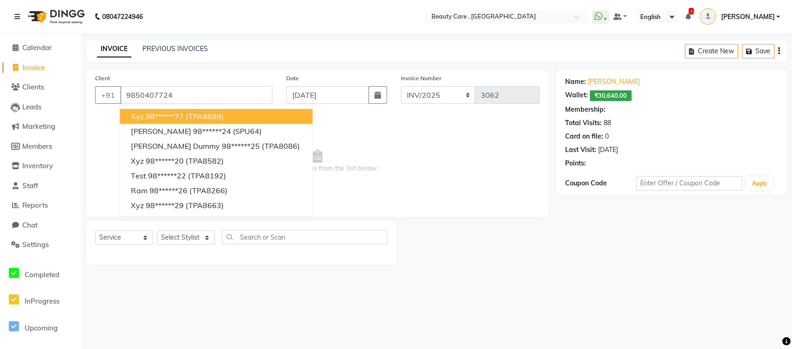
select select "2: Object"
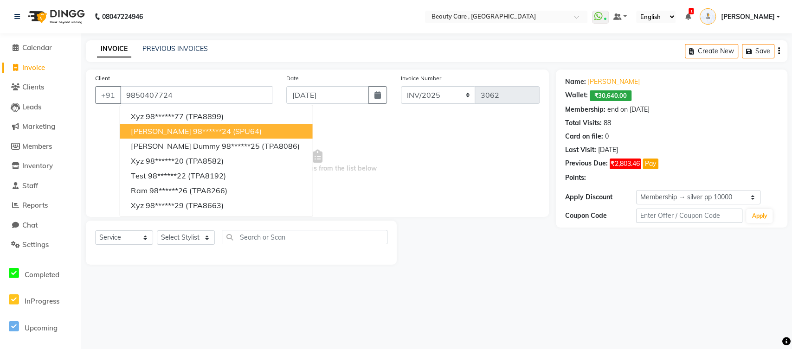
click at [145, 133] on span "Omkar Omkar" at bounding box center [161, 131] width 60 height 9
type input "98******24"
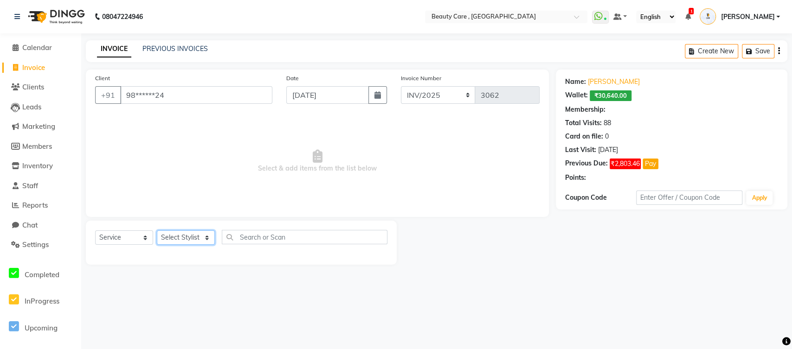
select select "2: Object"
click at [180, 234] on select "Select Stylist Admin Akshay Anis Ankit Anuja Ashvin Avinash Avinash J Avneesh B…" at bounding box center [186, 238] width 58 height 14
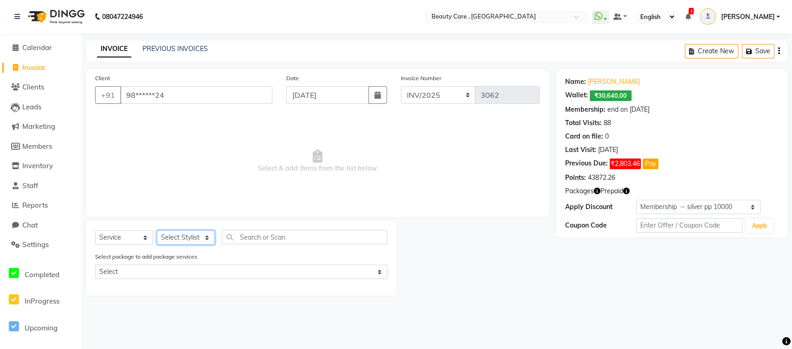
select select "67744"
click at [157, 231] on select "Select Stylist Admin Akshay Anis Ankit Anuja Ashvin Avinash Avinash J Avneesh B…" at bounding box center [186, 238] width 58 height 14
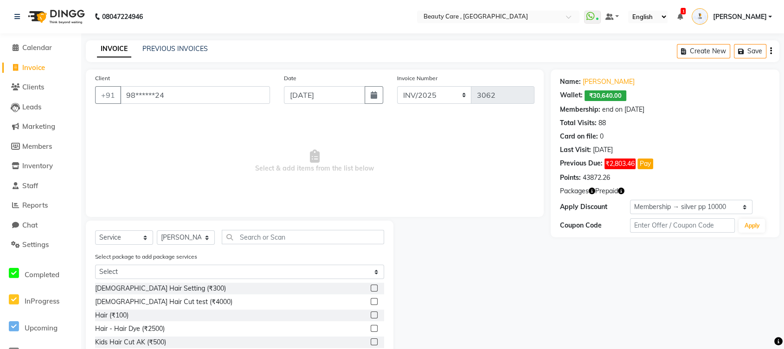
click at [371, 285] on label at bounding box center [374, 288] width 7 height 7
click at [371, 286] on input "checkbox" at bounding box center [374, 289] width 6 height 6
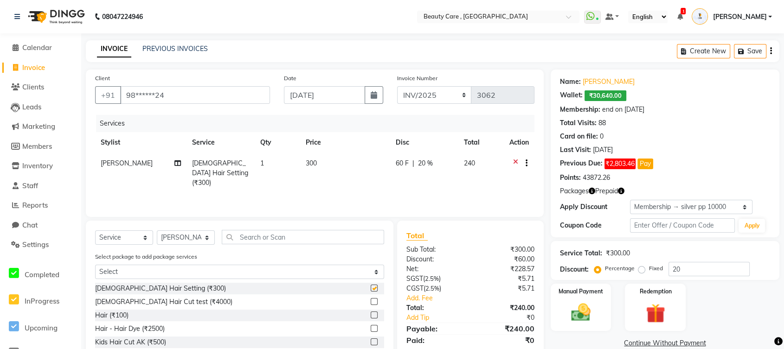
checkbox input "false"
click at [371, 300] on label at bounding box center [374, 301] width 7 height 7
click at [371, 300] on input "checkbox" at bounding box center [374, 302] width 6 height 6
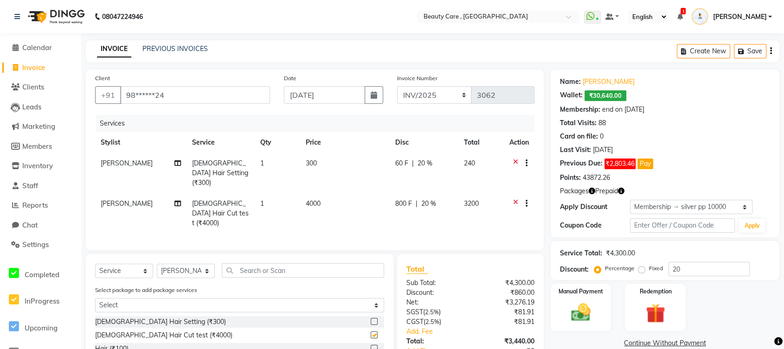
checkbox input "false"
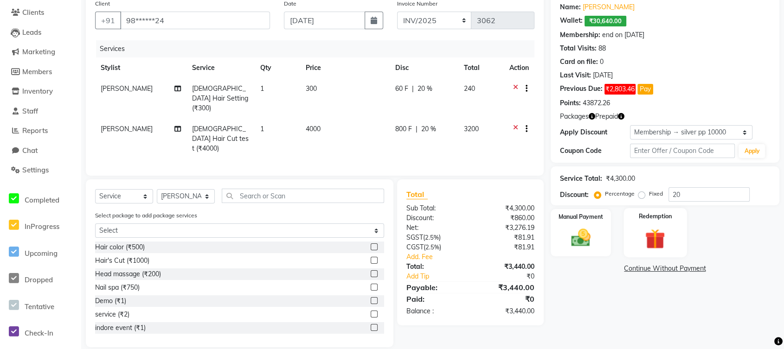
click at [662, 239] on img at bounding box center [655, 238] width 33 height 25
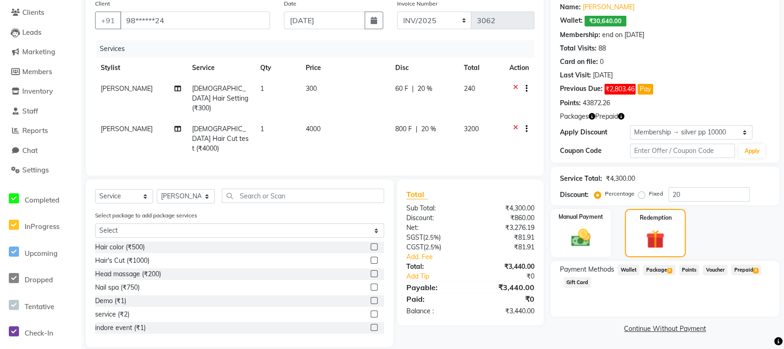
click at [751, 270] on span "Prepaid 9" at bounding box center [746, 270] width 30 height 11
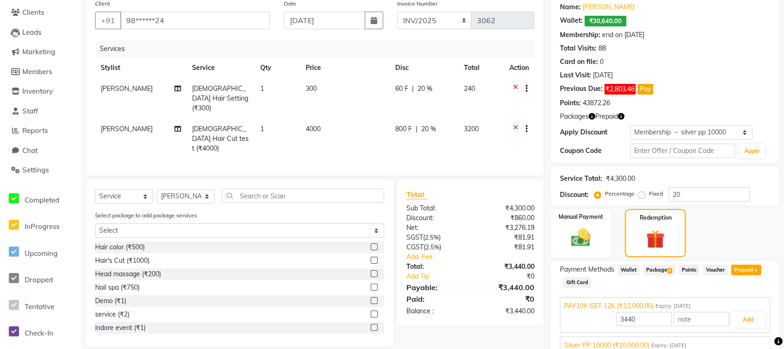
scroll to position [162, 0]
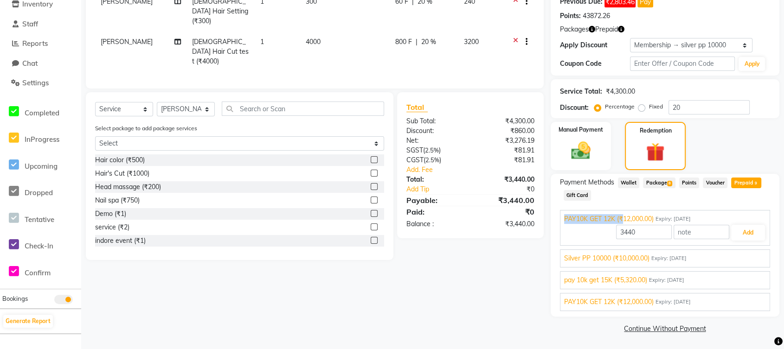
drag, startPoint x: 563, startPoint y: 220, endPoint x: 621, endPoint y: 220, distance: 58.0
click at [621, 220] on div "PAY10K GET 12K (₹12,000.00) Expiry: 01 April 2026 3440 Add" at bounding box center [665, 228] width 210 height 36
click at [668, 196] on div "Payment Methods Wallet Package 8 Points Voucher Prepaid 9 Gift Card" at bounding box center [665, 190] width 210 height 25
click at [739, 232] on button "Add" at bounding box center [748, 233] width 34 height 16
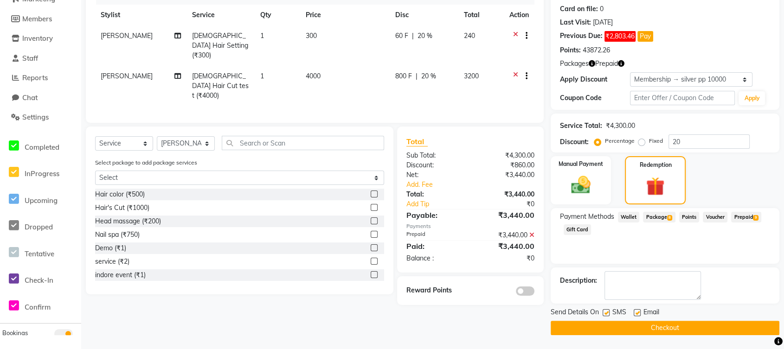
scroll to position [127, 0]
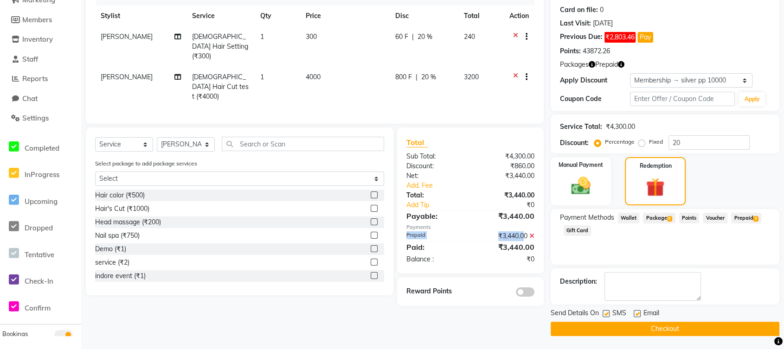
drag, startPoint x: 401, startPoint y: 222, endPoint x: 521, endPoint y: 227, distance: 119.8
click at [521, 232] on div "Prepaid ₹3,440.00" at bounding box center [470, 237] width 142 height 10
click at [604, 310] on label at bounding box center [606, 313] width 7 height 7
click at [604, 311] on input "checkbox" at bounding box center [606, 314] width 6 height 6
checkbox input "false"
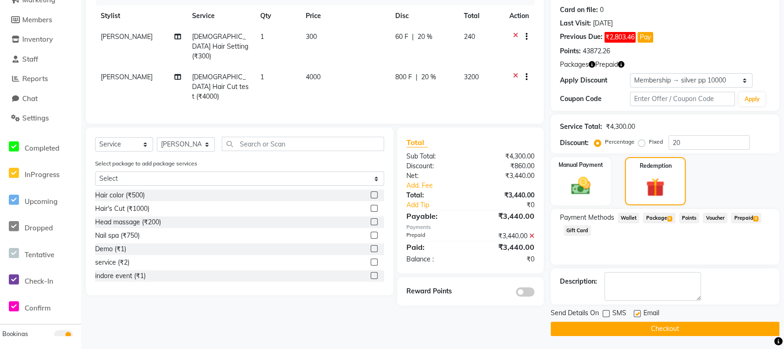
click at [638, 314] on label at bounding box center [637, 313] width 7 height 7
click at [638, 314] on input "checkbox" at bounding box center [637, 314] width 6 height 6
checkbox input "false"
click at [644, 324] on button "Checkout" at bounding box center [665, 329] width 229 height 14
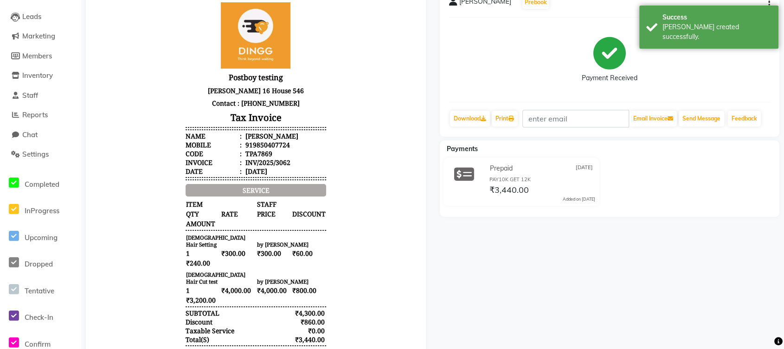
scroll to position [97, 0]
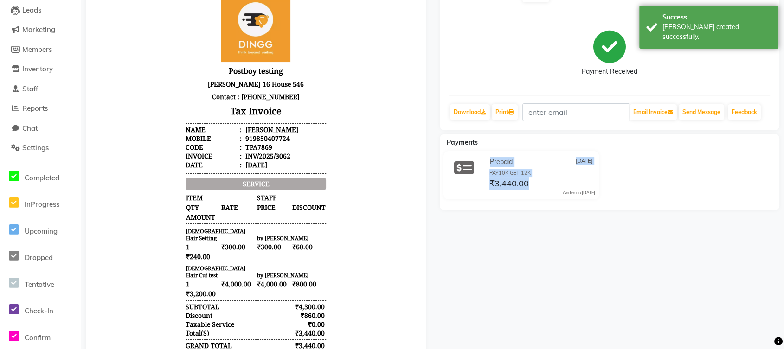
drag, startPoint x: 484, startPoint y: 160, endPoint x: 531, endPoint y: 190, distance: 56.0
click at [531, 190] on div "Prepaid 03 October 2025 PAY10K GET 12K ₹3,440.00 Added on 03 October 2025" at bounding box center [542, 175] width 122 height 41
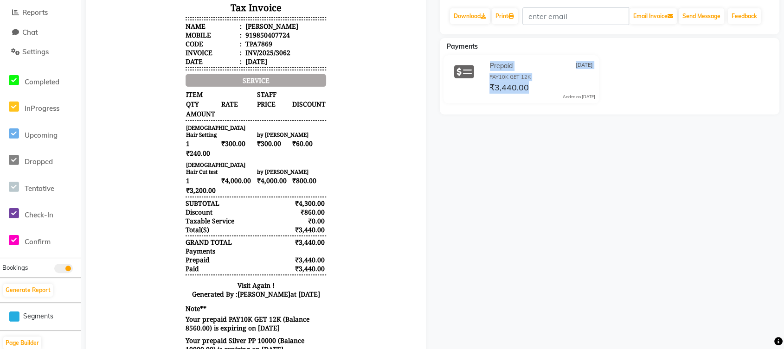
scroll to position [317, 0]
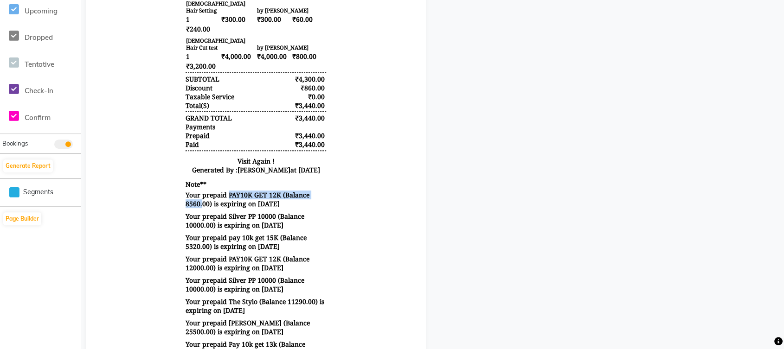
drag, startPoint x: 172, startPoint y: 188, endPoint x: 277, endPoint y: 187, distance: 104.9
click at [277, 187] on body "Postboy testing Ward 16 House 546 Contact : 8085125433 Tax Invoice Name : Omkar…" at bounding box center [256, 179] width 314 height 830
drag, startPoint x: 174, startPoint y: 200, endPoint x: 205, endPoint y: 198, distance: 30.7
click at [205, 198] on div "Postboy testing Ward 16 House 546 Contact : 8085125433 Tax Invoice Name : Omkar…" at bounding box center [256, 179] width 148 height 830
drag, startPoint x: 218, startPoint y: 198, endPoint x: 279, endPoint y: 195, distance: 61.3
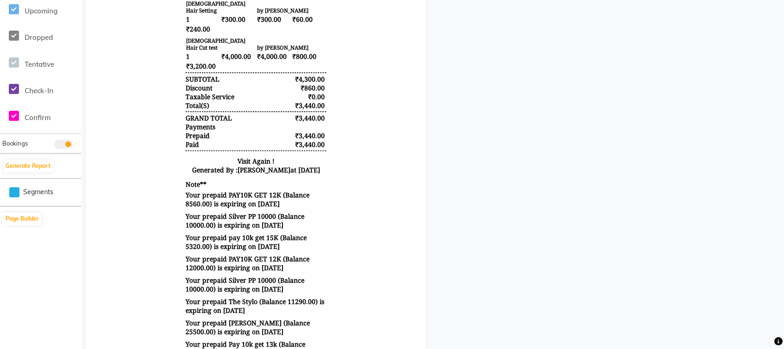
click at [279, 195] on p "Your prepaid PAY10K GET 12K (Balance 8560.00) is expiring on 2026-04-01" at bounding box center [256, 200] width 140 height 18
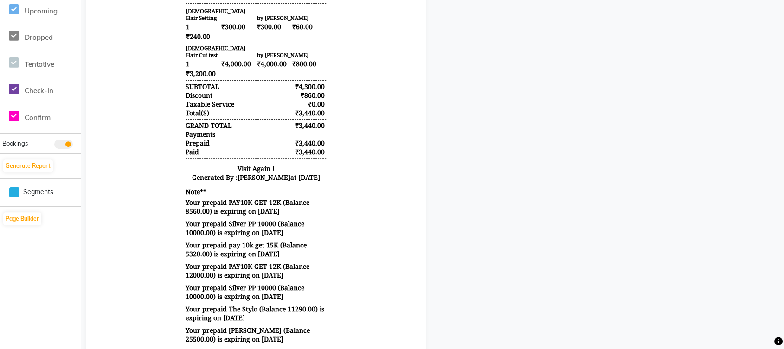
scroll to position [0, 0]
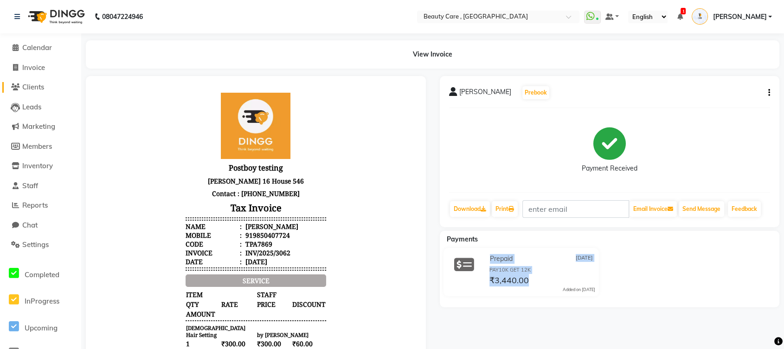
click at [35, 89] on span "Clients" at bounding box center [33, 87] width 22 height 9
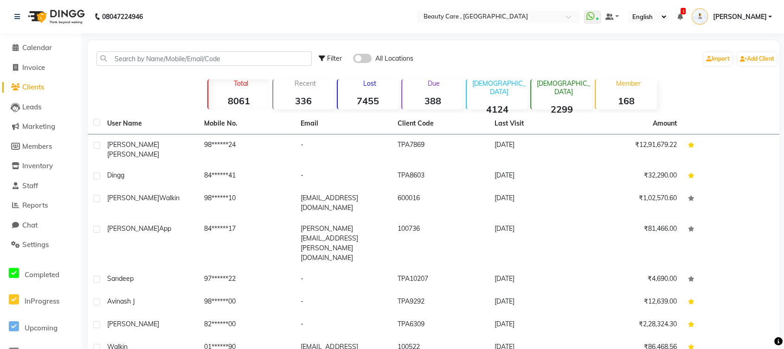
click at [239, 99] on strong "8061" at bounding box center [238, 101] width 61 height 12
click at [309, 102] on strong "336" at bounding box center [303, 101] width 61 height 12
click at [374, 98] on strong "7455" at bounding box center [368, 101] width 61 height 12
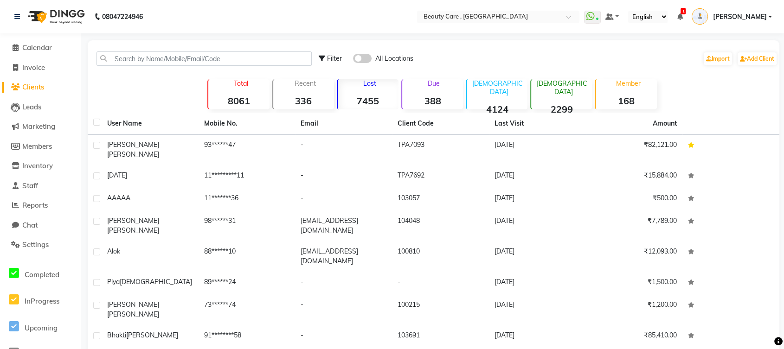
click at [425, 97] on strong "388" at bounding box center [432, 101] width 61 height 12
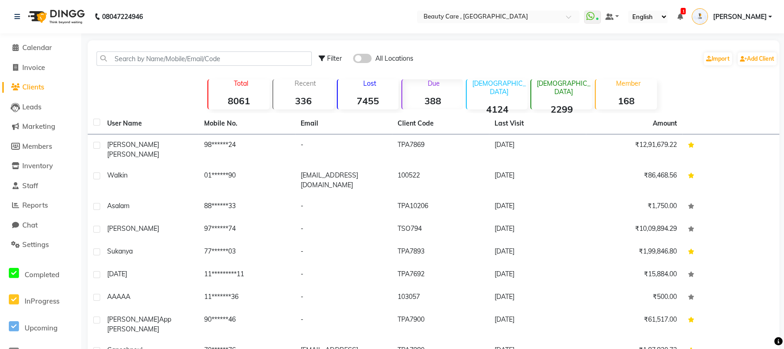
click at [492, 105] on strong "4124" at bounding box center [497, 109] width 61 height 12
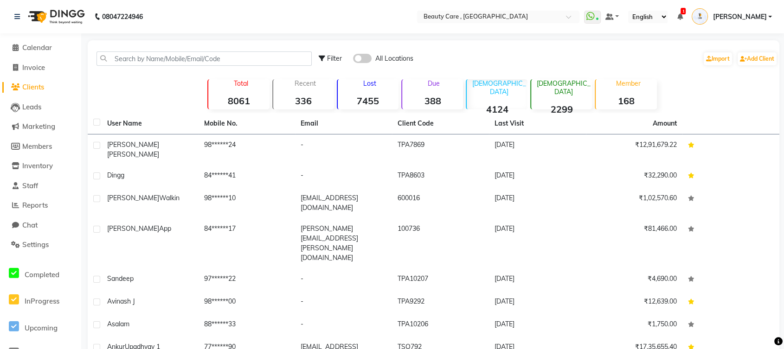
click at [559, 103] on strong "2299" at bounding box center [561, 109] width 61 height 12
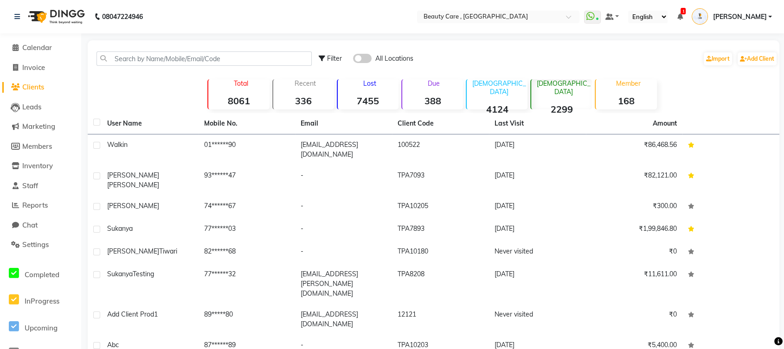
click at [616, 93] on div "Member 168" at bounding box center [626, 94] width 62 height 30
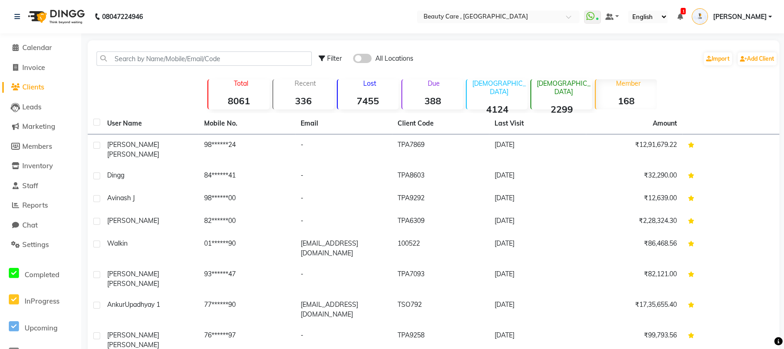
click at [251, 100] on strong "8061" at bounding box center [238, 101] width 61 height 12
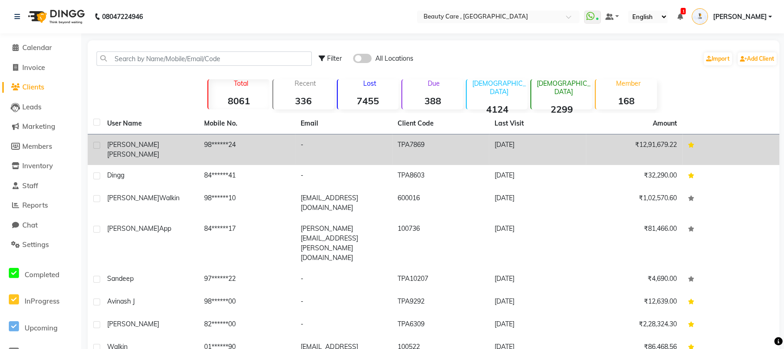
click at [127, 150] on span "[PERSON_NAME]" at bounding box center [133, 154] width 52 height 8
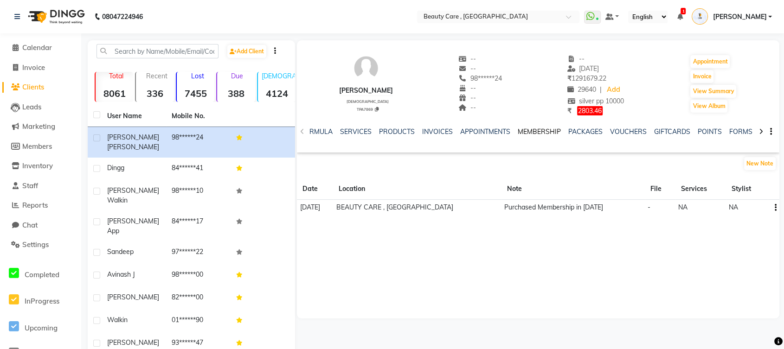
scroll to position [0, 56]
click at [617, 129] on link "VOUCHERS" at bounding box center [622, 132] width 37 height 8
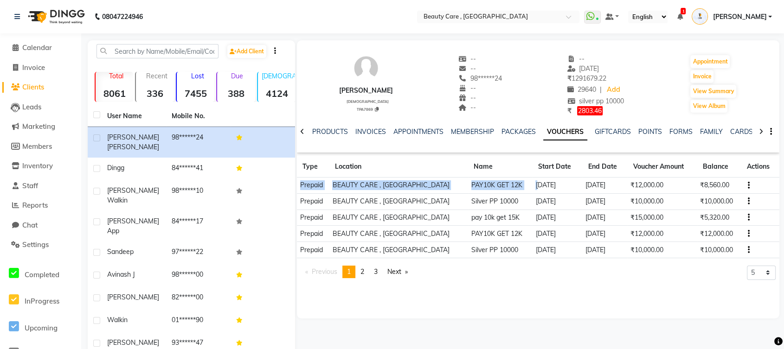
drag, startPoint x: 301, startPoint y: 185, endPoint x: 503, endPoint y: 190, distance: 201.9
click at [503, 190] on tr "Prepaid BEAUTY CARE , Kandivali East PAY10K GET 12K 03 October 2025 01 April 20…" at bounding box center [538, 185] width 483 height 16
drag, startPoint x: 633, startPoint y: 186, endPoint x: 671, endPoint y: 188, distance: 38.6
click at [671, 188] on td "₹12,000.00" at bounding box center [663, 185] width 70 height 16
drag, startPoint x: 700, startPoint y: 187, endPoint x: 732, endPoint y: 187, distance: 32.0
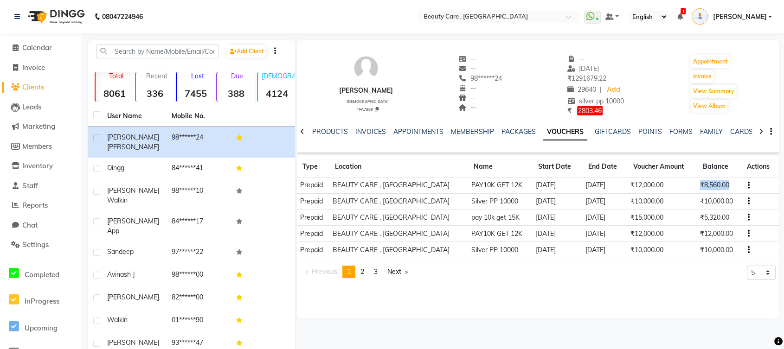
click at [732, 187] on td "₹8,560.00" at bounding box center [719, 185] width 44 height 16
click at [749, 186] on icon "button" at bounding box center [749, 186] width 2 height 0
click at [694, 175] on td "Redemption History" at bounding box center [707, 174] width 58 height 11
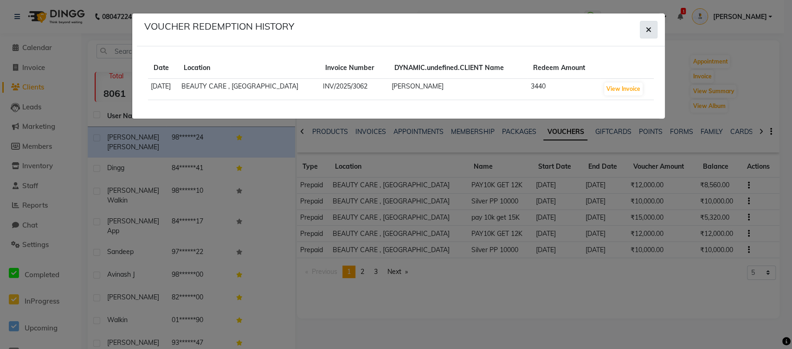
click at [648, 33] on icon "button" at bounding box center [649, 29] width 6 height 7
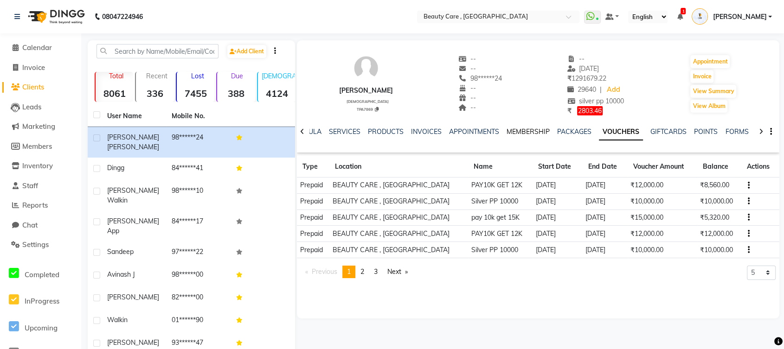
click at [528, 130] on link "MEMBERSHIP" at bounding box center [528, 132] width 43 height 8
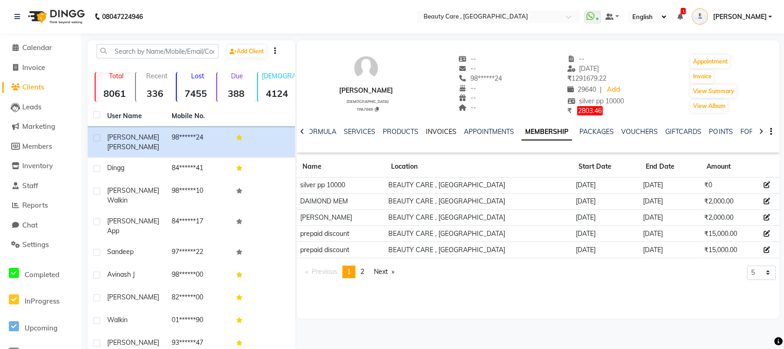
click at [438, 129] on link "INVOICES" at bounding box center [441, 132] width 31 height 8
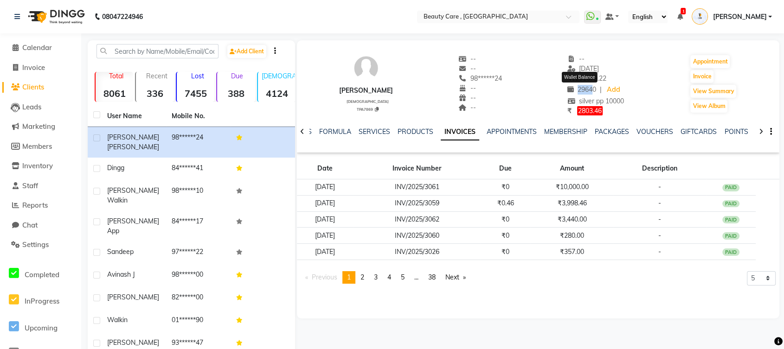
drag, startPoint x: 555, startPoint y: 87, endPoint x: 591, endPoint y: 90, distance: 35.3
click at [591, 90] on div "Omkar Omkar male TPA7869 -- -- 98******24 -- -- -- -- 03 October 2025 ₹ 1291679…" at bounding box center [538, 80] width 483 height 71
click at [638, 87] on div "Omkar Omkar male TPA7869 -- -- 98******24 -- -- -- -- 03 October 2025 ₹ 1291679…" at bounding box center [538, 80] width 483 height 71
click at [610, 88] on link "Add" at bounding box center [613, 90] width 16 height 13
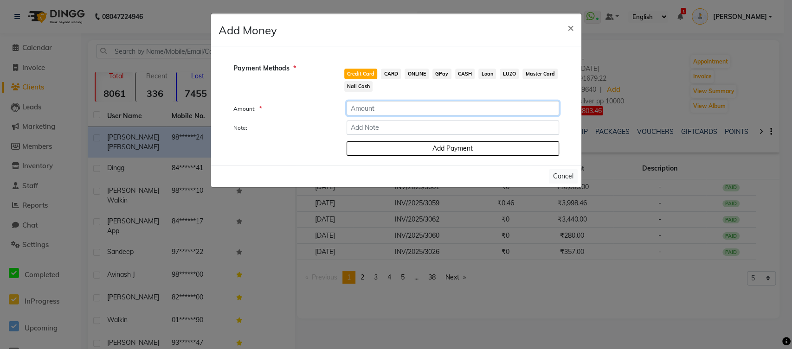
click at [452, 102] on input "number" at bounding box center [453, 108] width 213 height 14
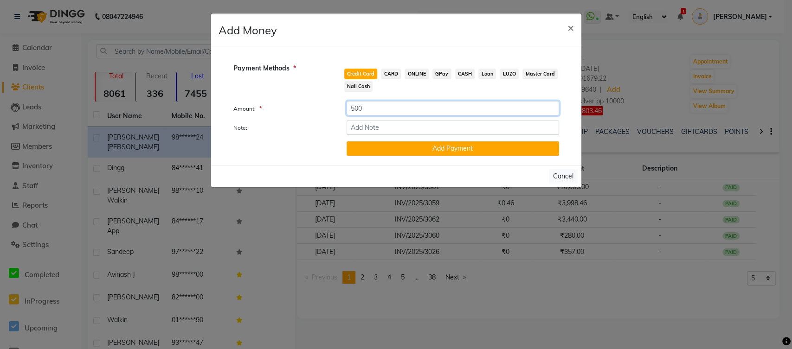
type input "500"
click at [425, 71] on span "ONLINE" at bounding box center [417, 74] width 24 height 11
click at [429, 150] on button "Add Payment" at bounding box center [453, 149] width 213 height 14
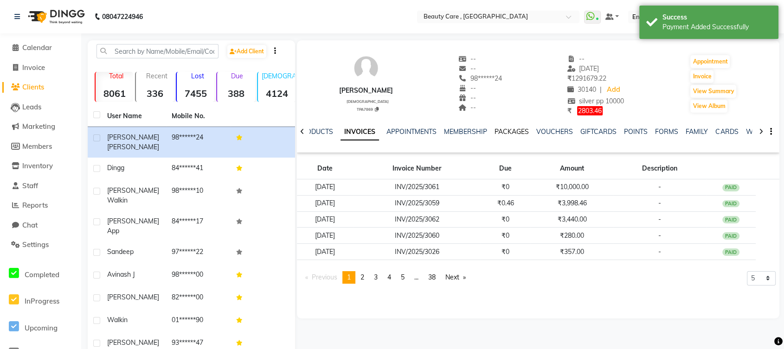
scroll to position [0, 122]
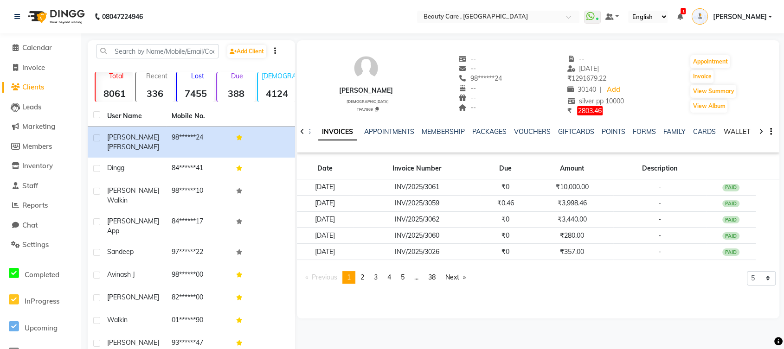
click at [727, 132] on link "WALLET" at bounding box center [736, 132] width 26 height 8
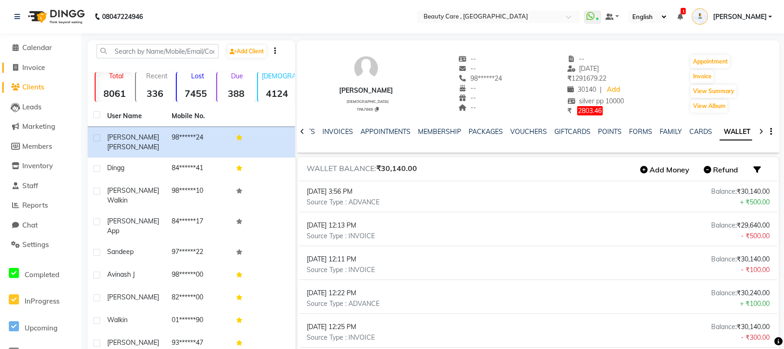
click at [19, 67] on span at bounding box center [15, 68] width 14 height 11
select select "service"
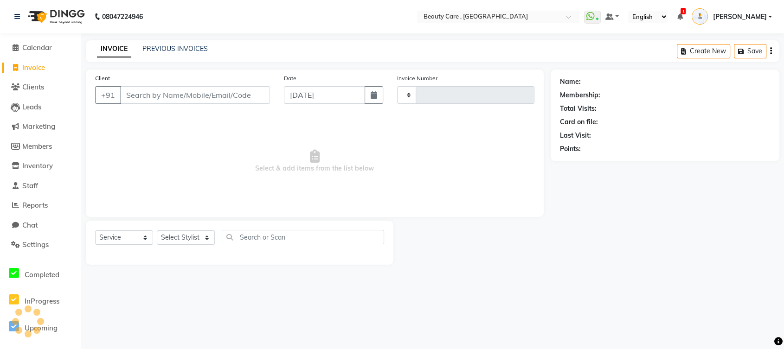
type input "3063"
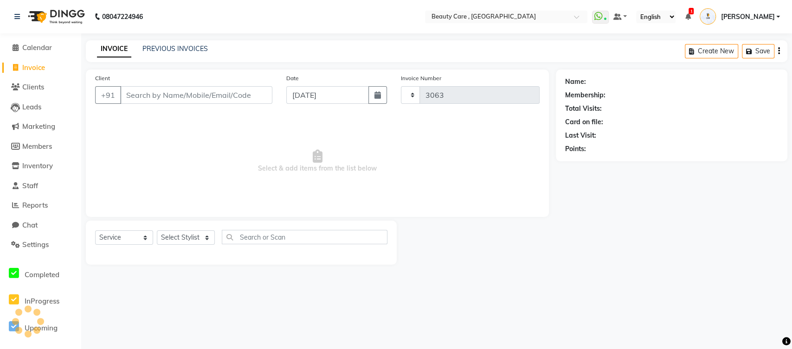
select select "5646"
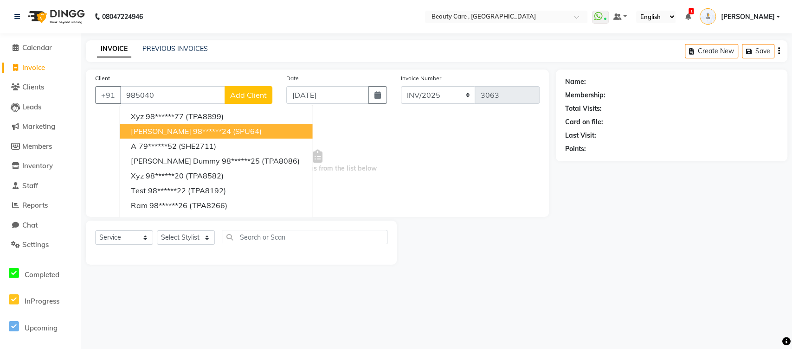
click at [147, 127] on span "Omkar Omkar" at bounding box center [161, 131] width 60 height 9
type input "98******24"
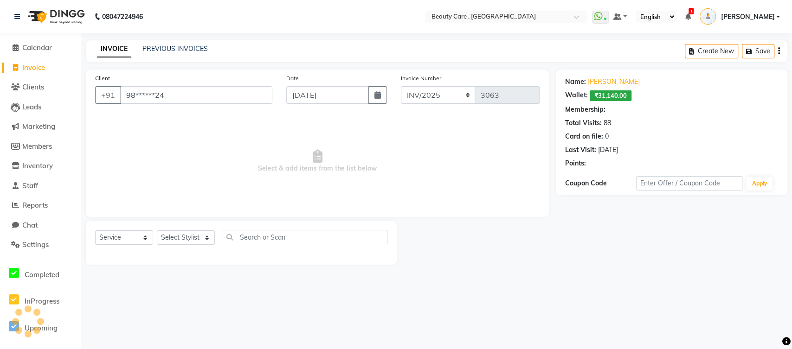
select select "2: Object"
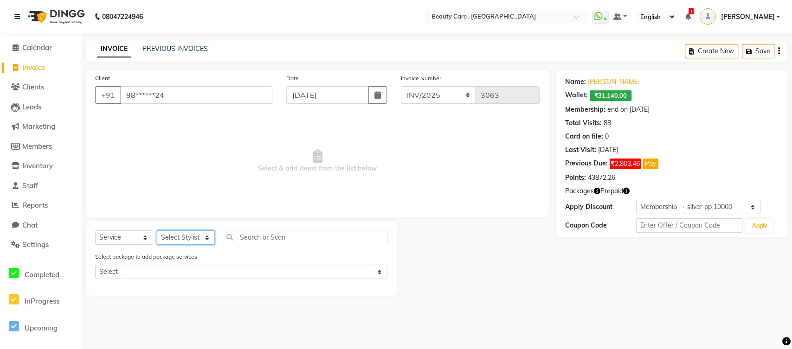
drag, startPoint x: 184, startPoint y: 232, endPoint x: 186, endPoint y: 176, distance: 56.2
click at [186, 176] on div "Client +91 98******24 Date 03 October 2025 Invoice Number INV/2025 SER-25 INV/2…" at bounding box center [317, 183] width 477 height 226
select select "77951"
click at [157, 231] on select "Select Stylist Admin Akshay Anis Ankit Anuja Ashvin Avinash Avinash J Avneesh B…" at bounding box center [186, 238] width 58 height 14
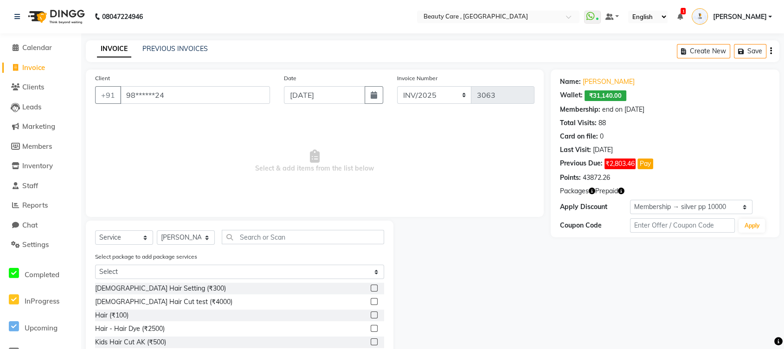
click at [371, 286] on label at bounding box center [374, 288] width 7 height 7
click at [371, 286] on input "checkbox" at bounding box center [374, 289] width 6 height 6
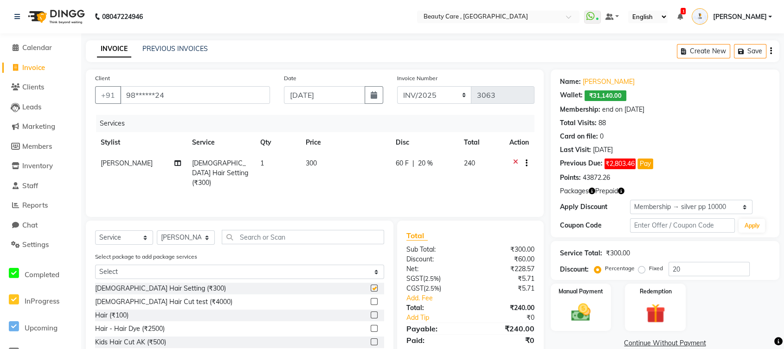
checkbox input "false"
click at [371, 303] on label at bounding box center [374, 301] width 7 height 7
click at [371, 303] on input "checkbox" at bounding box center [374, 302] width 6 height 6
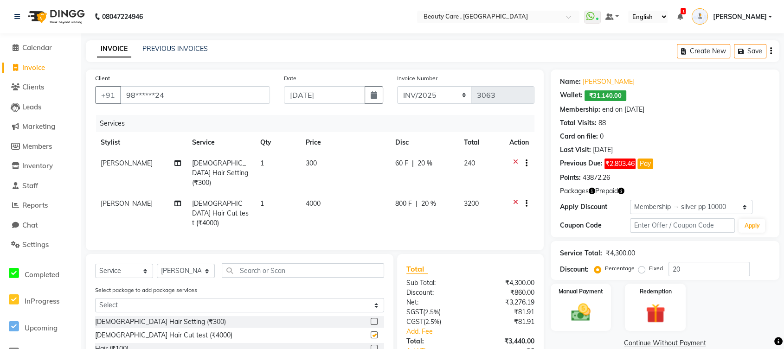
checkbox input "false"
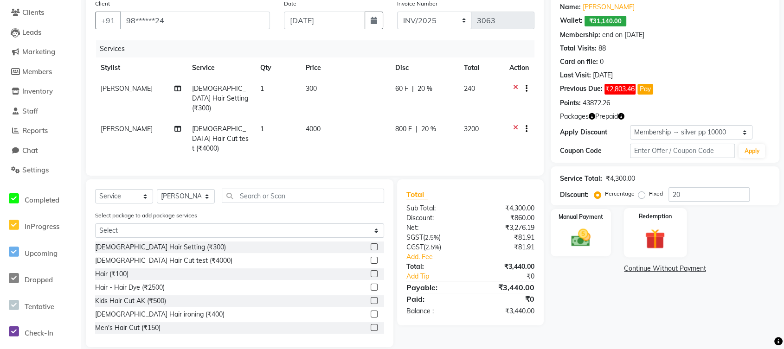
click at [645, 228] on img at bounding box center [655, 238] width 33 height 25
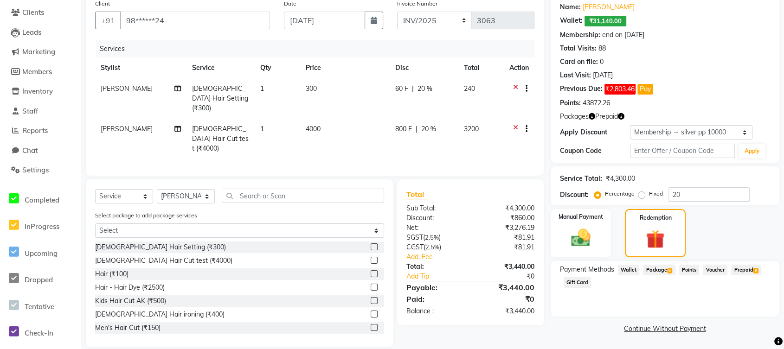
click at [632, 270] on span "Wallet" at bounding box center [629, 270] width 22 height 11
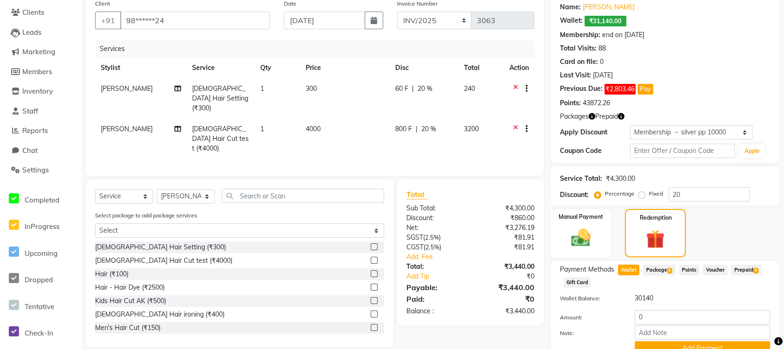
scroll to position [117, 0]
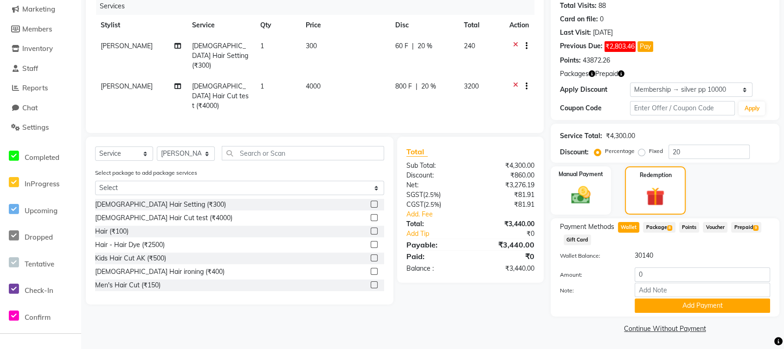
drag, startPoint x: 629, startPoint y: 257, endPoint x: 660, endPoint y: 257, distance: 31.1
click at [660, 257] on div "30140" at bounding box center [702, 256] width 149 height 10
click at [657, 275] on input "0" at bounding box center [702, 275] width 135 height 14
type input "3440"
click at [673, 303] on button "Add Payment" at bounding box center [702, 306] width 135 height 14
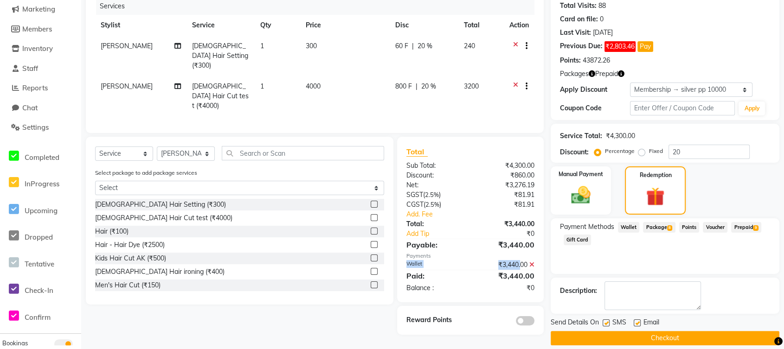
drag, startPoint x: 402, startPoint y: 252, endPoint x: 518, endPoint y: 251, distance: 115.5
click at [518, 260] on div "Wallet ₹3,440.00" at bounding box center [470, 265] width 142 height 10
click at [605, 320] on label at bounding box center [606, 323] width 7 height 7
click at [605, 321] on input "checkbox" at bounding box center [606, 324] width 6 height 6
checkbox input "false"
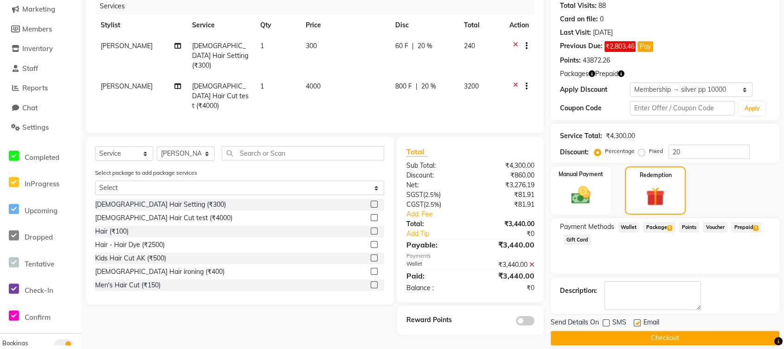
click at [615, 339] on button "Checkout" at bounding box center [665, 338] width 229 height 14
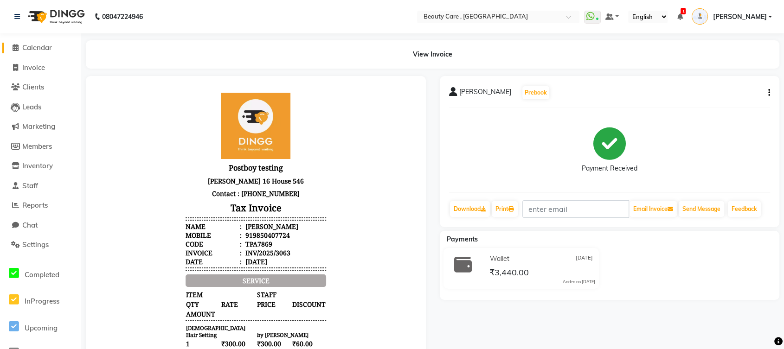
click at [35, 48] on span "Calendar" at bounding box center [37, 47] width 30 height 9
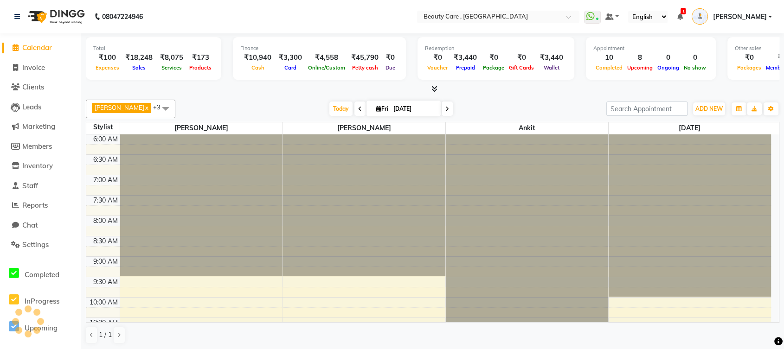
scroll to position [366, 0]
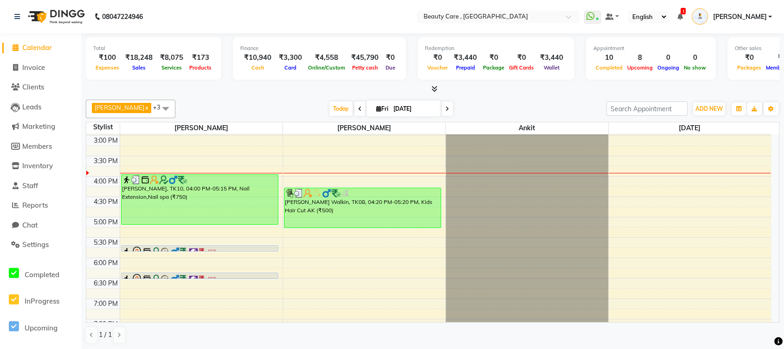
click at [44, 49] on span "Calendar" at bounding box center [37, 47] width 30 height 9
click at [709, 109] on span "ADD NEW" at bounding box center [708, 108] width 27 height 7
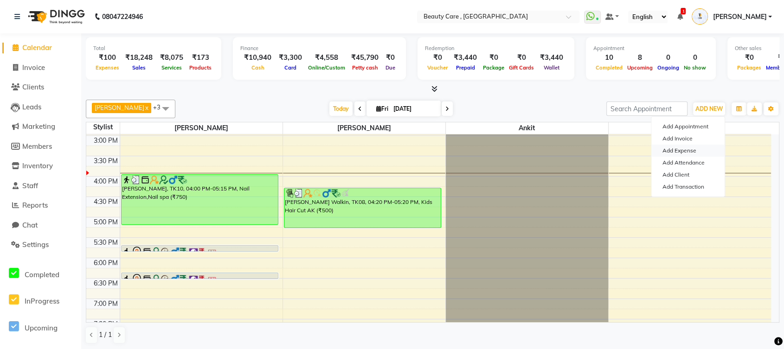
click at [681, 148] on link "Add Expense" at bounding box center [687, 151] width 73 height 12
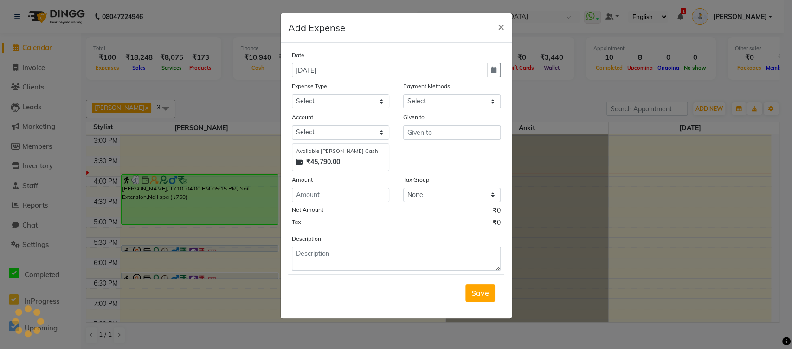
select select "1"
select select "2399"
click at [336, 102] on select "Select Advance Salary Cash Handover to owner Cash paid to employees Client Snac…" at bounding box center [340, 101] width 97 height 14
select select "39"
click at [292, 94] on select "Select Advance Salary Cash Handover to owner Cash paid to employees Client Snac…" at bounding box center [340, 101] width 97 height 14
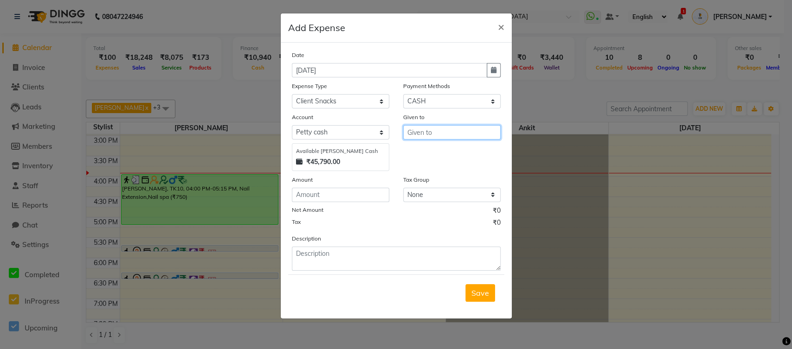
click at [416, 130] on input "text" at bounding box center [451, 132] width 97 height 14
type input "cafe h20"
drag, startPoint x: 294, startPoint y: 149, endPoint x: 353, endPoint y: 153, distance: 59.0
click at [353, 153] on div "Available Petty Cash ₹45,790.00" at bounding box center [340, 157] width 97 height 28
click at [339, 190] on input "number" at bounding box center [340, 195] width 97 height 14
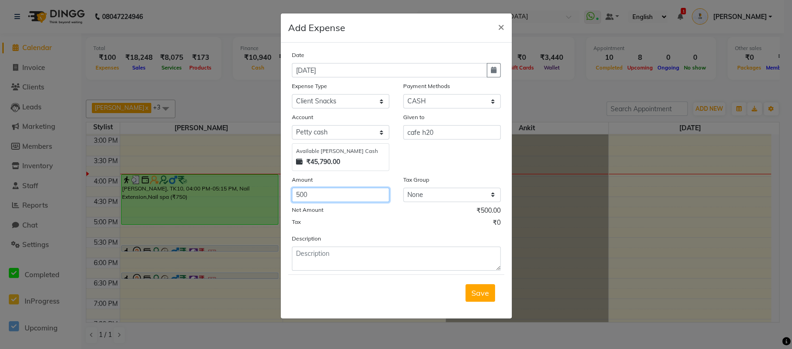
type input "500"
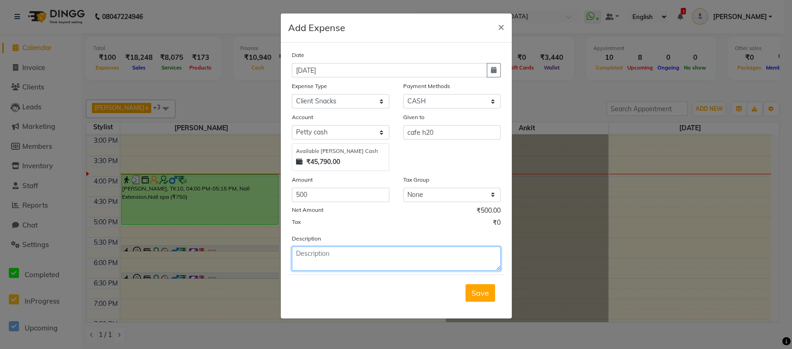
click at [328, 258] on textarea at bounding box center [396, 259] width 209 height 24
type textarea "Omkar client snacks"
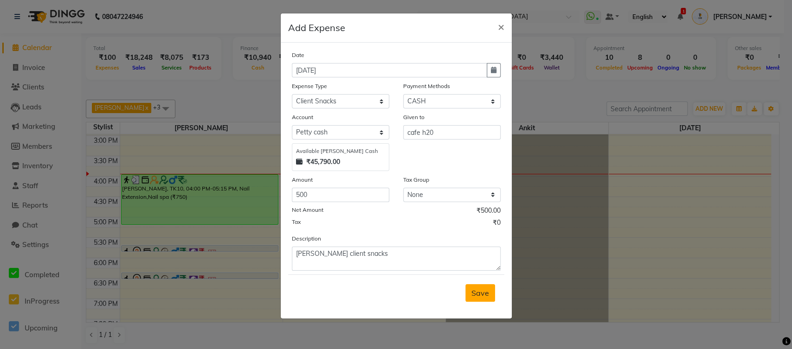
click at [476, 289] on span "Save" at bounding box center [480, 293] width 18 height 9
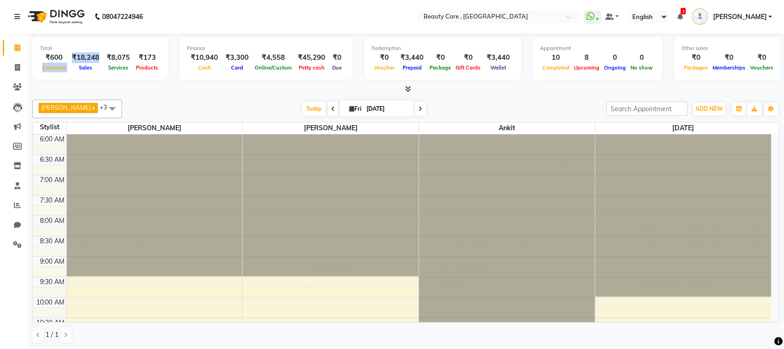
drag, startPoint x: 39, startPoint y: 66, endPoint x: 70, endPoint y: 67, distance: 30.6
click at [70, 67] on div "₹600 Expenses ₹18,248 Sales ₹8,075 Services ₹173 Products" at bounding box center [100, 62] width 121 height 20
drag, startPoint x: 290, startPoint y: 72, endPoint x: 318, endPoint y: 72, distance: 28.3
click at [318, 72] on div "Finance ₹10,940 Cash ₹3,300 Card ₹4,558 Online/Custom ₹45,290 [PERSON_NAME] cas…" at bounding box center [266, 58] width 173 height 43
click at [715, 109] on span "ADD NEW" at bounding box center [708, 108] width 27 height 7
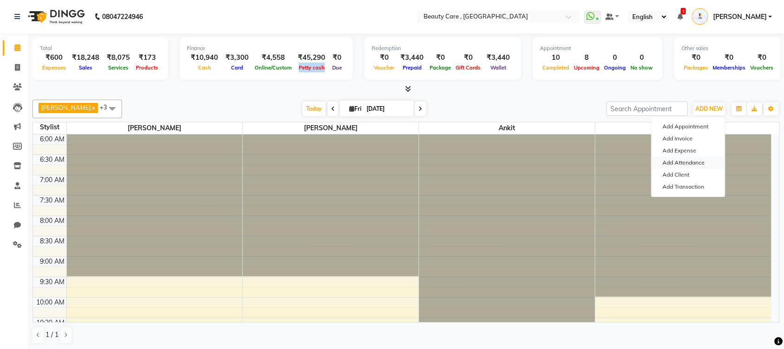
click at [687, 162] on link "Add Attendance" at bounding box center [687, 163] width 73 height 12
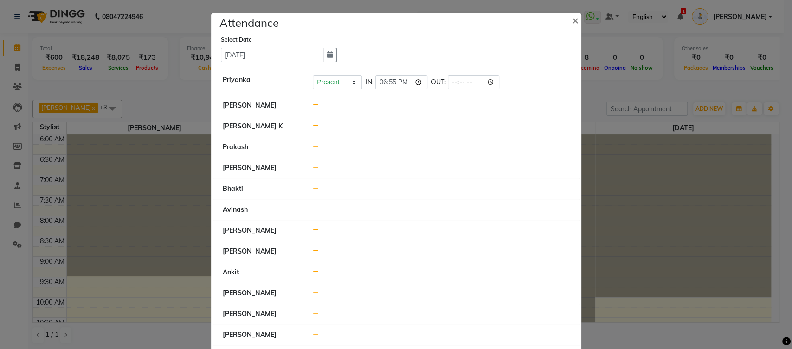
click at [313, 105] on icon at bounding box center [316, 105] width 6 height 6
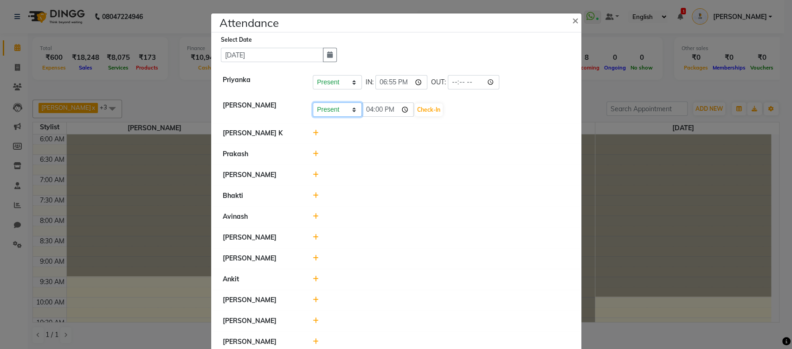
click at [329, 109] on select "Present Absent Late Half Day Weekly Off" at bounding box center [337, 110] width 49 height 14
click at [313, 103] on select "Present Absent Late Half Day Weekly Off" at bounding box center [337, 110] width 49 height 14
click at [389, 108] on input "16:00" at bounding box center [388, 110] width 52 height 14
type input "10:00"
click at [418, 109] on button "Check-In" at bounding box center [429, 109] width 28 height 13
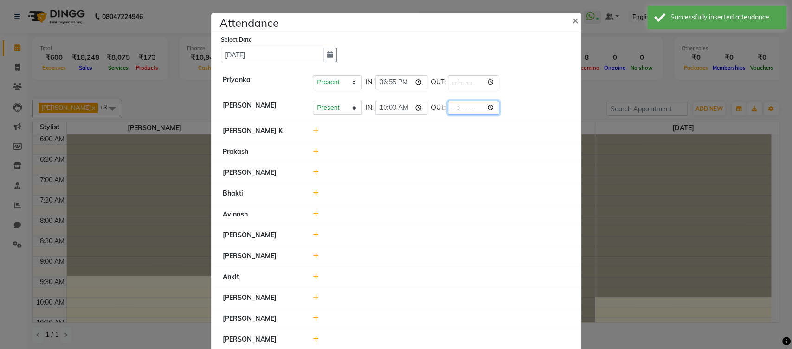
click at [451, 109] on input "time" at bounding box center [474, 108] width 52 height 14
click at [463, 108] on input "time" at bounding box center [474, 108] width 52 height 14
type input "22:01"
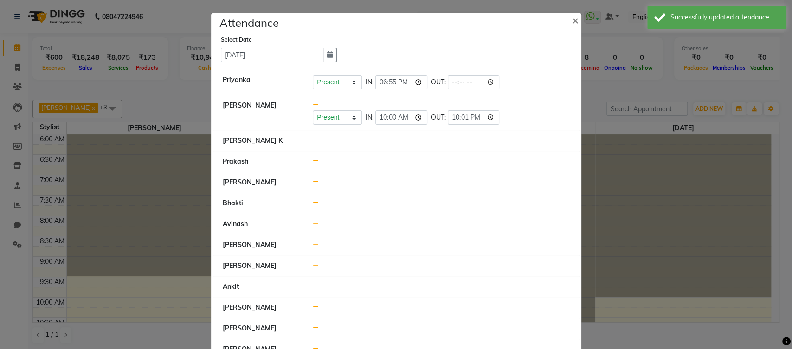
click at [313, 140] on icon at bounding box center [316, 140] width 6 height 6
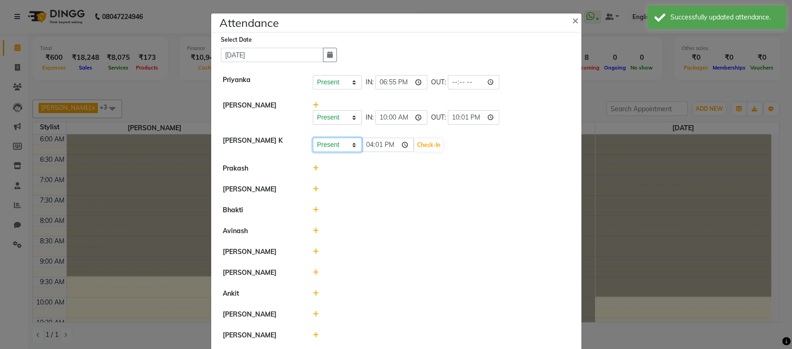
click at [325, 144] on select "Present Absent Late Half Day Weekly Off" at bounding box center [337, 145] width 49 height 14
select select "A"
click at [313, 138] on select "Present Absent Late Half Day Weekly Off" at bounding box center [337, 145] width 49 height 14
click at [366, 145] on button "Save" at bounding box center [372, 145] width 18 height 13
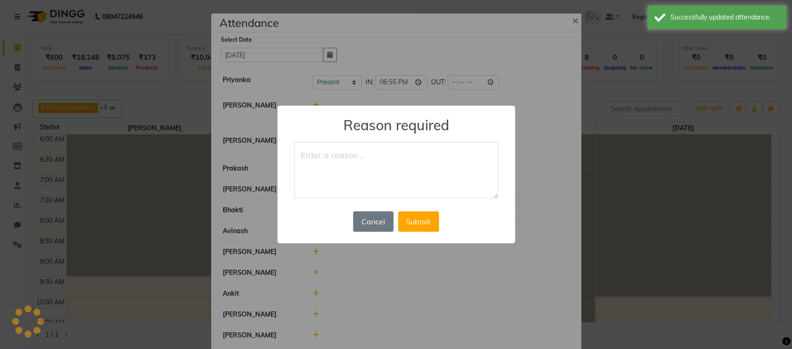
click at [363, 152] on textarea at bounding box center [396, 170] width 204 height 57
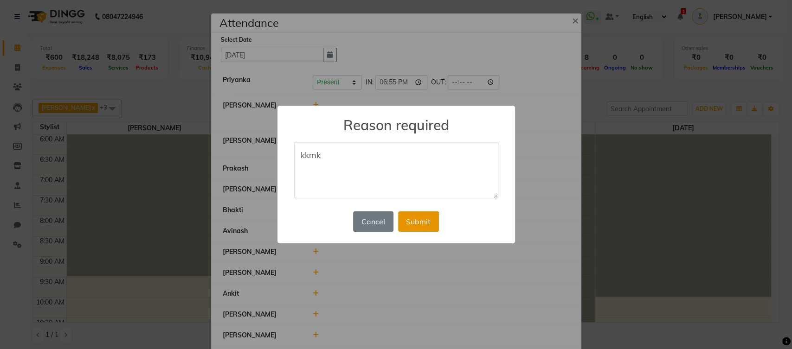
type textarea "kkmk"
click at [408, 215] on button "Submit" at bounding box center [418, 222] width 41 height 20
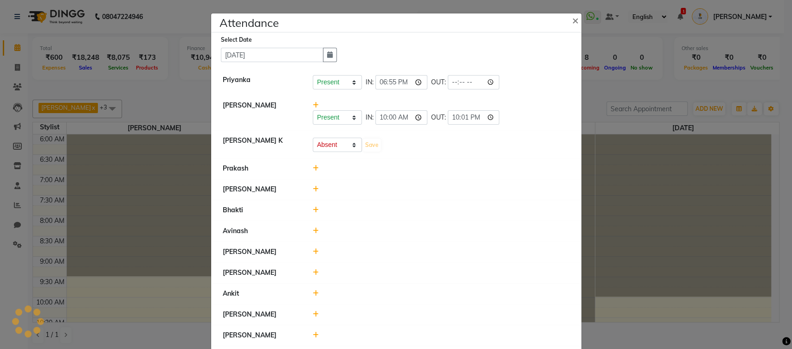
select select "A"
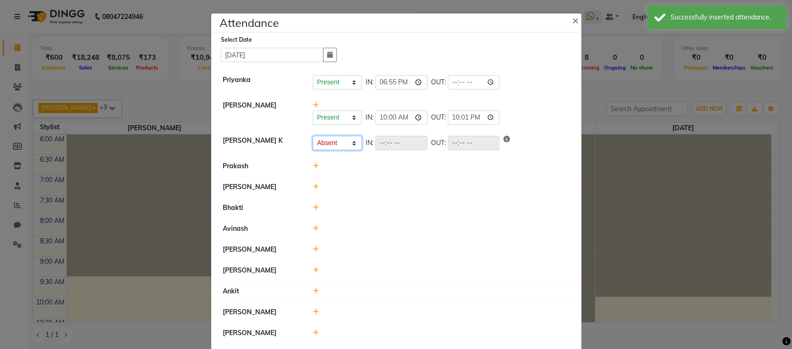
click at [337, 142] on select "Present Absent Late Half Day Weekly Off" at bounding box center [337, 143] width 49 height 14
click at [386, 192] on div at bounding box center [441, 187] width 271 height 10
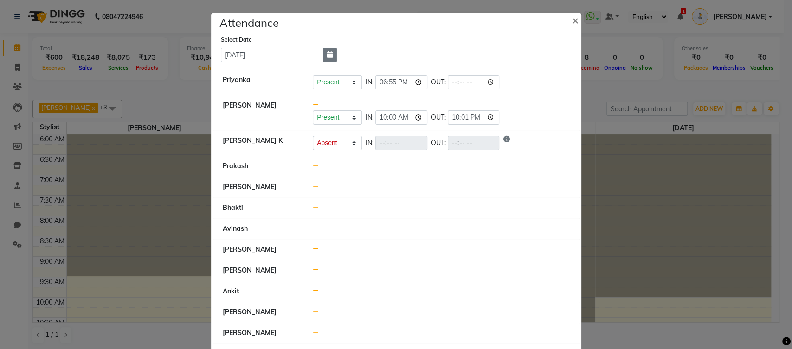
click at [327, 54] on icon "button" at bounding box center [330, 55] width 6 height 6
select select "10"
select select "2025"
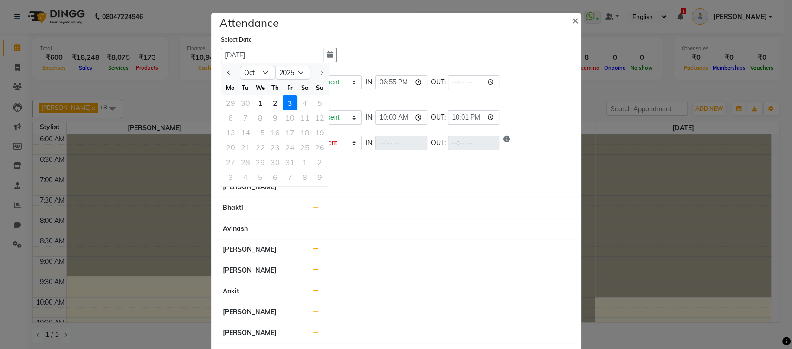
click at [221, 72] on div at bounding box center [230, 72] width 19 height 15
click at [225, 71] on button "Previous month" at bounding box center [229, 72] width 8 height 15
select select "9"
click at [572, 22] on span "×" at bounding box center [575, 20] width 6 height 14
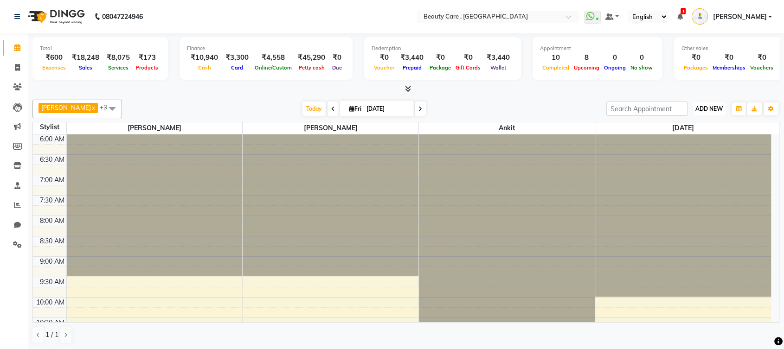
click at [701, 105] on span "ADD NEW" at bounding box center [708, 108] width 27 height 7
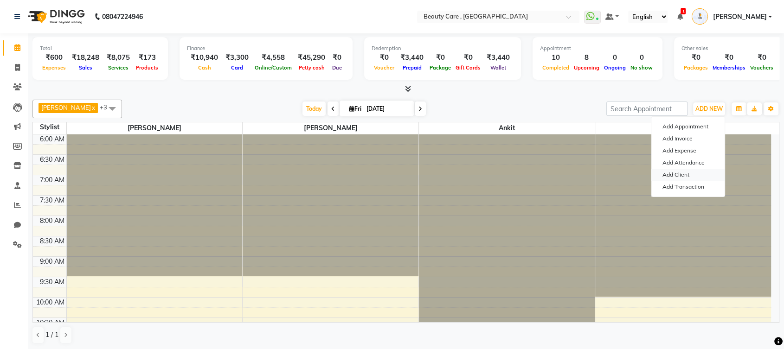
click at [682, 173] on link "Add Client" at bounding box center [687, 175] width 73 height 12
select select "22"
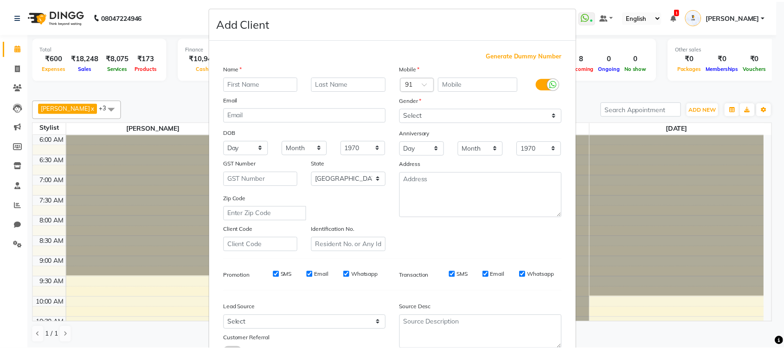
scroll to position [111, 0]
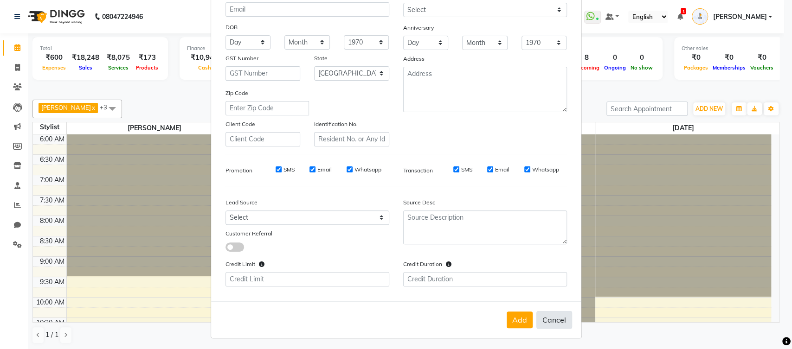
click at [542, 319] on button "Cancel" at bounding box center [554, 320] width 36 height 18
select select
select select "null"
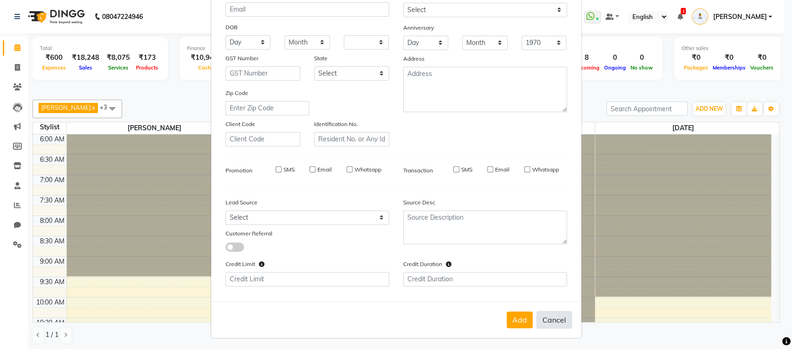
select select
checkbox input "false"
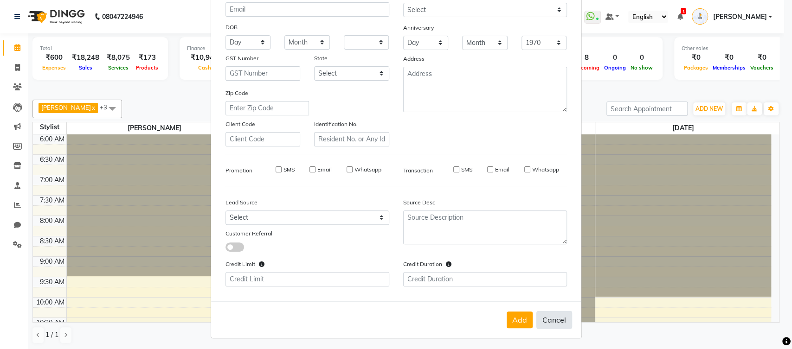
checkbox input "false"
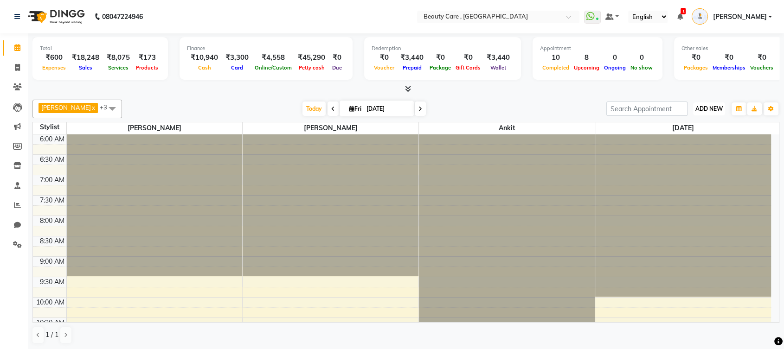
click at [697, 110] on span "ADD NEW" at bounding box center [708, 108] width 27 height 7
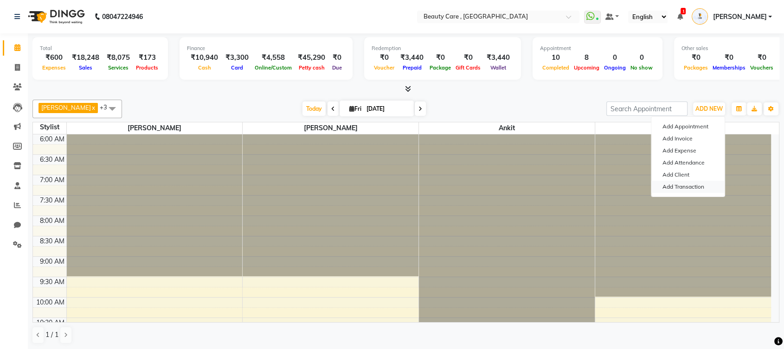
click at [673, 190] on link "Add Transaction" at bounding box center [687, 187] width 73 height 12
select select "direct"
select select
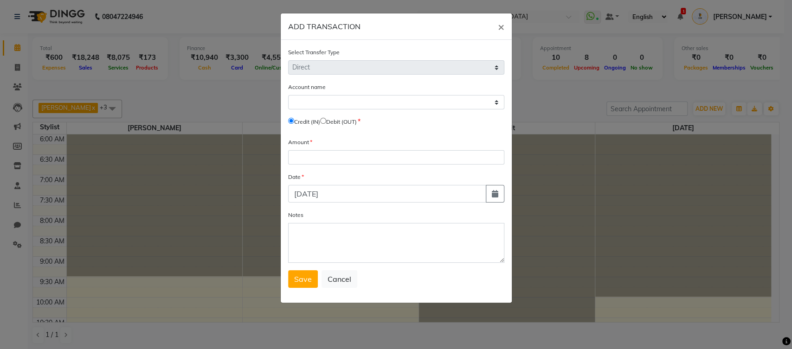
click at [326, 120] on input "radio" at bounding box center [323, 121] width 6 height 6
radio input "true"
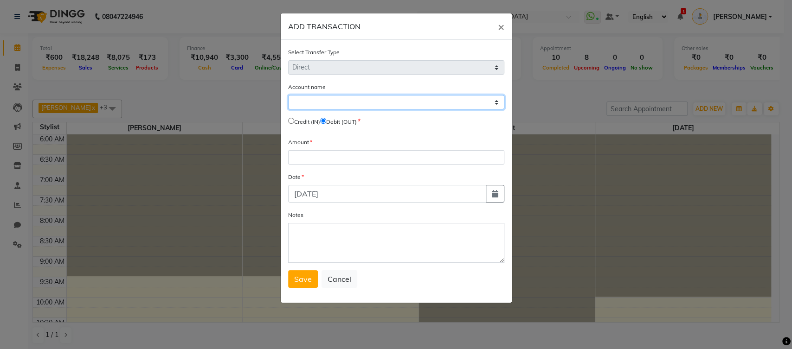
click at [353, 100] on select "Select Default Account Icici Bank [PERSON_NAME] Cash Sbi Razorpay Pertrol Exp C…" at bounding box center [396, 102] width 216 height 14
select select "2399"
click at [288, 95] on select "Select Default Account Icici Bank [PERSON_NAME] Cash Sbi Razorpay Pertrol Exp C…" at bounding box center [396, 102] width 216 height 14
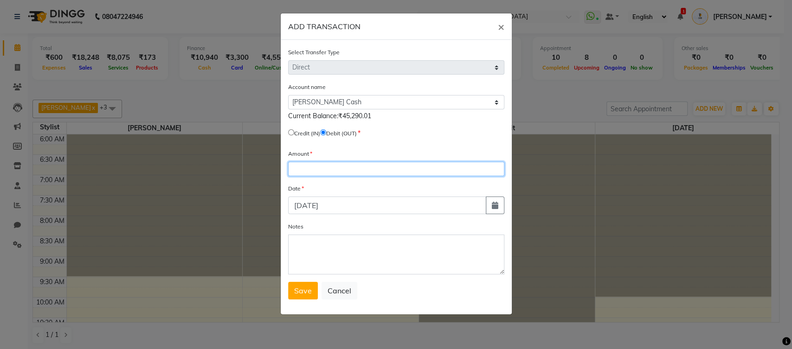
click at [329, 171] on input "number" at bounding box center [396, 169] width 216 height 14
type input "10000"
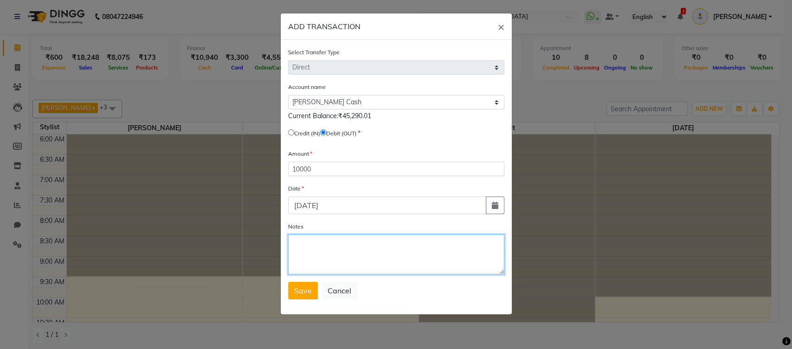
click at [323, 254] on textarea "Notes" at bounding box center [396, 255] width 216 height 40
type textarea "Cash handover to owner"
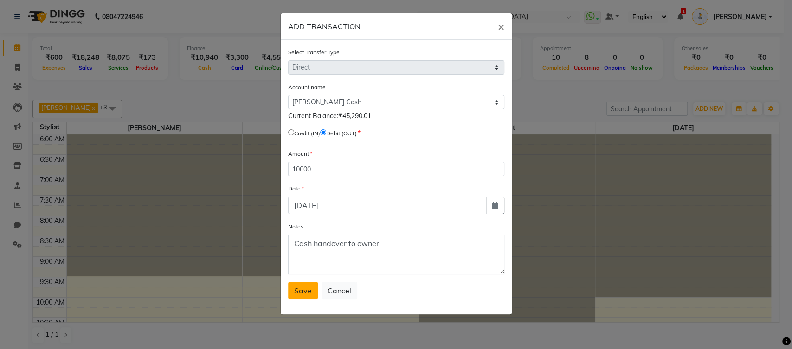
click at [303, 290] on span "Save" at bounding box center [303, 290] width 18 height 9
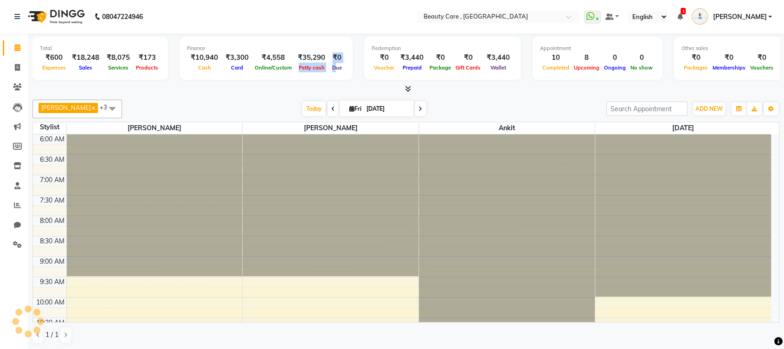
drag, startPoint x: 293, startPoint y: 72, endPoint x: 328, endPoint y: 76, distance: 35.5
click at [328, 76] on div "Finance ₹10,940 Cash ₹3,300 Card ₹4,558 Online/Custom ₹35,290 Petty cash ₹0 Due" at bounding box center [266, 58] width 173 height 43
click at [351, 86] on div at bounding box center [405, 89] width 747 height 10
click at [696, 109] on span "ADD NEW" at bounding box center [708, 108] width 27 height 7
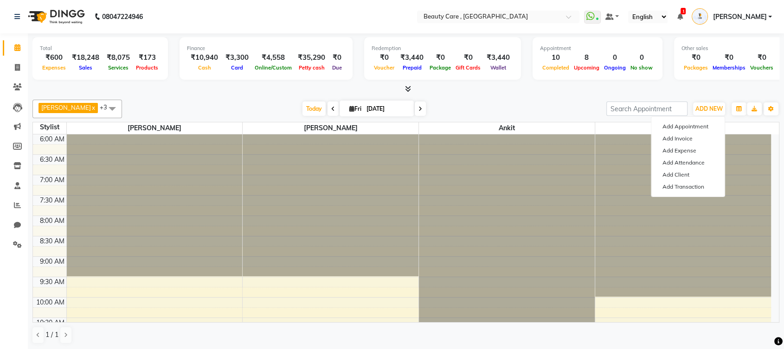
click at [572, 98] on div "Divyani x bhavesh x Ankit x Ashvin x +3 Select All Divyani bhavesh Ankit Ashvin…" at bounding box center [405, 222] width 747 height 252
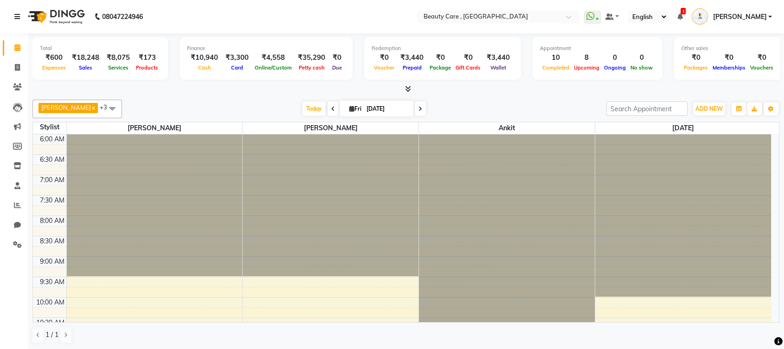
click at [19, 11] on link at bounding box center [18, 17] width 9 height 26
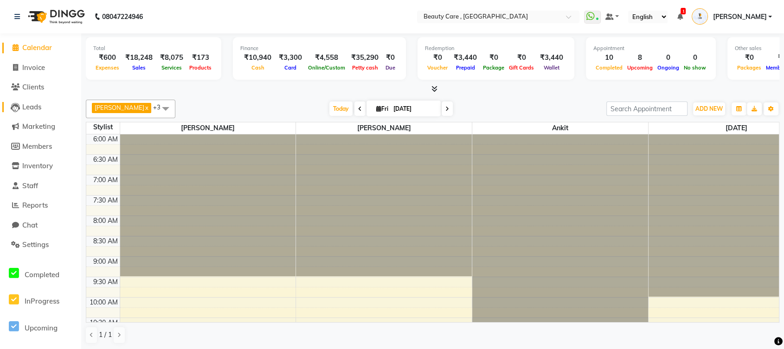
click at [23, 109] on span "Leads" at bounding box center [31, 107] width 19 height 9
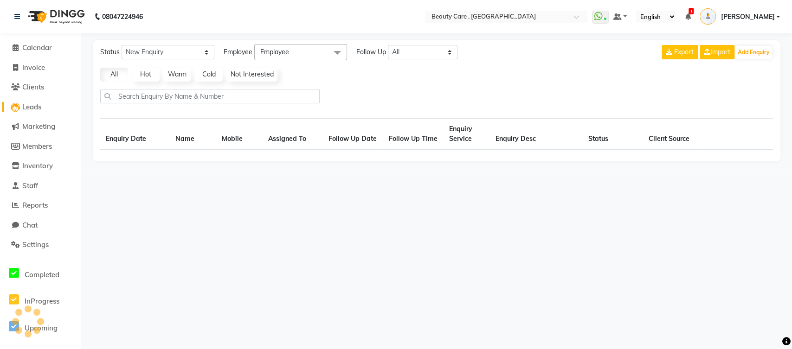
select select "10"
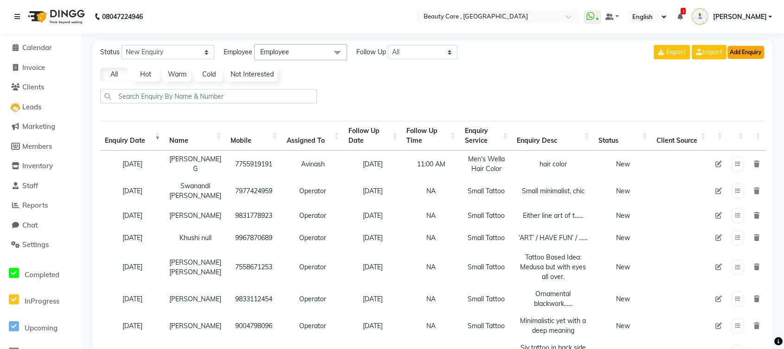
click at [755, 55] on button "Add Enquiry" at bounding box center [746, 52] width 37 height 13
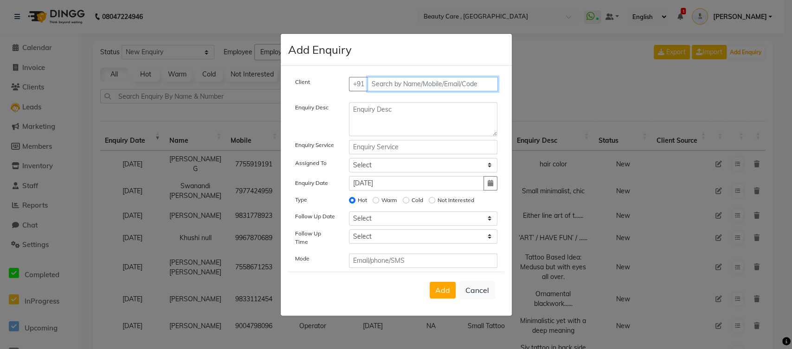
click at [434, 82] on input "text" at bounding box center [432, 84] width 130 height 14
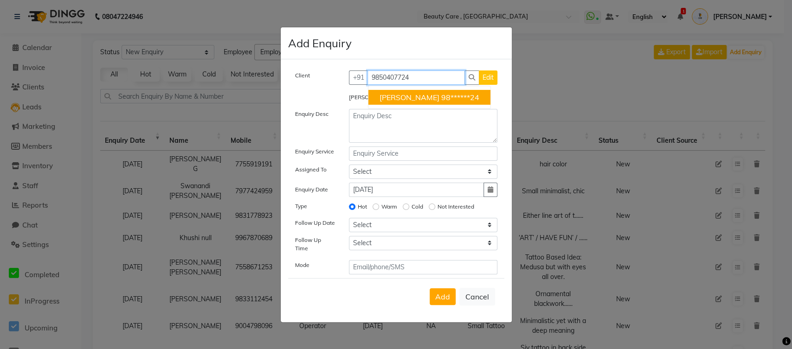
click at [421, 102] on span "Omkar Omkar" at bounding box center [410, 96] width 60 height 9
type input "98******24"
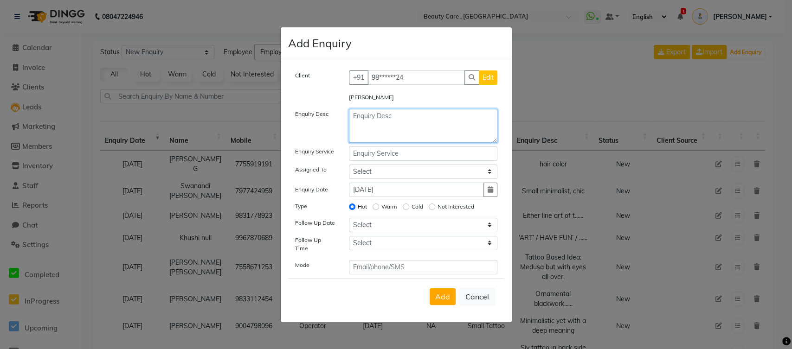
click at [393, 122] on textarea at bounding box center [423, 126] width 148 height 34
type textarea "birthday event"
click at [399, 159] on input "text" at bounding box center [423, 154] width 148 height 14
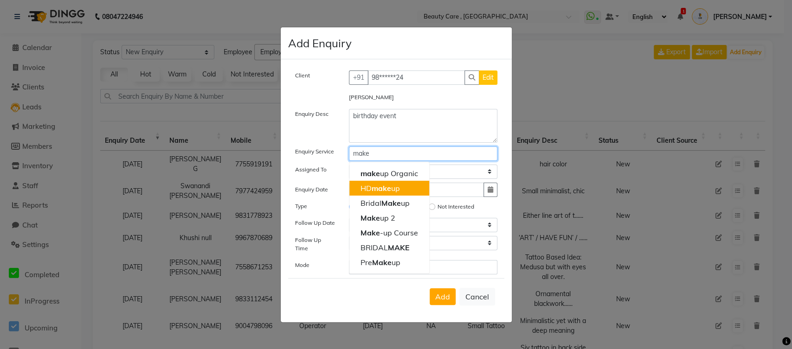
click at [406, 195] on button "HD make up" at bounding box center [389, 187] width 80 height 15
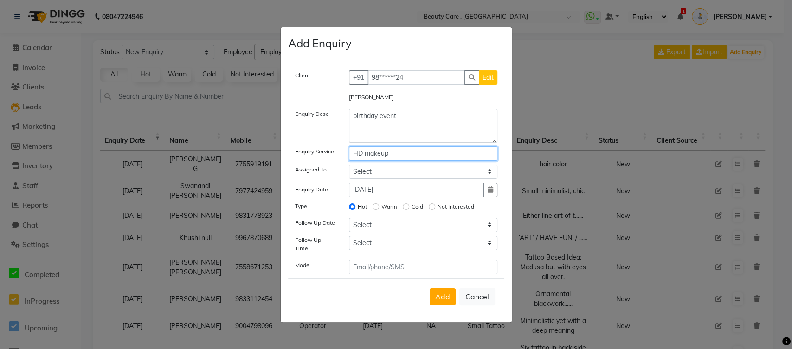
type input "HD makeup"
click at [358, 174] on select "Select Aayush Yadav Admin Akshay Anis Ankit Anuja Ashvin Avinash Avinash J Avne…" at bounding box center [423, 172] width 148 height 14
select select "15135"
click at [349, 167] on select "Select Aayush Yadav Admin Akshay Anis Ankit Anuja Ashvin Avinash Avinash J Avne…" at bounding box center [423, 172] width 148 height 14
drag, startPoint x: 296, startPoint y: 212, endPoint x: 314, endPoint y: 214, distance: 17.3
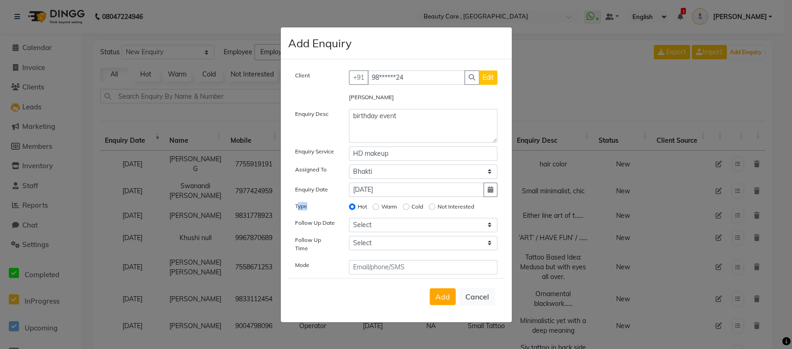
click at [314, 214] on div "Type" at bounding box center [315, 207] width 54 height 13
click at [346, 214] on div "Hot Warm Cold Not Interested" at bounding box center [423, 207] width 162 height 13
click at [354, 210] on input "Hot" at bounding box center [352, 207] width 6 height 6
click at [377, 210] on input "Warm" at bounding box center [376, 207] width 6 height 6
radio input "true"
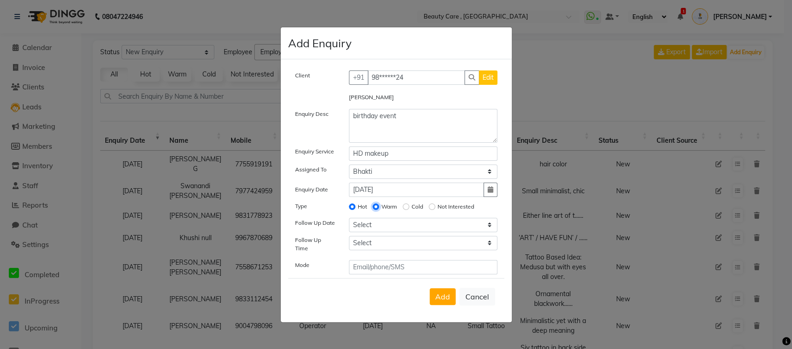
radio input "false"
click at [406, 210] on input "Cold" at bounding box center [406, 207] width 6 height 6
radio input "true"
radio input "false"
click at [434, 208] on input "Not Interested" at bounding box center [432, 207] width 6 height 6
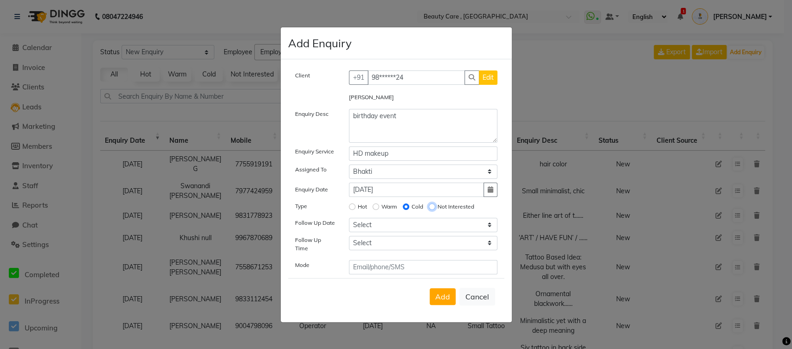
radio input "true"
radio input "false"
click at [352, 209] on input "Hot" at bounding box center [352, 207] width 6 height 6
radio input "true"
radio input "false"
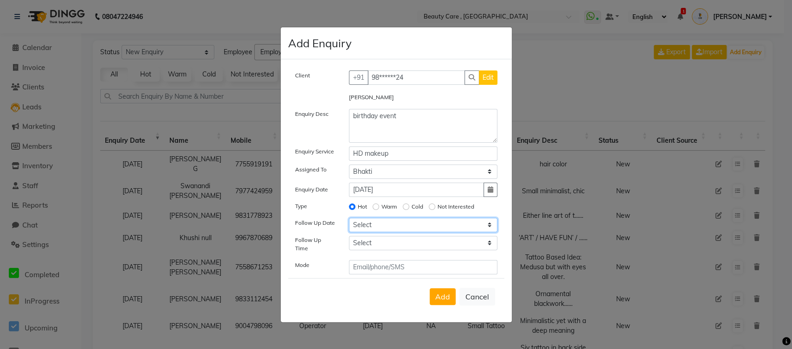
click at [366, 228] on select "Select Today Tomorrow In 2 days (Sunday) In 3 days (Monday) In 4 days (Tuesday)…" at bounding box center [423, 225] width 148 height 14
select select "2025-10-04"
click at [349, 220] on select "Select Today Tomorrow In 2 days (Sunday) In 3 days (Monday) In 4 days (Tuesday)…" at bounding box center [423, 225] width 148 height 14
click at [371, 243] on select "Select 07:00 AM 07:05 AM 07:10 AM 07:15 AM 07:20 AM 07:25 AM 07:30 AM 07:35 AM …" at bounding box center [423, 243] width 148 height 14
select select "675"
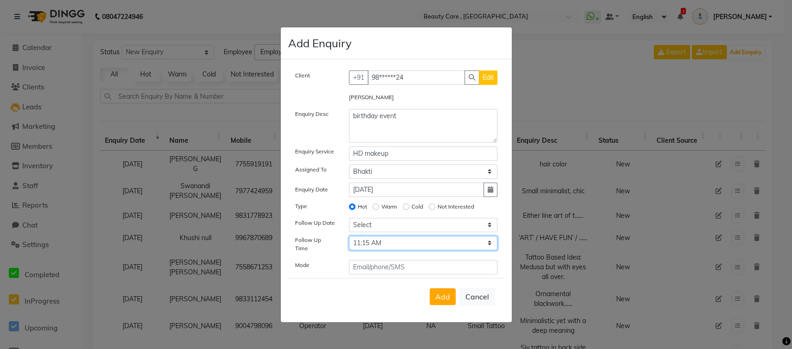
click at [349, 238] on select "Select 07:00 AM 07:05 AM 07:10 AM 07:15 AM 07:20 AM 07:25 AM 07:30 AM 07:35 AM …" at bounding box center [423, 243] width 148 height 14
click at [368, 261] on input "text" at bounding box center [423, 267] width 148 height 14
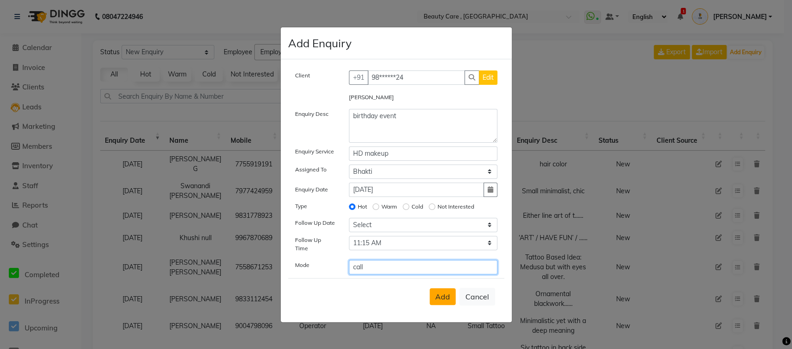
type input "call"
click at [443, 294] on span "Add" at bounding box center [442, 296] width 15 height 9
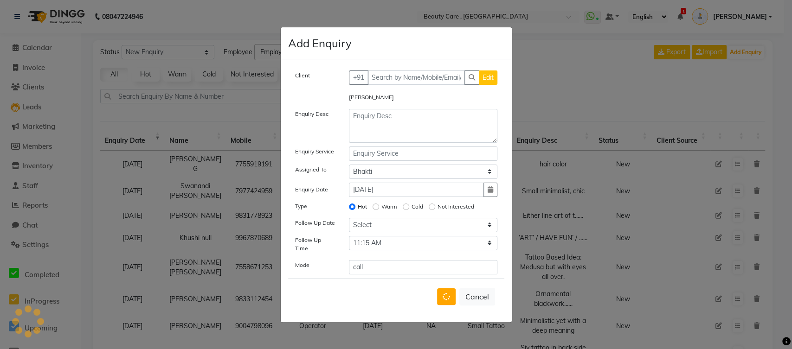
select select
radio input "false"
select select
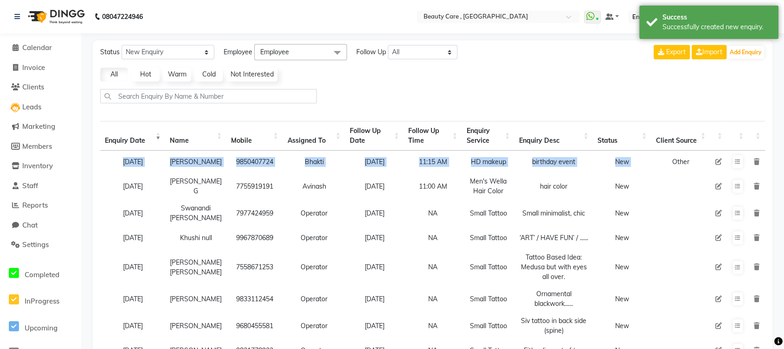
drag, startPoint x: 105, startPoint y: 165, endPoint x: 663, endPoint y: 170, distance: 558.2
click at [663, 170] on tr "03 October 2025 Omkar Omkar 9850407724 Bhakti 04 October 2025 11:15 AM HD makeu…" at bounding box center [432, 162] width 665 height 22
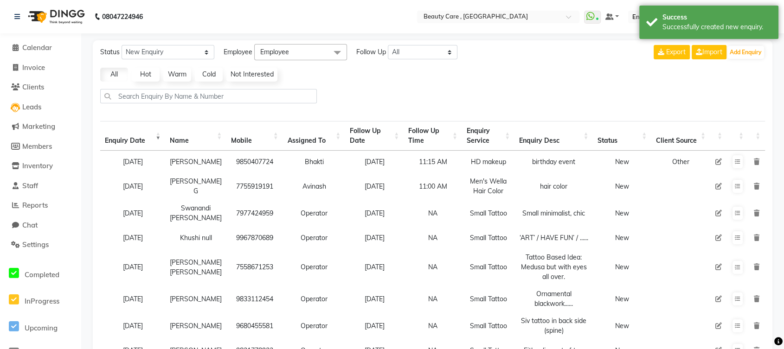
click at [606, 90] on div at bounding box center [433, 100] width 672 height 22
drag, startPoint x: 610, startPoint y: 163, endPoint x: 627, endPoint y: 162, distance: 17.2
click at [627, 162] on td "New" at bounding box center [622, 162] width 58 height 22
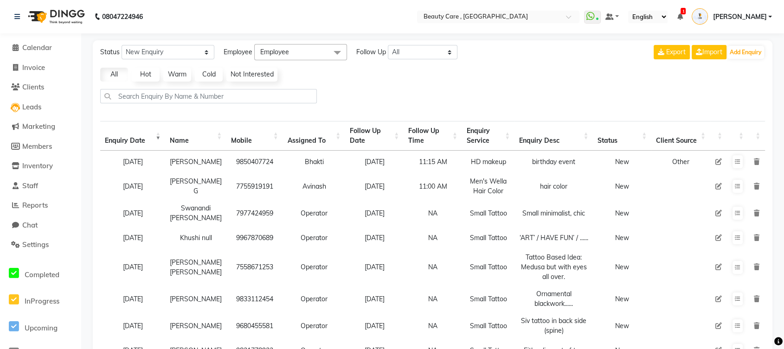
click at [717, 161] on icon at bounding box center [718, 162] width 6 height 6
select select "15135"
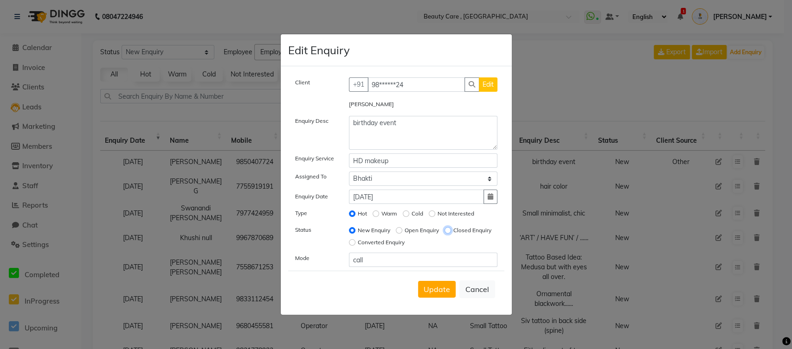
click at [444, 234] on input "Closed Enquiry" at bounding box center [447, 230] width 6 height 6
radio input "true"
radio input "false"
click at [355, 240] on input "Converted Enquiry" at bounding box center [352, 242] width 6 height 6
radio input "true"
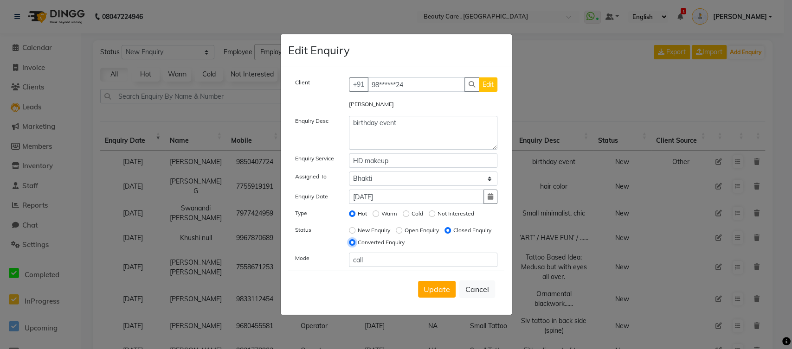
radio input "false"
click at [437, 288] on span "Update" at bounding box center [437, 289] width 26 height 9
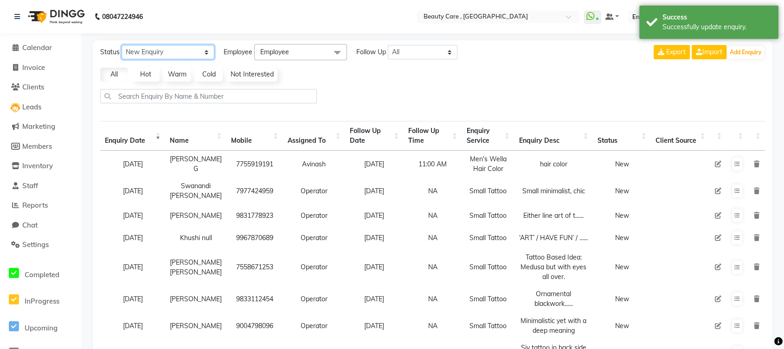
click at [180, 53] on select "New Enquiry Open Enquiry Converted Enquiry All" at bounding box center [168, 52] width 93 height 14
click at [122, 45] on select "New Enquiry Open Enquiry Converted Enquiry All" at bounding box center [168, 52] width 93 height 14
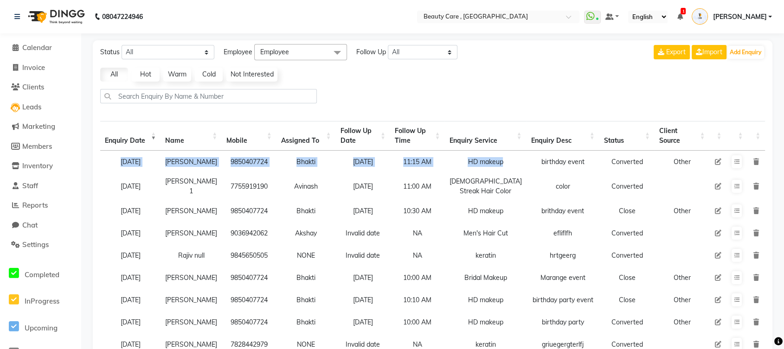
drag, startPoint x: 105, startPoint y: 166, endPoint x: 507, endPoint y: 176, distance: 401.9
click at [507, 173] on tr "03 October 2025 Omkar Omkar 9850407724 Bhakti 04 October 2025 11:15 AM HD makeu…" at bounding box center [432, 162] width 665 height 22
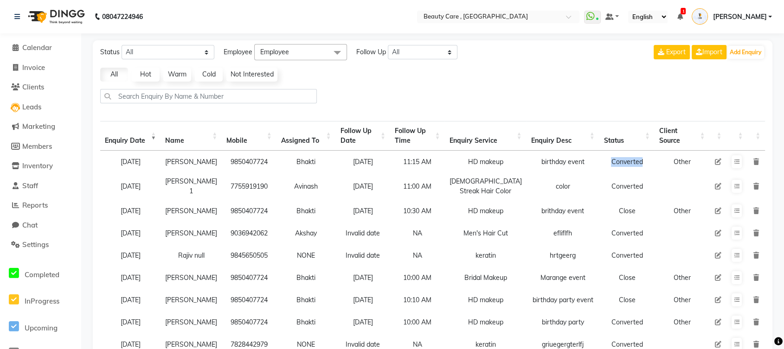
drag, startPoint x: 602, startPoint y: 163, endPoint x: 641, endPoint y: 165, distance: 39.5
click at [641, 165] on td "Converted" at bounding box center [626, 162] width 55 height 22
click at [151, 71] on link "Hot" at bounding box center [146, 75] width 28 height 14
click at [183, 75] on link "Warm" at bounding box center [177, 75] width 28 height 14
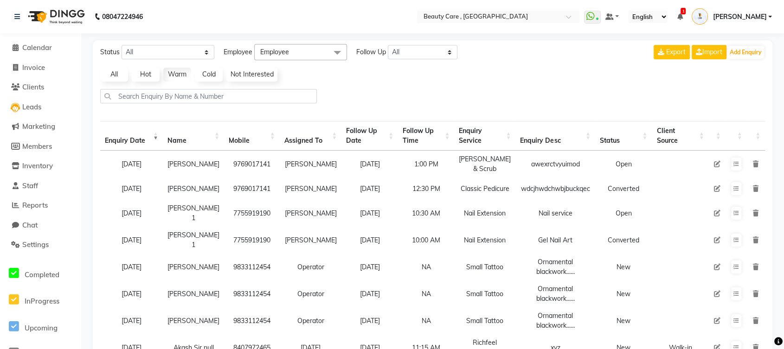
click at [118, 71] on link "All" at bounding box center [114, 75] width 28 height 14
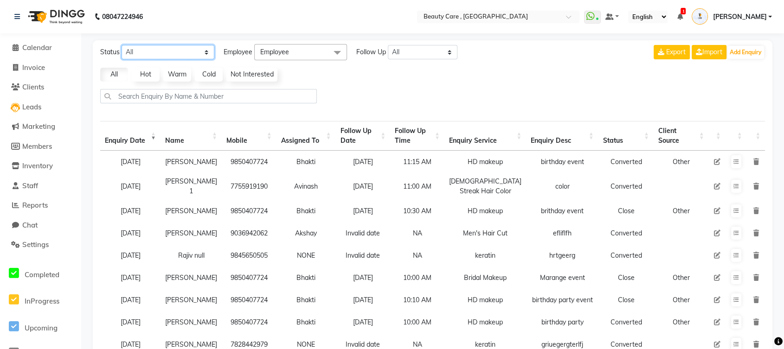
click at [165, 54] on select "New Enquiry Open Enquiry Converted Enquiry All" at bounding box center [168, 52] width 93 height 14
click at [122, 45] on select "New Enquiry Open Enquiry Converted Enquiry All" at bounding box center [168, 52] width 93 height 14
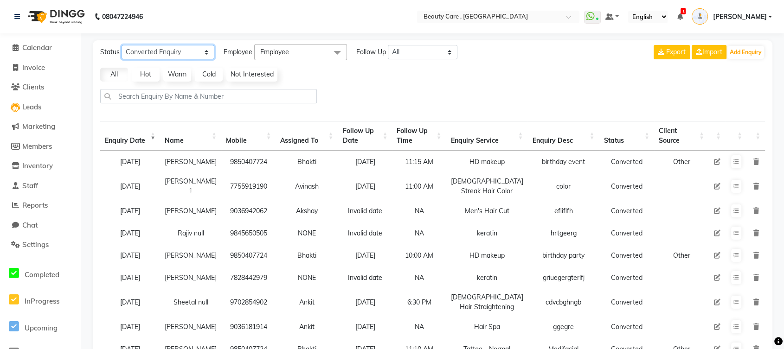
click at [151, 50] on select "New Enquiry Open Enquiry Converted Enquiry All" at bounding box center [168, 52] width 93 height 14
click at [122, 45] on select "New Enquiry Open Enquiry Converted Enquiry All" at bounding box center [168, 52] width 93 height 14
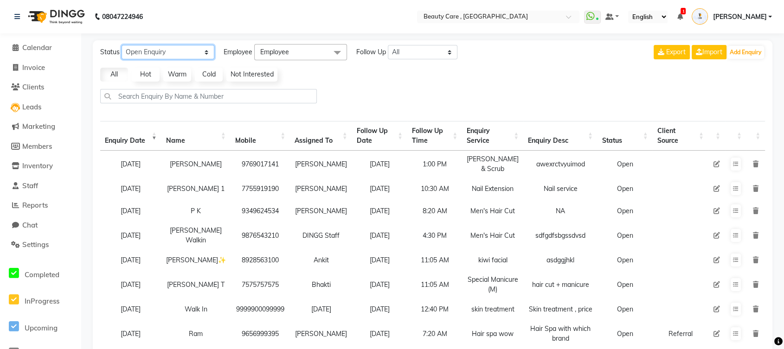
click at [182, 45] on select "New Enquiry Open Enquiry Converted Enquiry All" at bounding box center [168, 52] width 93 height 14
select select "None"
click at [122, 45] on select "New Enquiry Open Enquiry Converted Enquiry All" at bounding box center [168, 52] width 93 height 14
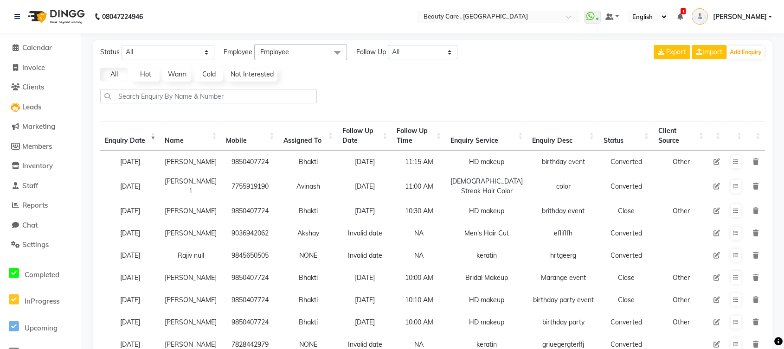
click at [308, 54] on span "Employee" at bounding box center [300, 52] width 93 height 16
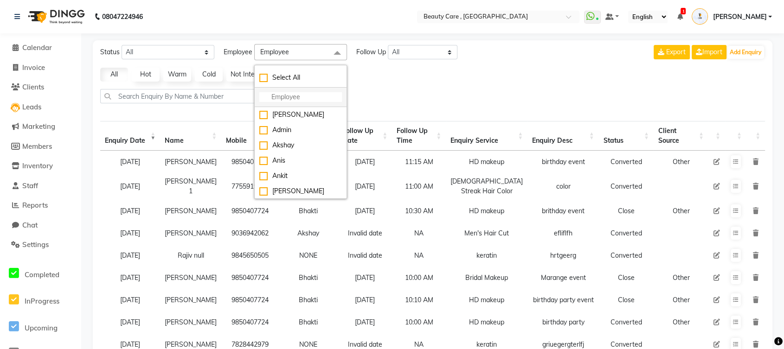
click at [290, 99] on input "multiselect-search" at bounding box center [300, 97] width 83 height 10
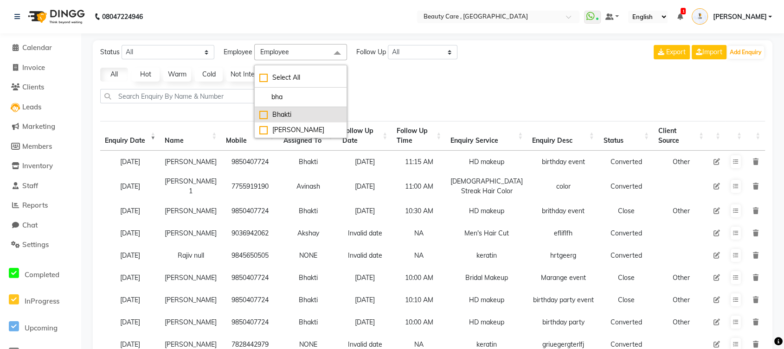
type input "bha"
click at [266, 114] on div "Bhakti" at bounding box center [300, 115] width 83 height 10
checkbox input "true"
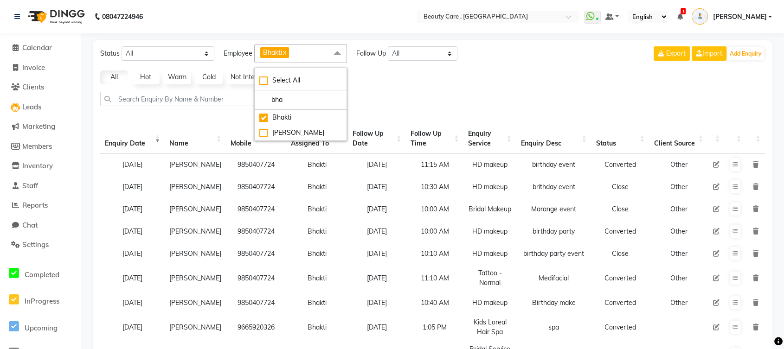
click at [527, 61] on div "Status New Enquiry Open Enquiry Converted Enquiry All All New Open Converted Em…" at bounding box center [433, 53] width 672 height 19
click at [26, 184] on span "Staff" at bounding box center [30, 185] width 16 height 9
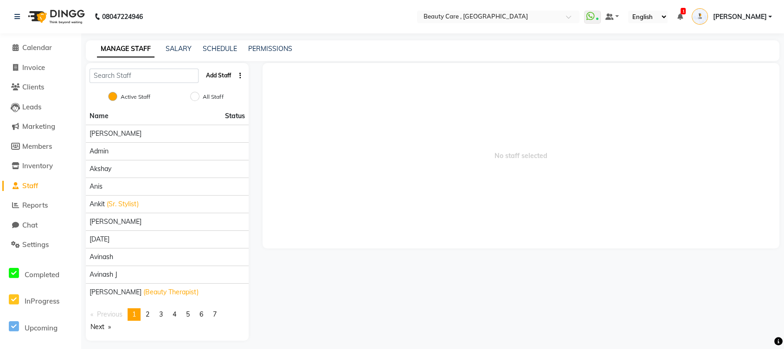
click at [223, 84] on button "Add Staff" at bounding box center [218, 76] width 32 height 16
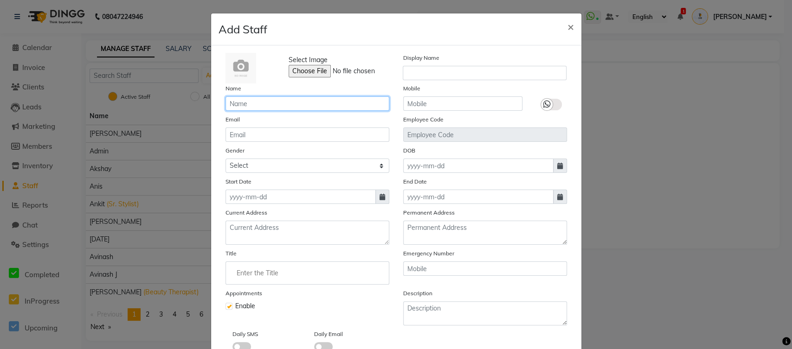
click at [304, 100] on input "text" at bounding box center [307, 104] width 164 height 14
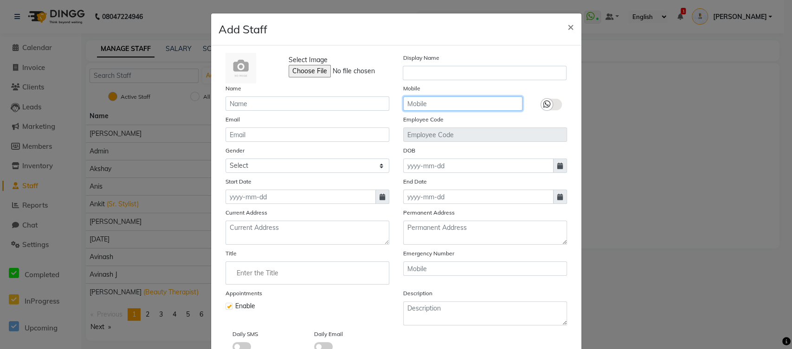
click at [413, 109] on input "text" at bounding box center [462, 104] width 119 height 14
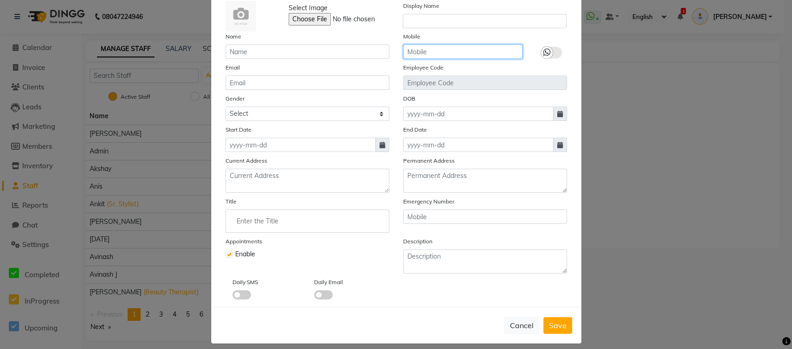
scroll to position [54, 0]
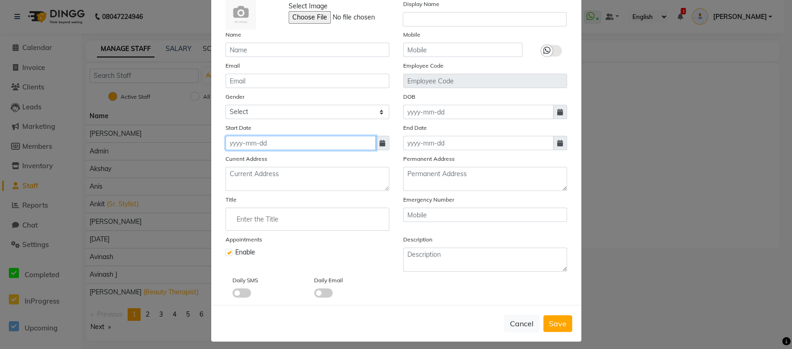
click at [307, 142] on input at bounding box center [300, 143] width 150 height 14
select select "10"
select select "2025"
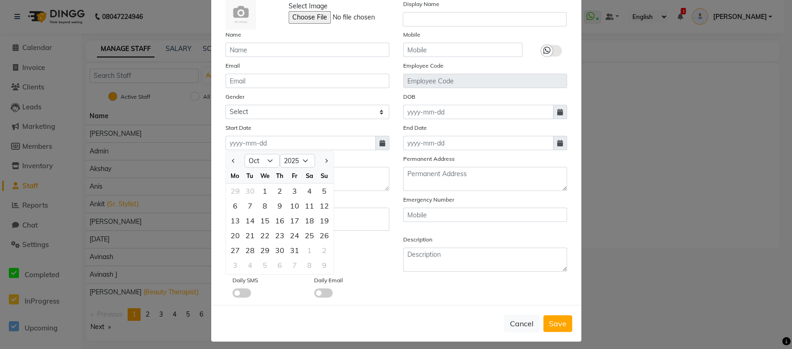
click at [352, 159] on div "Current Address" at bounding box center [308, 172] width 178 height 37
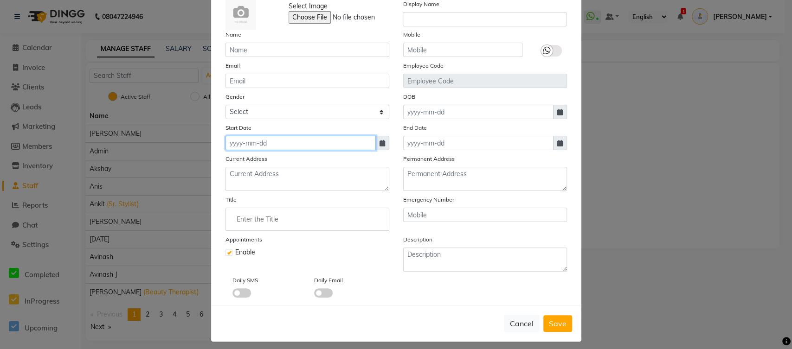
scroll to position [58, 0]
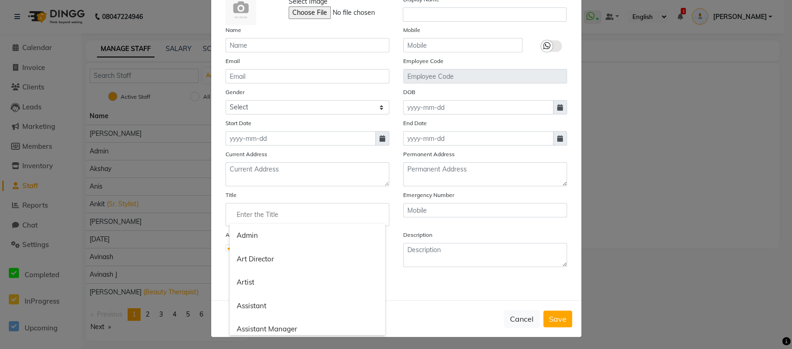
click at [301, 214] on input "Enter the Title" at bounding box center [307, 215] width 155 height 19
click at [393, 286] on div at bounding box center [396, 174] width 792 height 349
click at [524, 315] on button "Cancel" at bounding box center [522, 319] width 36 height 18
checkbox input "false"
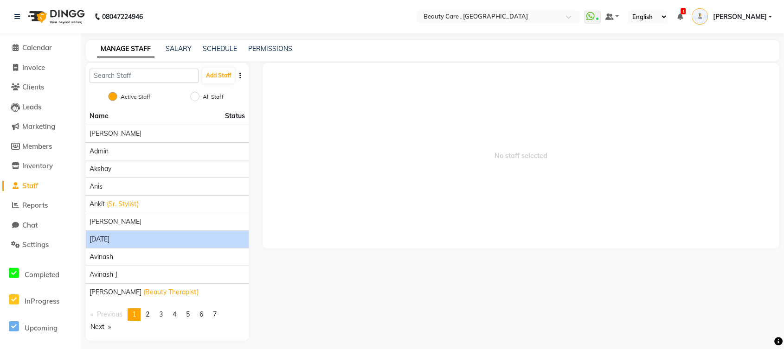
click at [119, 245] on div "[DATE]" at bounding box center [167, 240] width 155 height 10
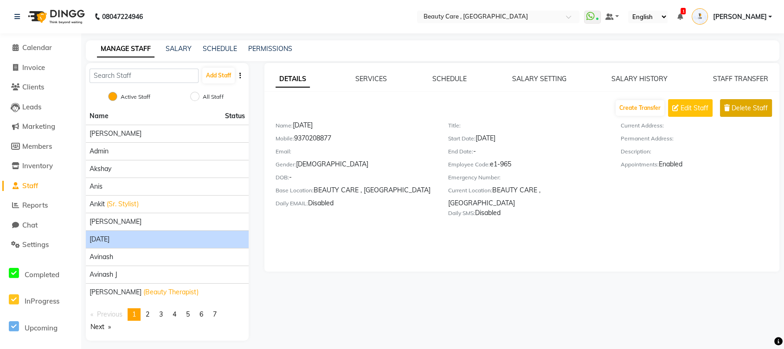
click at [740, 109] on span "Delete Staff" at bounding box center [750, 108] width 36 height 10
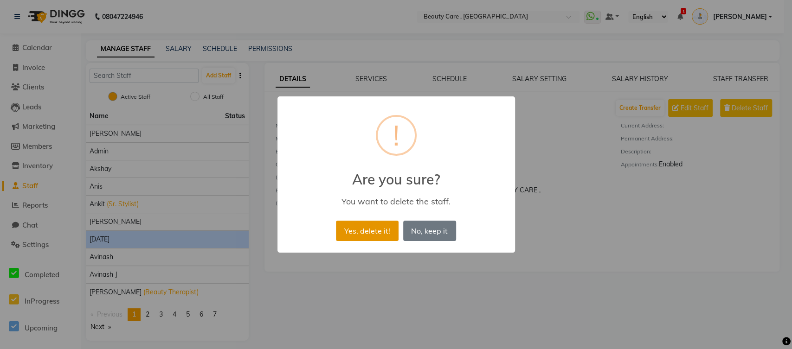
click at [381, 227] on button "Yes, delete it!" at bounding box center [367, 231] width 62 height 20
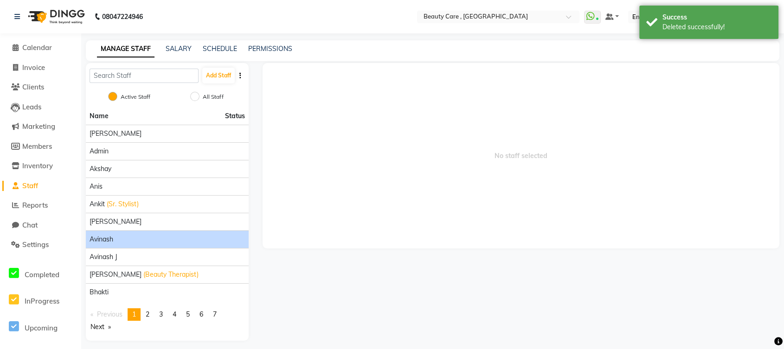
click at [214, 245] on div "Avinash" at bounding box center [167, 240] width 155 height 10
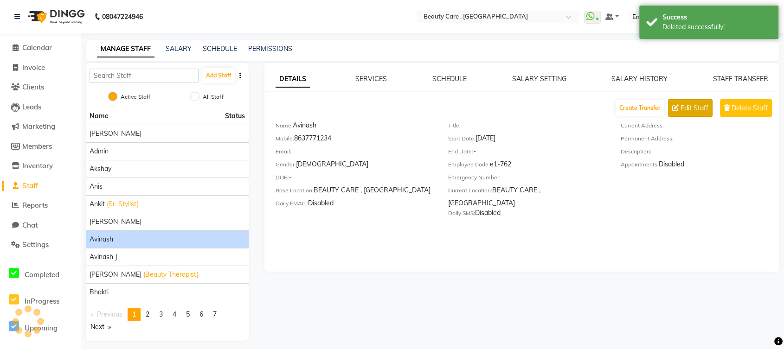
click at [687, 111] on span "Edit Staff" at bounding box center [695, 108] width 28 height 10
select select "male"
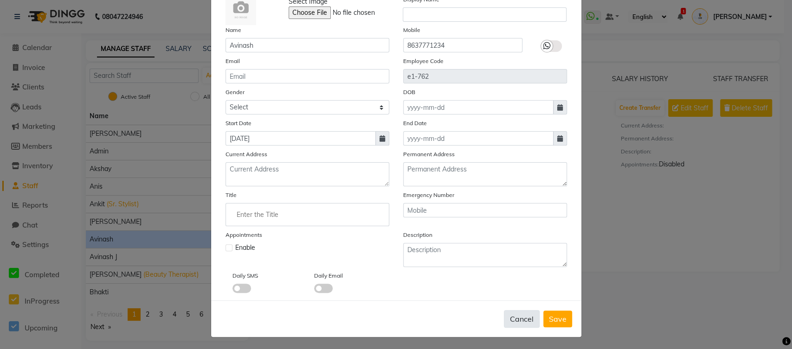
click at [526, 312] on button "Cancel" at bounding box center [522, 319] width 36 height 18
select select
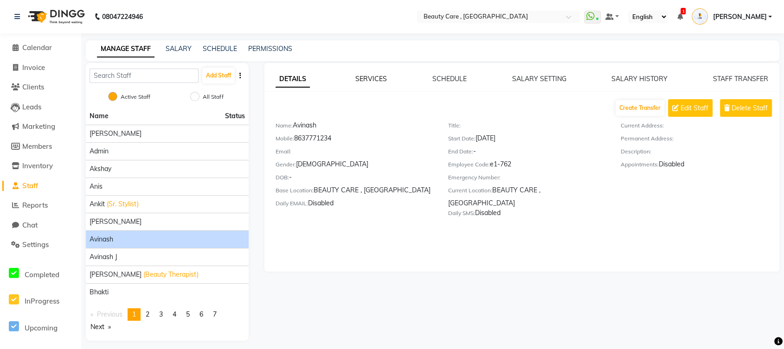
click at [381, 77] on link "SERVICES" at bounding box center [371, 79] width 32 height 8
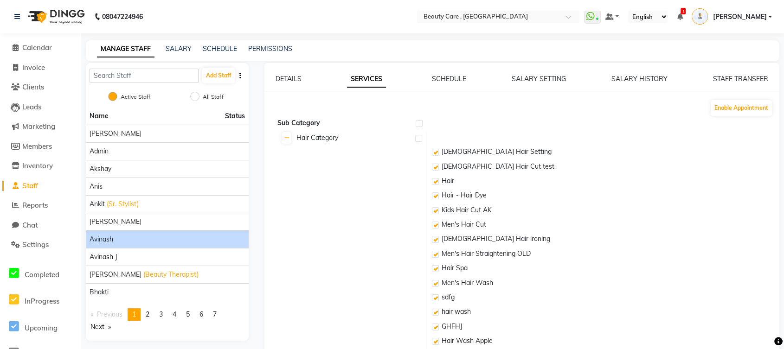
checkbox input "true"
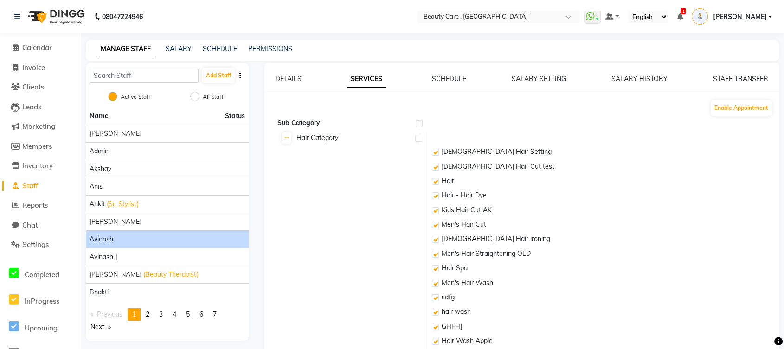
checkbox input "true"
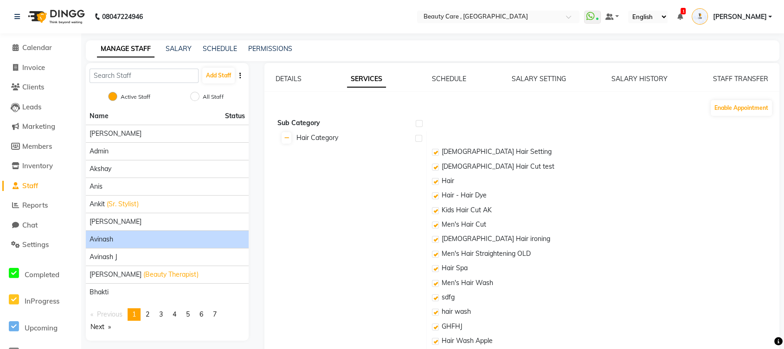
checkbox input "true"
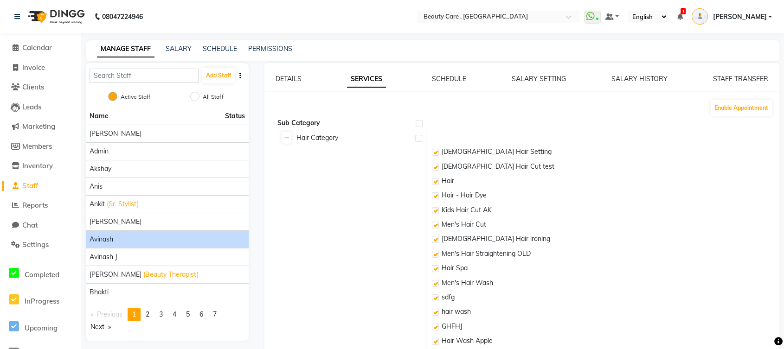
checkbox input "true"
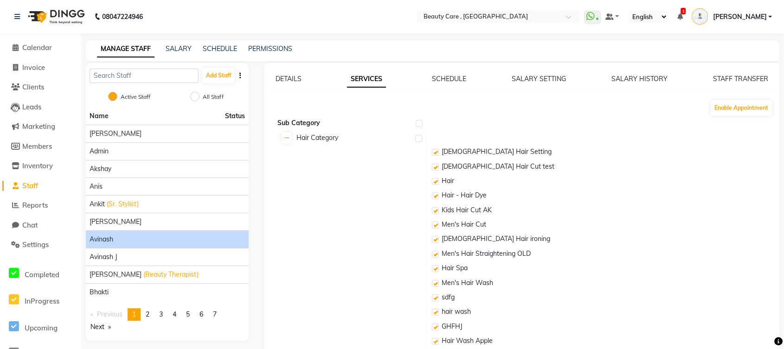
checkbox input "true"
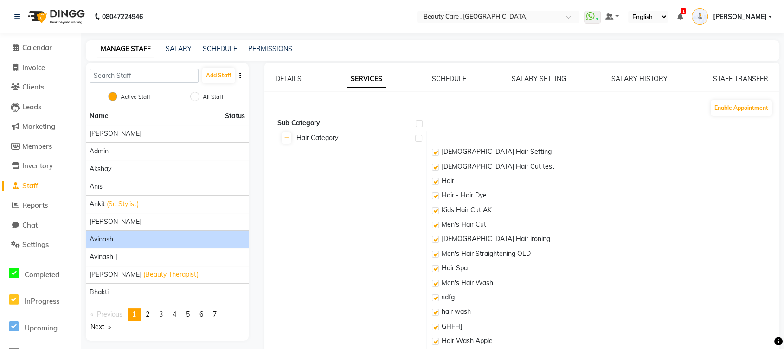
checkbox input "true"
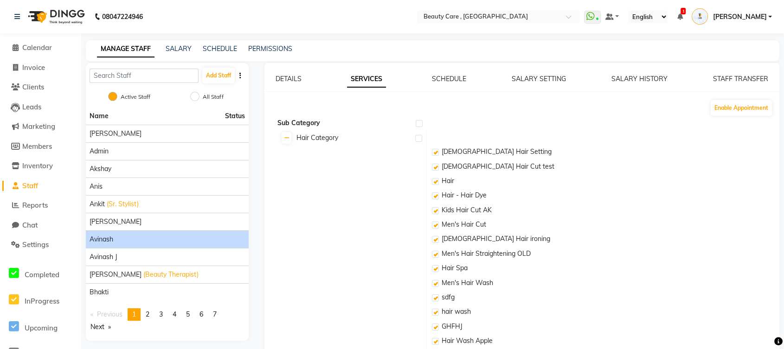
checkbox input "true"
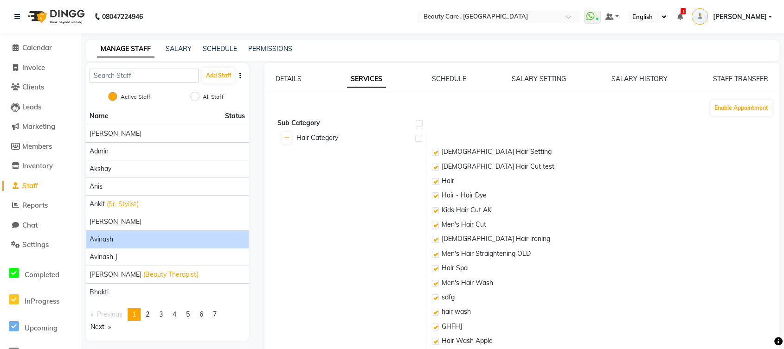
checkbox input "true"
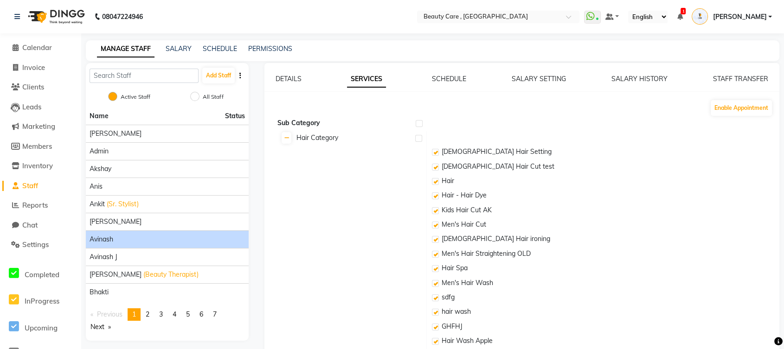
checkbox input "true"
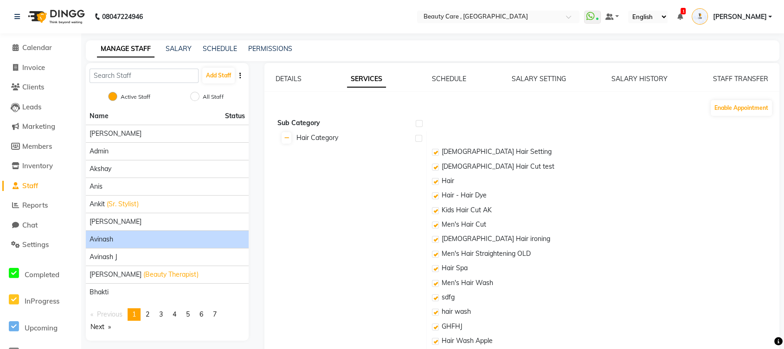
checkbox input "true"
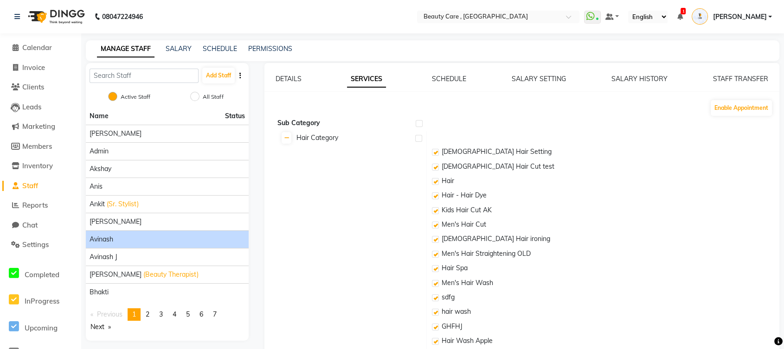
checkbox input "true"
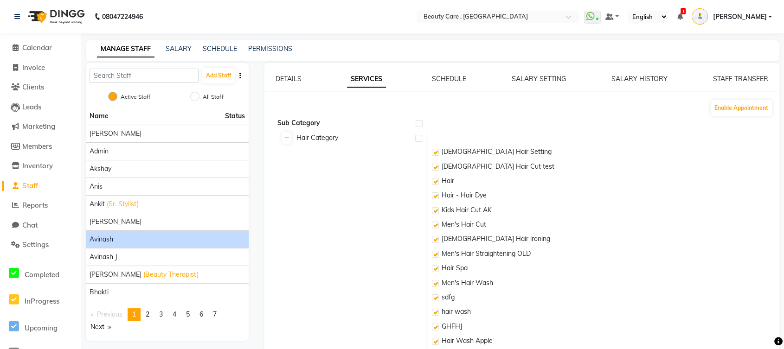
checkbox input "true"
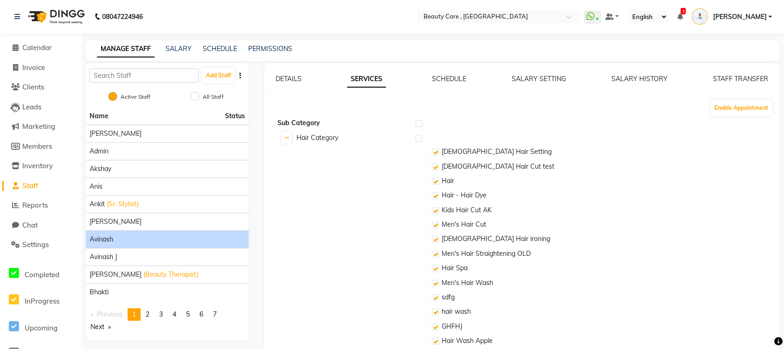
checkbox input "true"
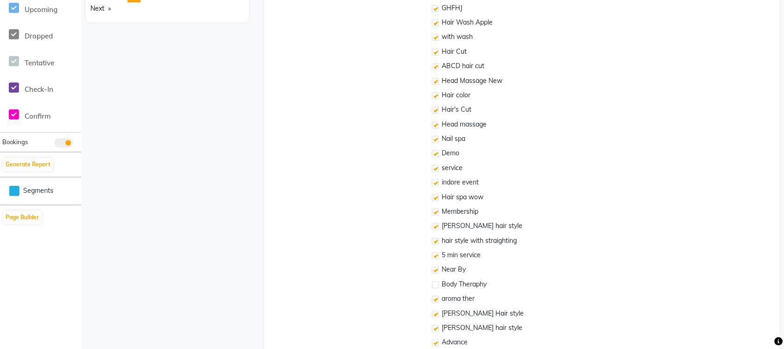
scroll to position [320, 0]
click at [437, 197] on label at bounding box center [435, 196] width 7 height 7
click at [437, 197] on input "checkbox" at bounding box center [435, 197] width 6 height 6
checkbox input "true"
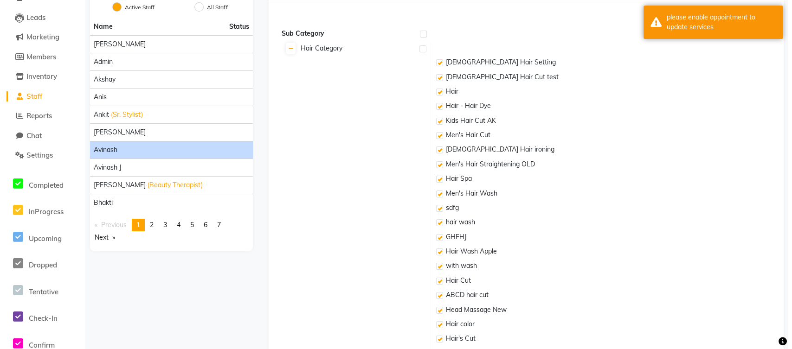
scroll to position [0, 0]
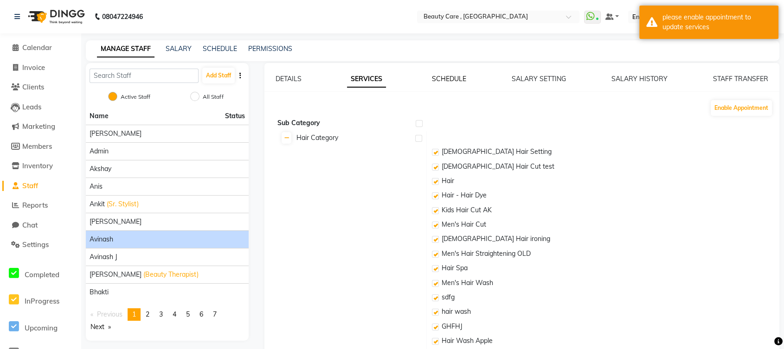
click at [457, 80] on link "SCHEDULE" at bounding box center [449, 79] width 34 height 8
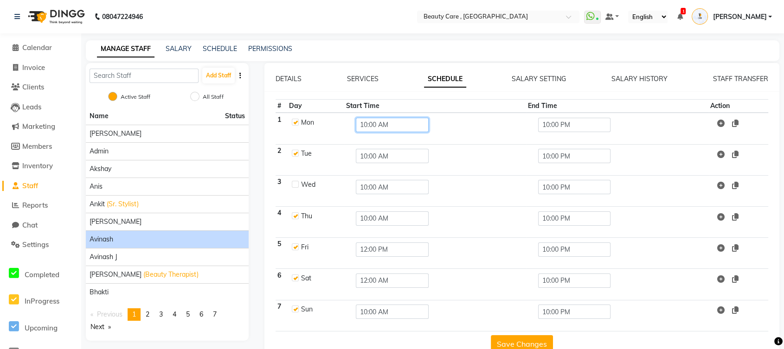
click at [409, 124] on input "10:00 AM" at bounding box center [392, 125] width 73 height 14
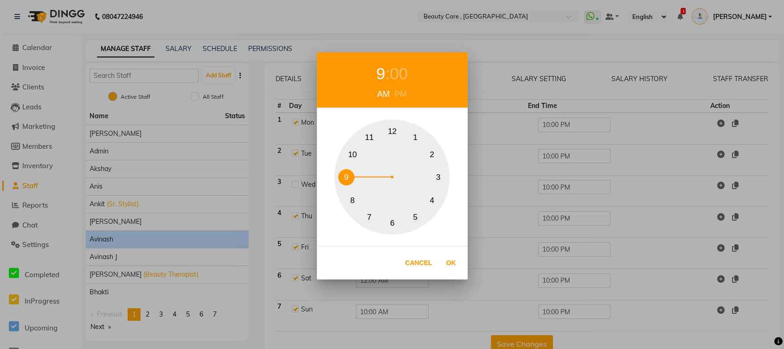
click at [348, 174] on button "9" at bounding box center [346, 177] width 16 height 16
click at [453, 260] on button "Ok" at bounding box center [451, 263] width 19 height 19
type input "09:00 AM"
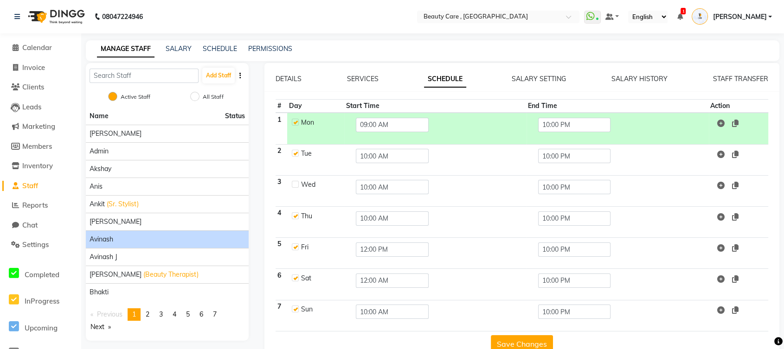
click at [737, 121] on icon at bounding box center [735, 123] width 6 height 7
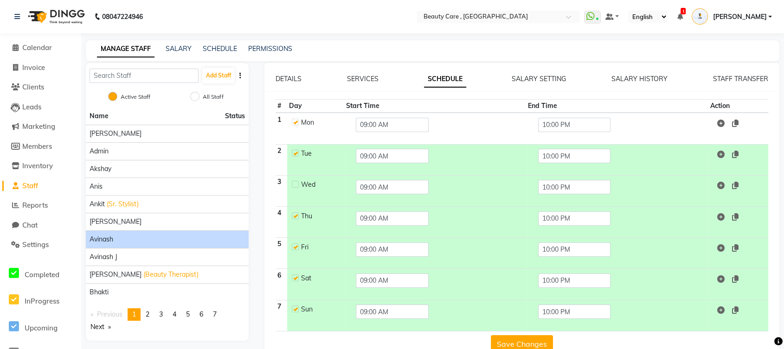
click at [513, 338] on button "Save Changes" at bounding box center [522, 344] width 62 height 18
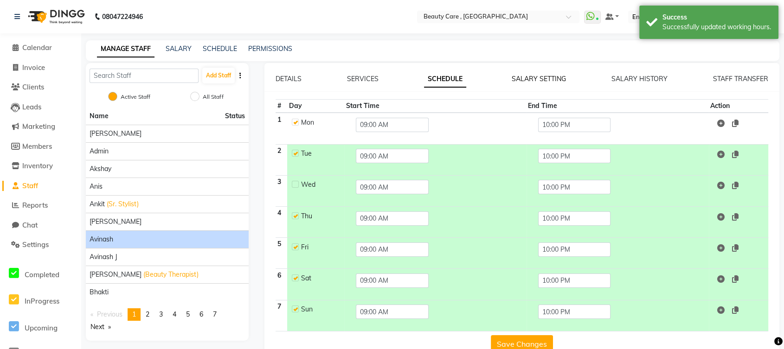
click at [537, 79] on link "SALARY SETTING" at bounding box center [539, 79] width 54 height 8
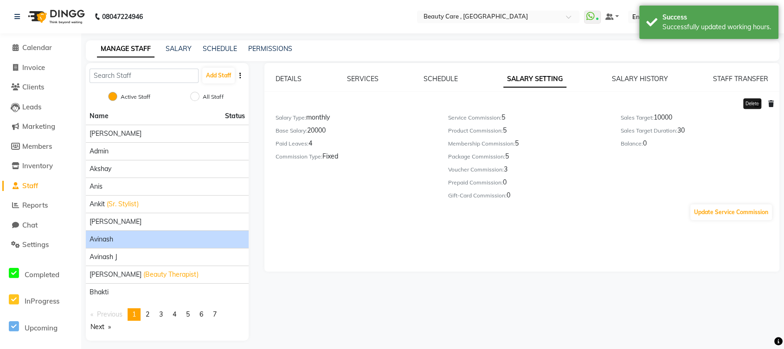
click at [770, 101] on icon at bounding box center [771, 104] width 6 height 6
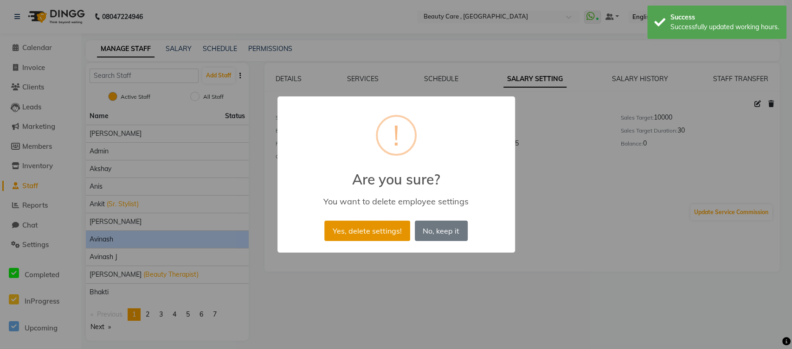
click at [399, 232] on button "Yes, delete settings!" at bounding box center [366, 231] width 85 height 20
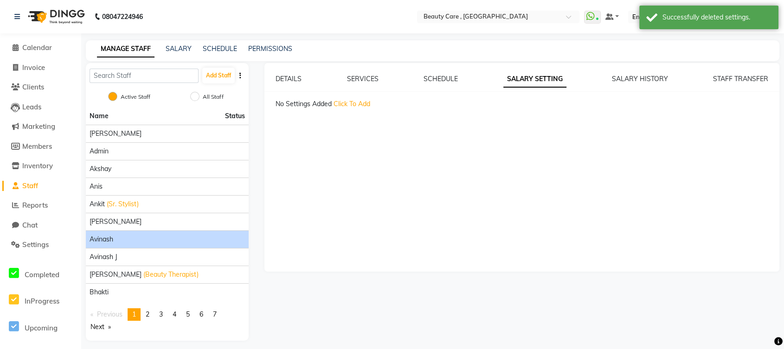
click at [356, 103] on span "Click To Add" at bounding box center [352, 104] width 37 height 8
select select "flat"
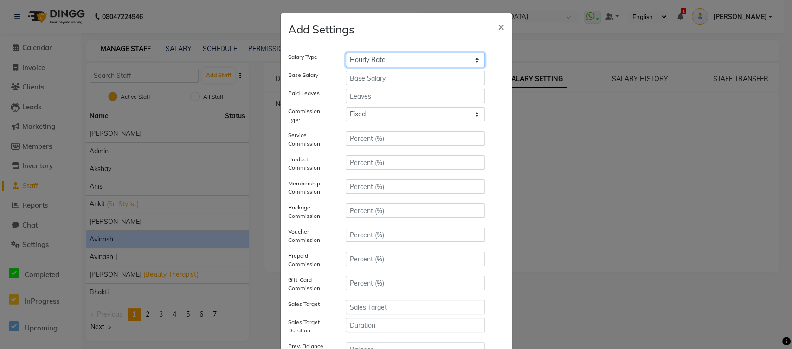
click at [358, 59] on select "Hourly Rate Bi-Weekly Twice Monthly Monthly Yearly" at bounding box center [416, 60] width 140 height 14
select select "monthly"
click at [346, 53] on select "Hourly Rate Bi-Weekly Twice Monthly Monthly Yearly" at bounding box center [416, 60] width 140 height 14
click at [379, 82] on input "number" at bounding box center [416, 78] width 140 height 14
type input "15000"
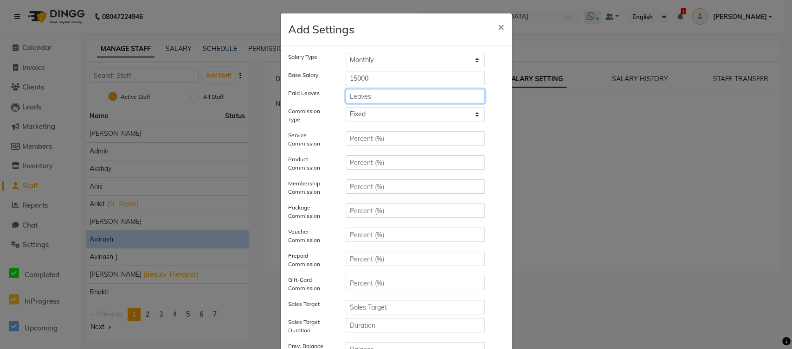
click at [372, 92] on input "number" at bounding box center [416, 96] width 140 height 14
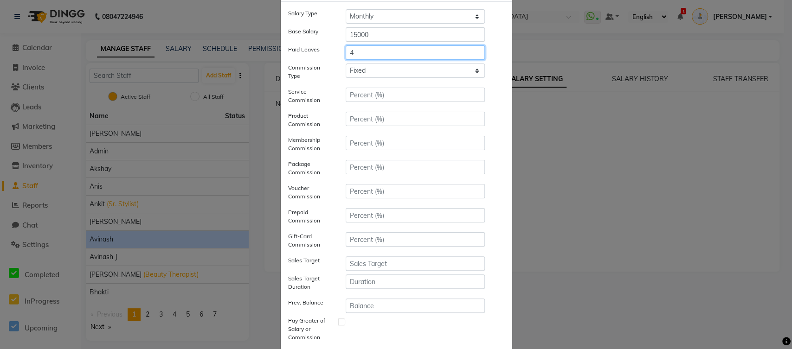
scroll to position [45, 0]
type input "4"
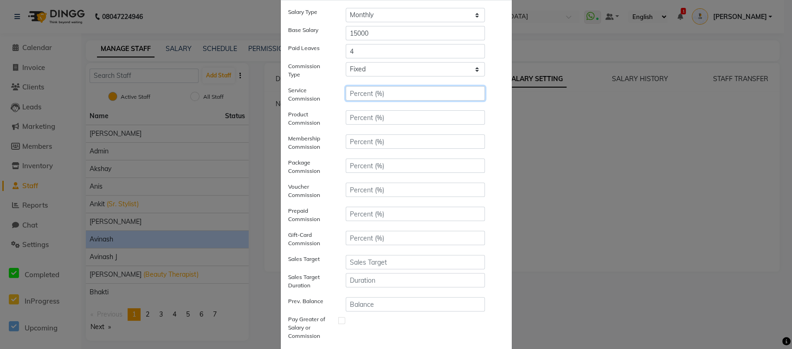
click at [371, 95] on input "number" at bounding box center [416, 93] width 140 height 14
click at [371, 110] on input "number" at bounding box center [416, 117] width 140 height 14
click at [366, 139] on input "number" at bounding box center [416, 142] width 140 height 14
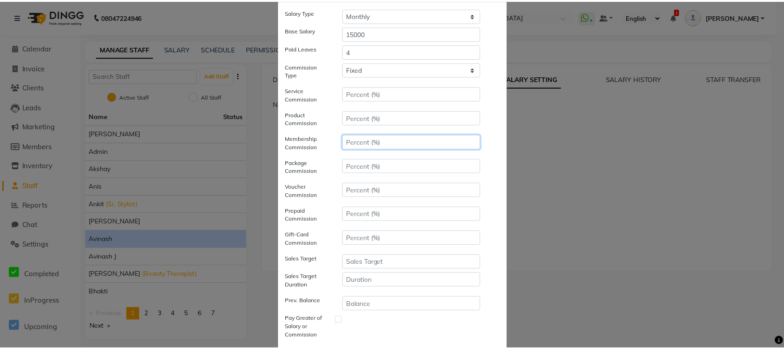
scroll to position [104, 0]
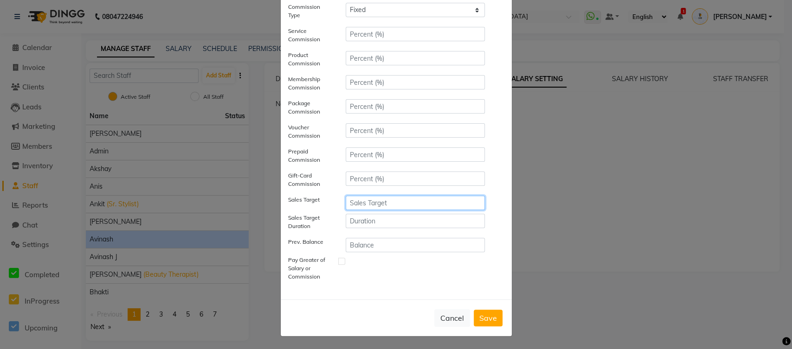
click at [368, 207] on input "number" at bounding box center [416, 203] width 140 height 14
type input "150000"
click at [366, 216] on input "number" at bounding box center [416, 221] width 140 height 14
type input "30"
click at [477, 316] on button "Save" at bounding box center [488, 318] width 29 height 17
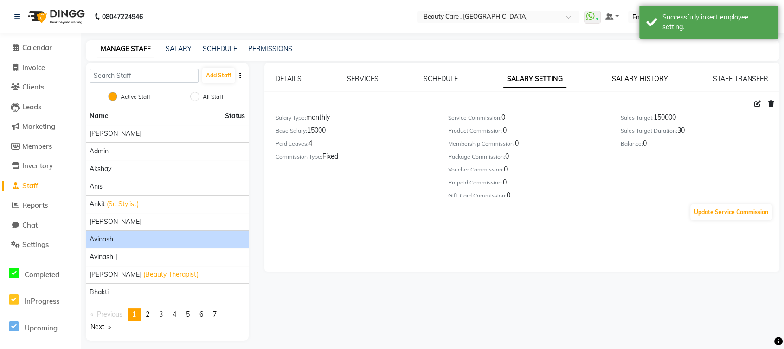
click at [624, 79] on link "SALARY HISTORY" at bounding box center [640, 79] width 56 height 8
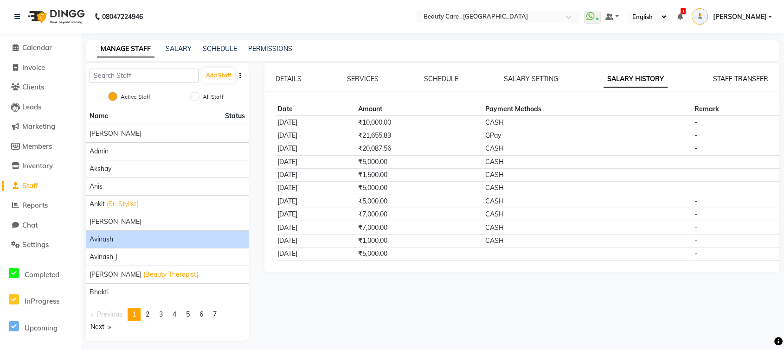
click at [721, 79] on link "STAFF TRANSFER" at bounding box center [740, 79] width 55 height 8
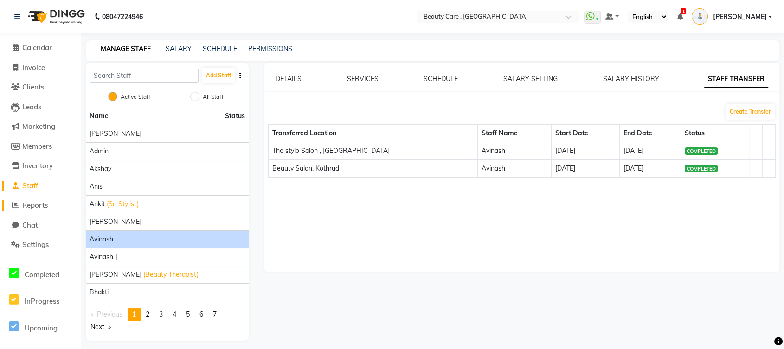
click at [31, 207] on span "Reports" at bounding box center [35, 205] width 26 height 9
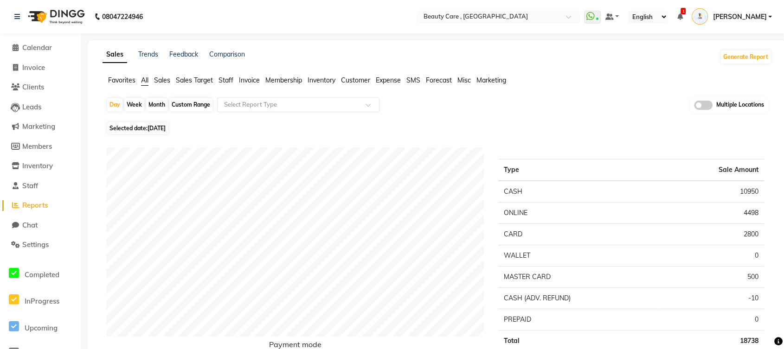
scroll to position [26, 0]
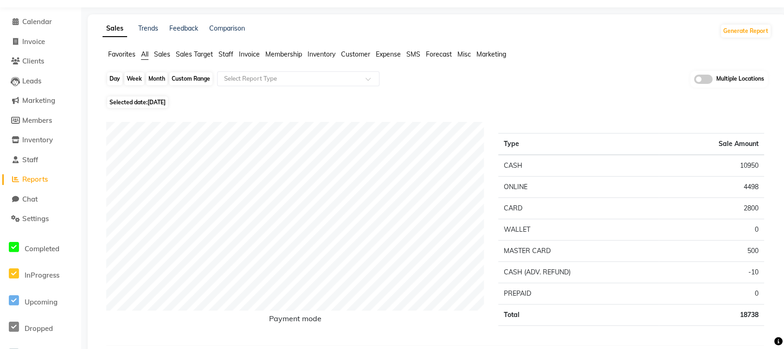
click at [119, 76] on div "Day" at bounding box center [114, 78] width 15 height 13
select select "10"
select select "2025"
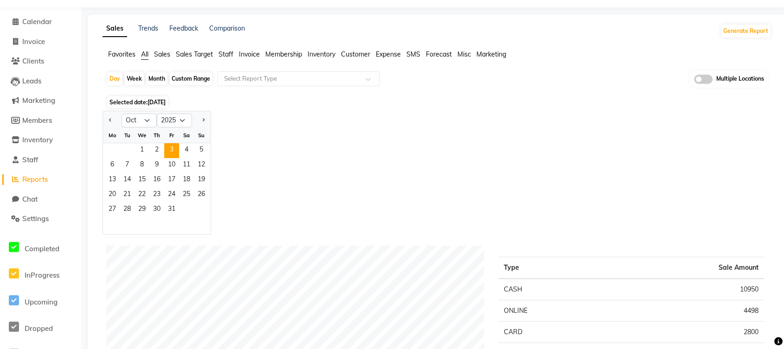
click at [130, 97] on span "Selected date: 03 October 2025" at bounding box center [137, 103] width 61 height 12
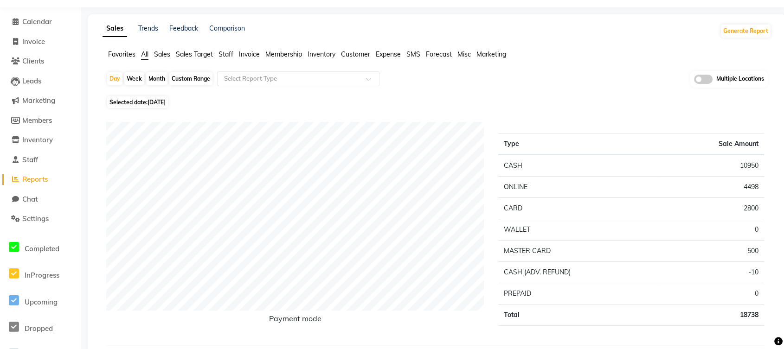
click at [138, 103] on span "Selected date: 03 October 2025" at bounding box center [137, 103] width 61 height 12
select select "10"
select select "2025"
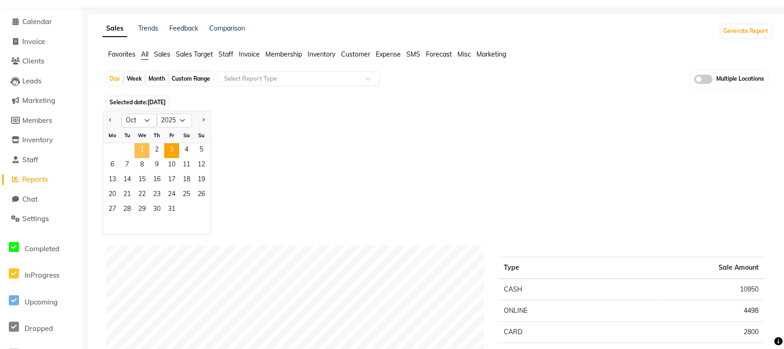
click at [140, 147] on span "1" at bounding box center [142, 150] width 15 height 15
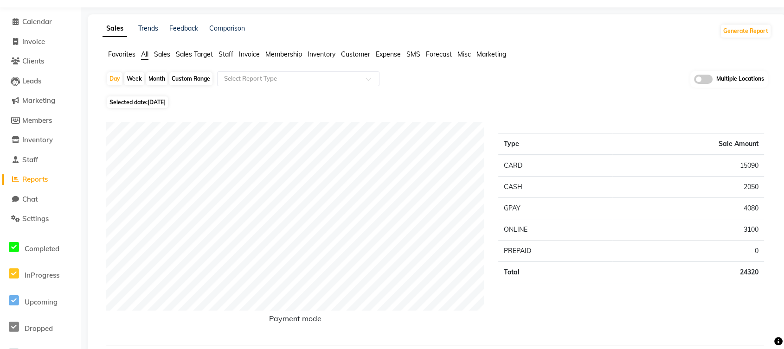
click at [136, 77] on div "Week" at bounding box center [134, 78] width 20 height 13
select select "10"
select select "2025"
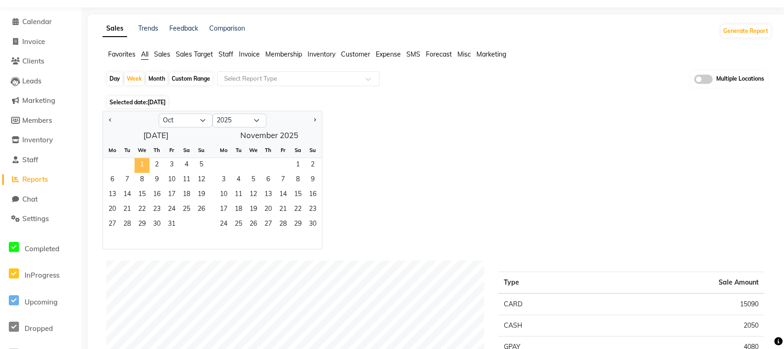
click at [142, 162] on span "1" at bounding box center [142, 165] width 15 height 15
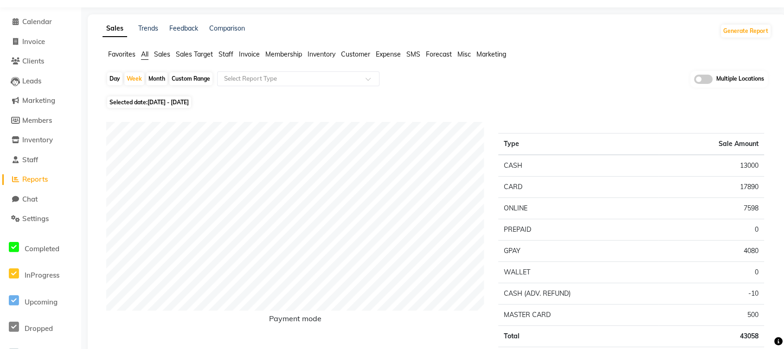
click at [160, 79] on div "Month" at bounding box center [156, 78] width 21 height 13
select select "10"
select select "2025"
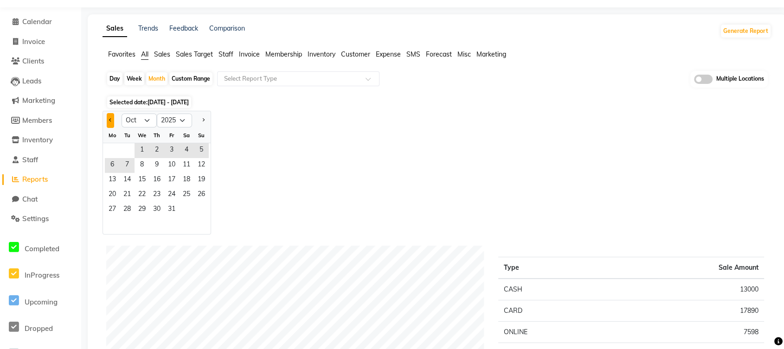
click at [108, 113] on button "Previous month" at bounding box center [110, 120] width 7 height 15
select select "9"
click at [114, 146] on span "1" at bounding box center [112, 150] width 15 height 15
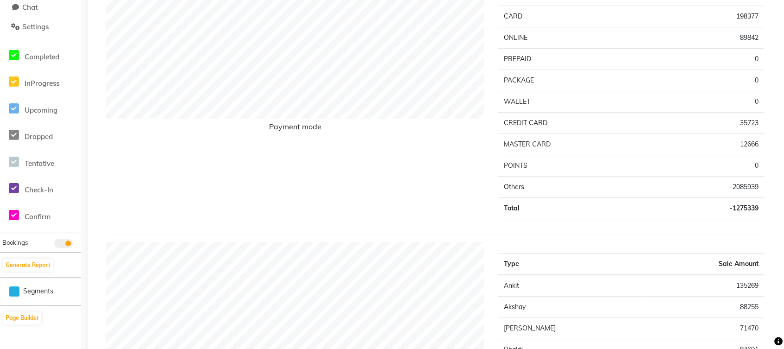
scroll to position [0, 0]
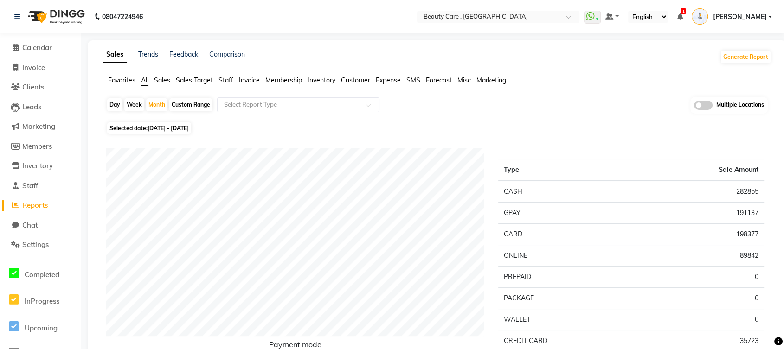
click at [164, 79] on span "Sales" at bounding box center [162, 80] width 16 height 8
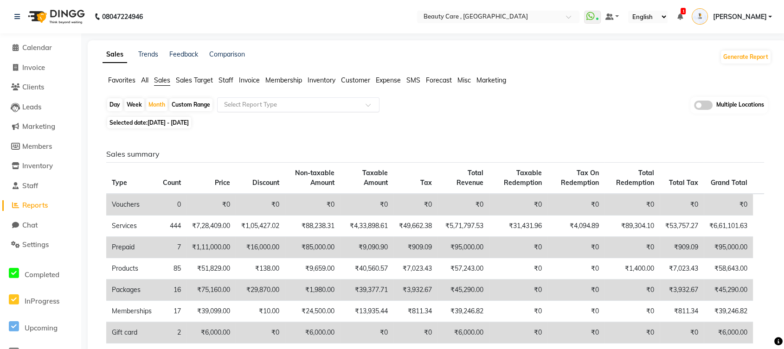
click at [237, 102] on input "text" at bounding box center [289, 104] width 134 height 9
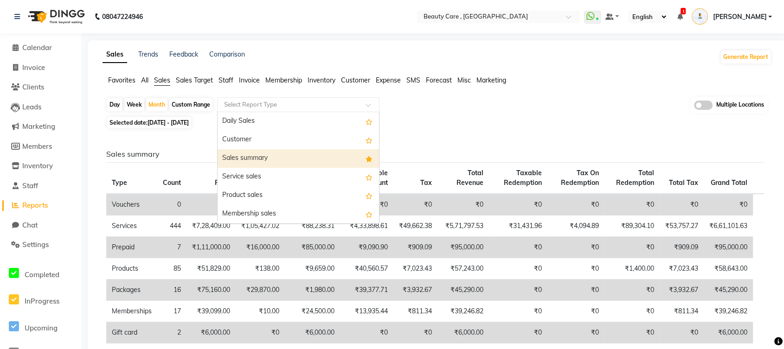
click at [249, 151] on div "Sales summary" at bounding box center [298, 158] width 161 height 19
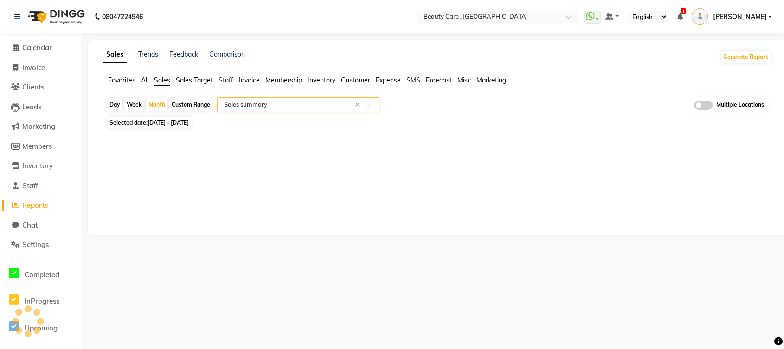
select select "csv"
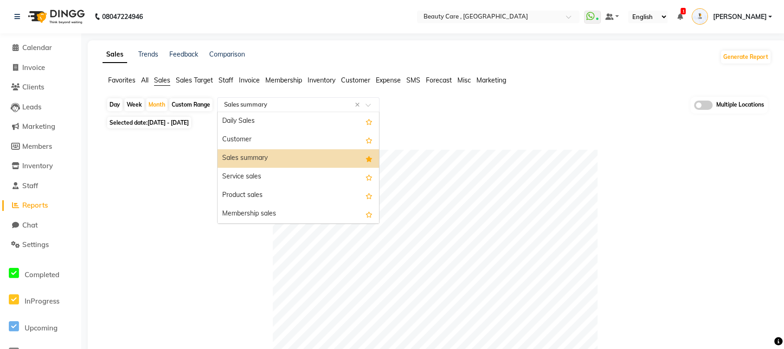
click at [309, 105] on input "text" at bounding box center [289, 104] width 134 height 9
click at [319, 106] on input "text" at bounding box center [289, 104] width 134 height 9
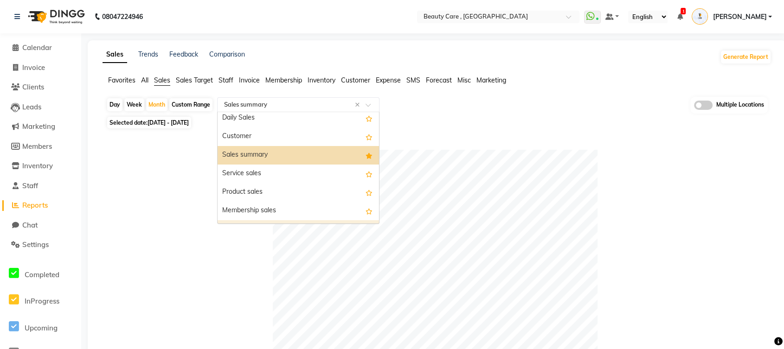
scroll to position [2, 0]
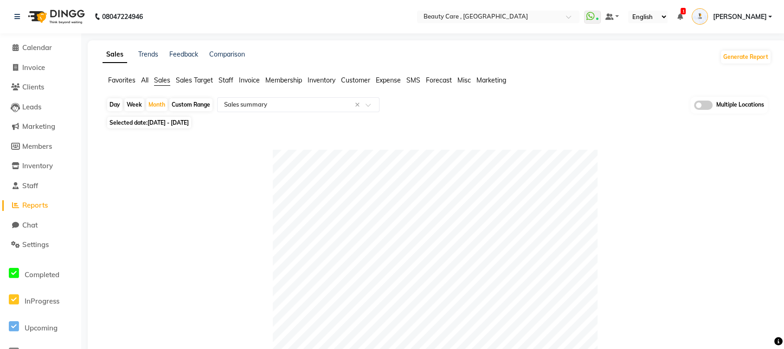
click at [229, 79] on span "Staff" at bounding box center [226, 80] width 15 height 8
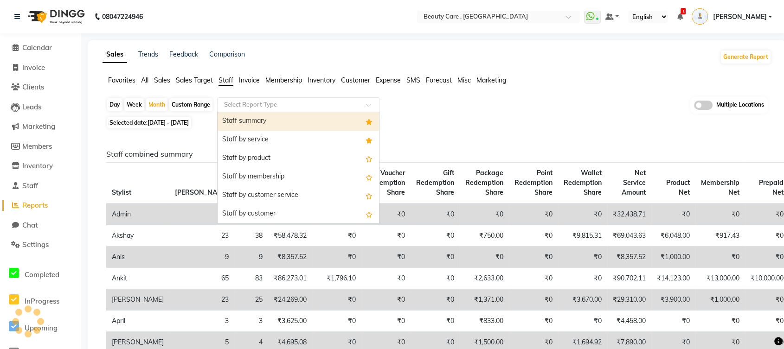
click at [253, 102] on input "text" at bounding box center [289, 104] width 134 height 9
click at [258, 123] on div "Staff summary" at bounding box center [298, 121] width 161 height 19
select select "csv"
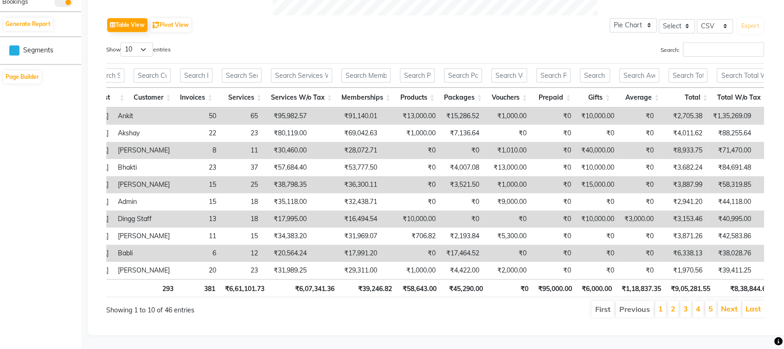
scroll to position [0, 0]
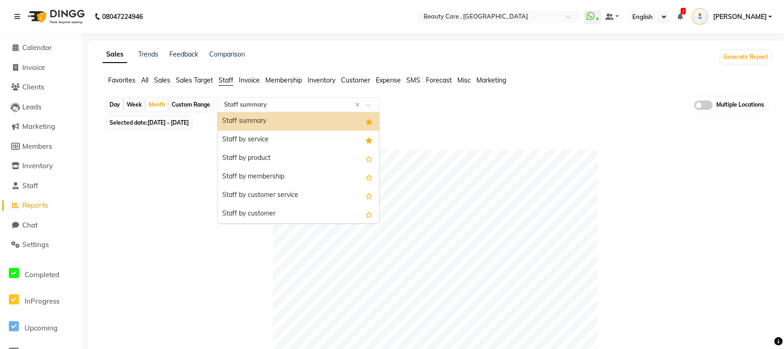
click at [297, 105] on input "text" at bounding box center [289, 104] width 134 height 9
click at [249, 209] on div "Staff by customer" at bounding box center [298, 214] width 161 height 19
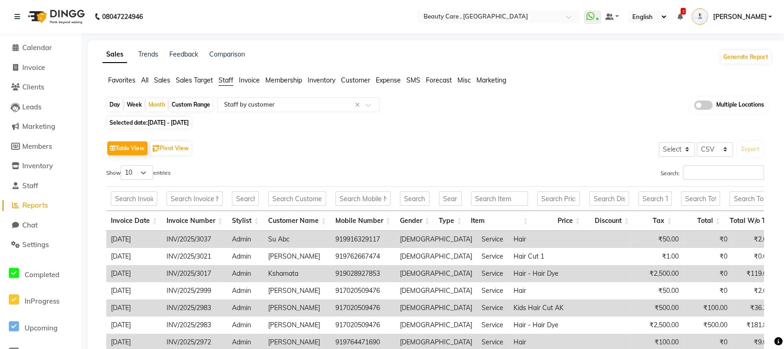
click at [385, 81] on span "Expense" at bounding box center [388, 80] width 25 height 8
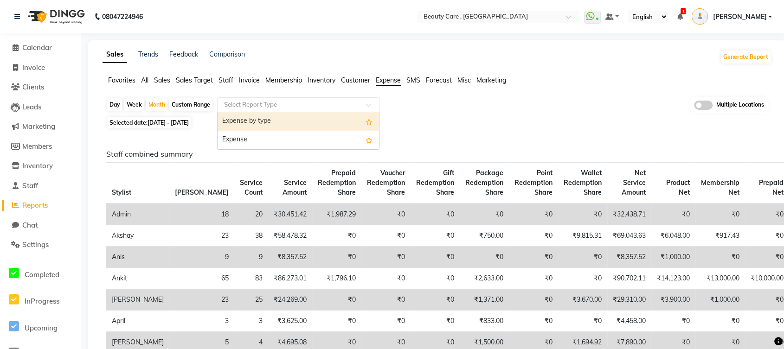
click at [326, 103] on input "text" at bounding box center [289, 104] width 134 height 9
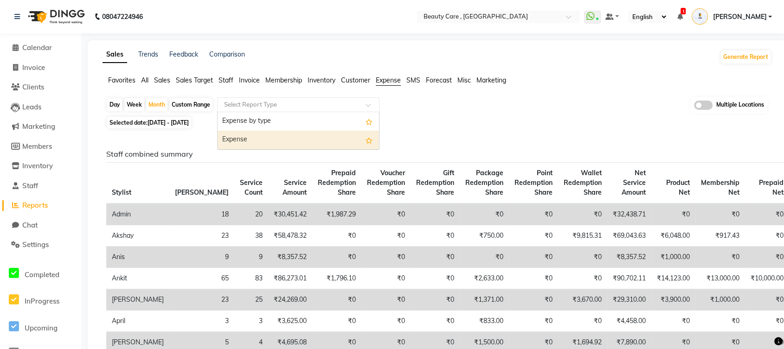
click at [306, 137] on div "Expense" at bounding box center [298, 140] width 161 height 19
select select "csv"
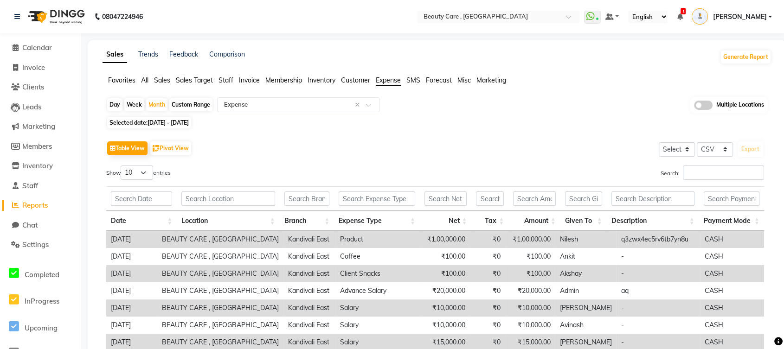
click at [282, 78] on span "Membership" at bounding box center [283, 80] width 37 height 8
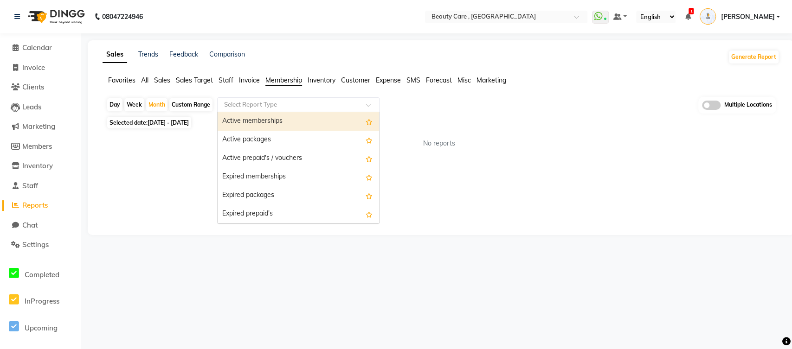
click at [282, 100] on input "text" at bounding box center [289, 104] width 134 height 9
click at [276, 121] on div "Active memberships" at bounding box center [298, 121] width 161 height 19
select select "csv"
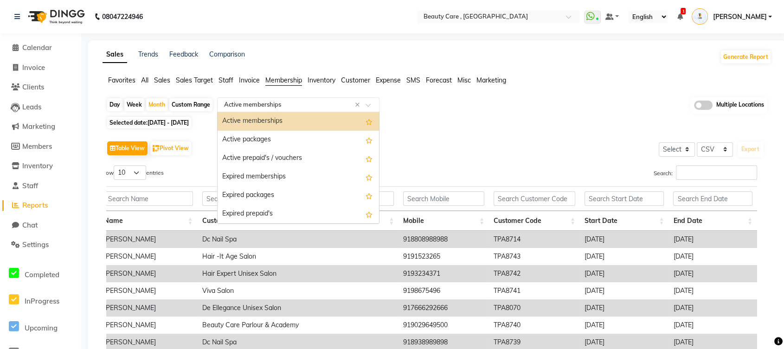
click at [332, 101] on input "text" at bounding box center [289, 104] width 134 height 9
click at [275, 173] on div "Expired memberships" at bounding box center [298, 177] width 161 height 19
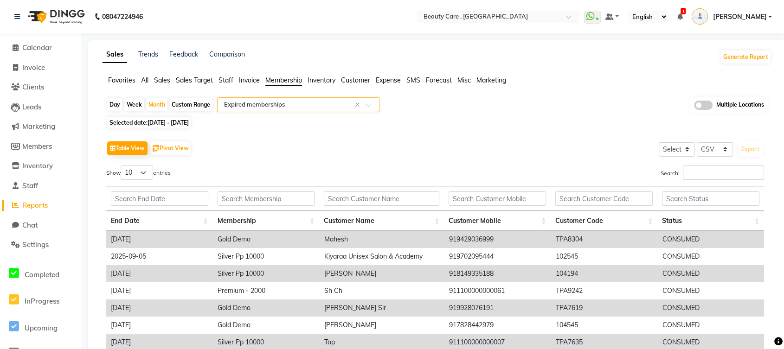
click at [309, 104] on input "text" at bounding box center [289, 104] width 134 height 9
click at [327, 79] on span "Inventory" at bounding box center [322, 80] width 28 height 8
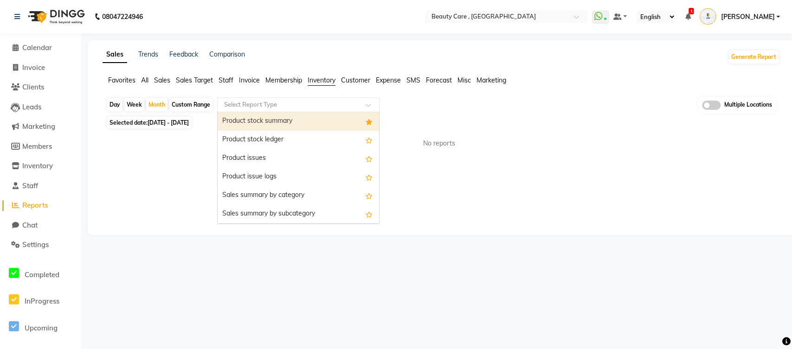
click at [315, 101] on input "text" at bounding box center [289, 104] width 134 height 9
click at [301, 120] on div "Product stock summary" at bounding box center [298, 121] width 161 height 19
select select "csv"
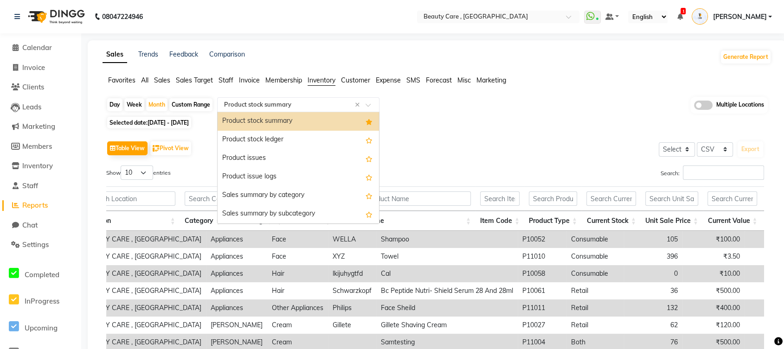
click at [298, 108] on input "text" at bounding box center [289, 104] width 134 height 9
